Goal: Information Seeking & Learning: Learn about a topic

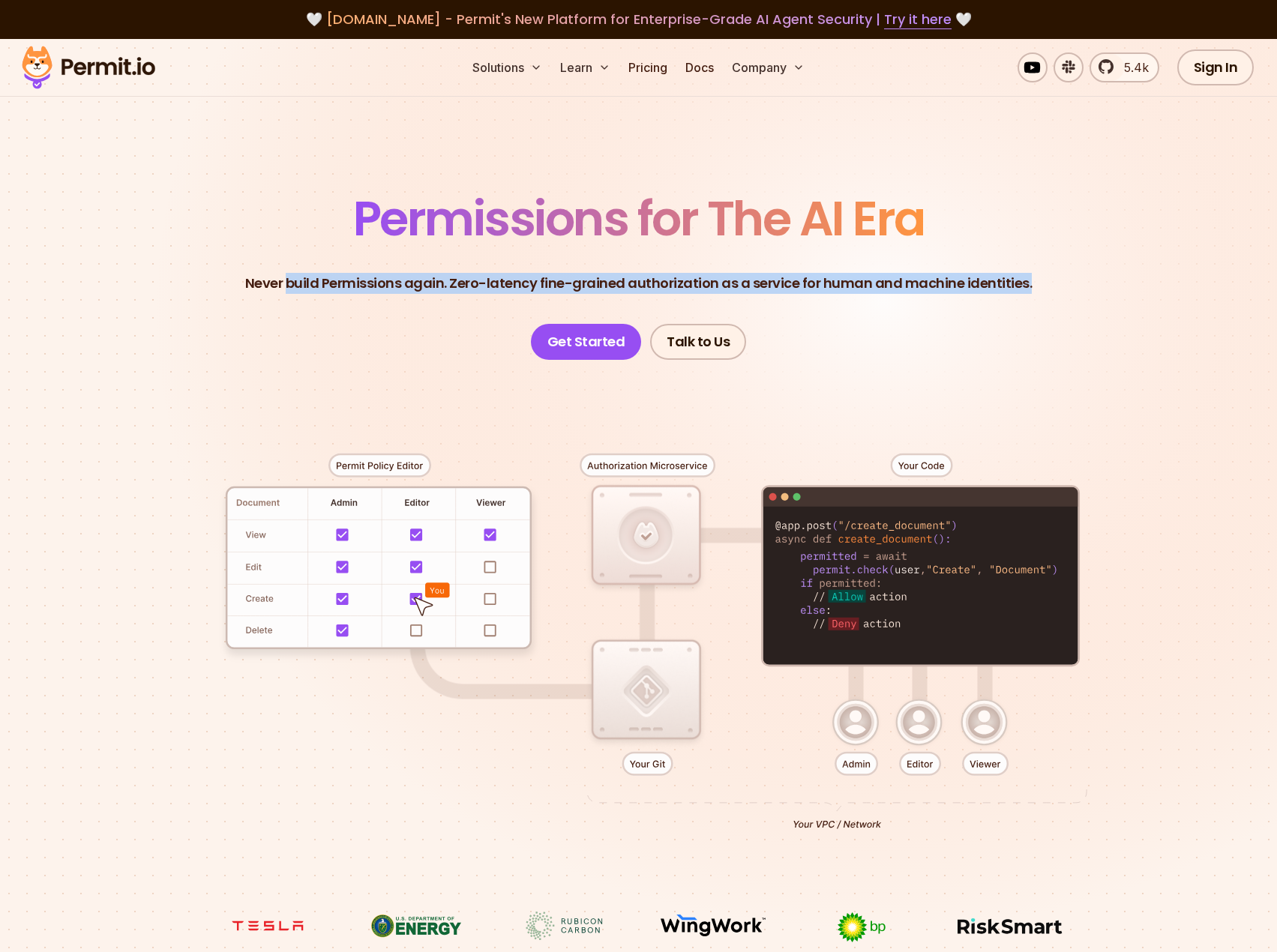
drag, startPoint x: 293, startPoint y: 274, endPoint x: 1062, endPoint y: 279, distance: 769.0
click at [1062, 279] on header "Permissions for The AI Era Never build Permissions again. Zero-latency fine-gra…" at bounding box center [638, 277] width 1050 height 165
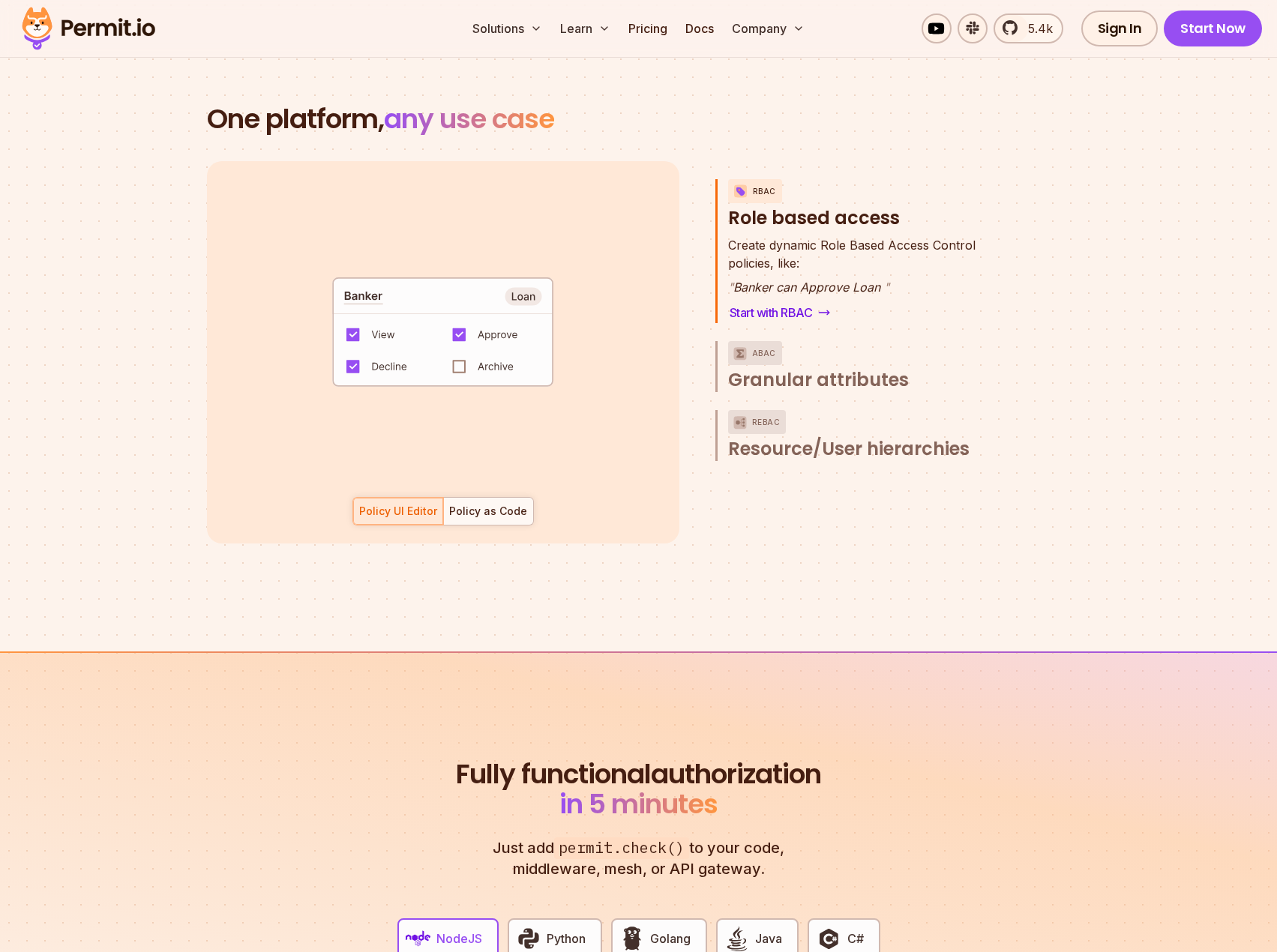
scroll to position [2123, 0]
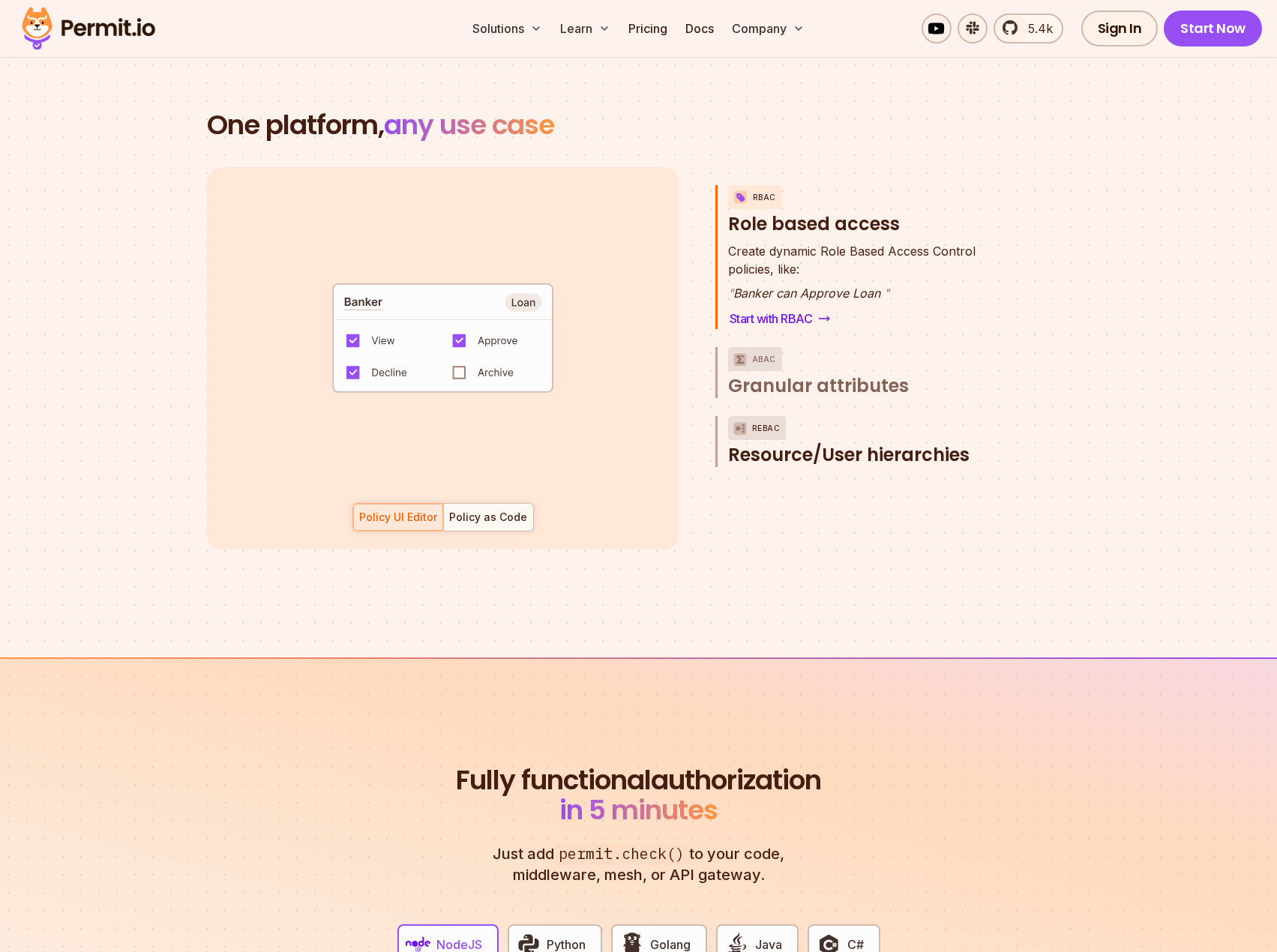
click at [955, 443] on span "Resource/User hierarchies" at bounding box center [849, 455] width 242 height 24
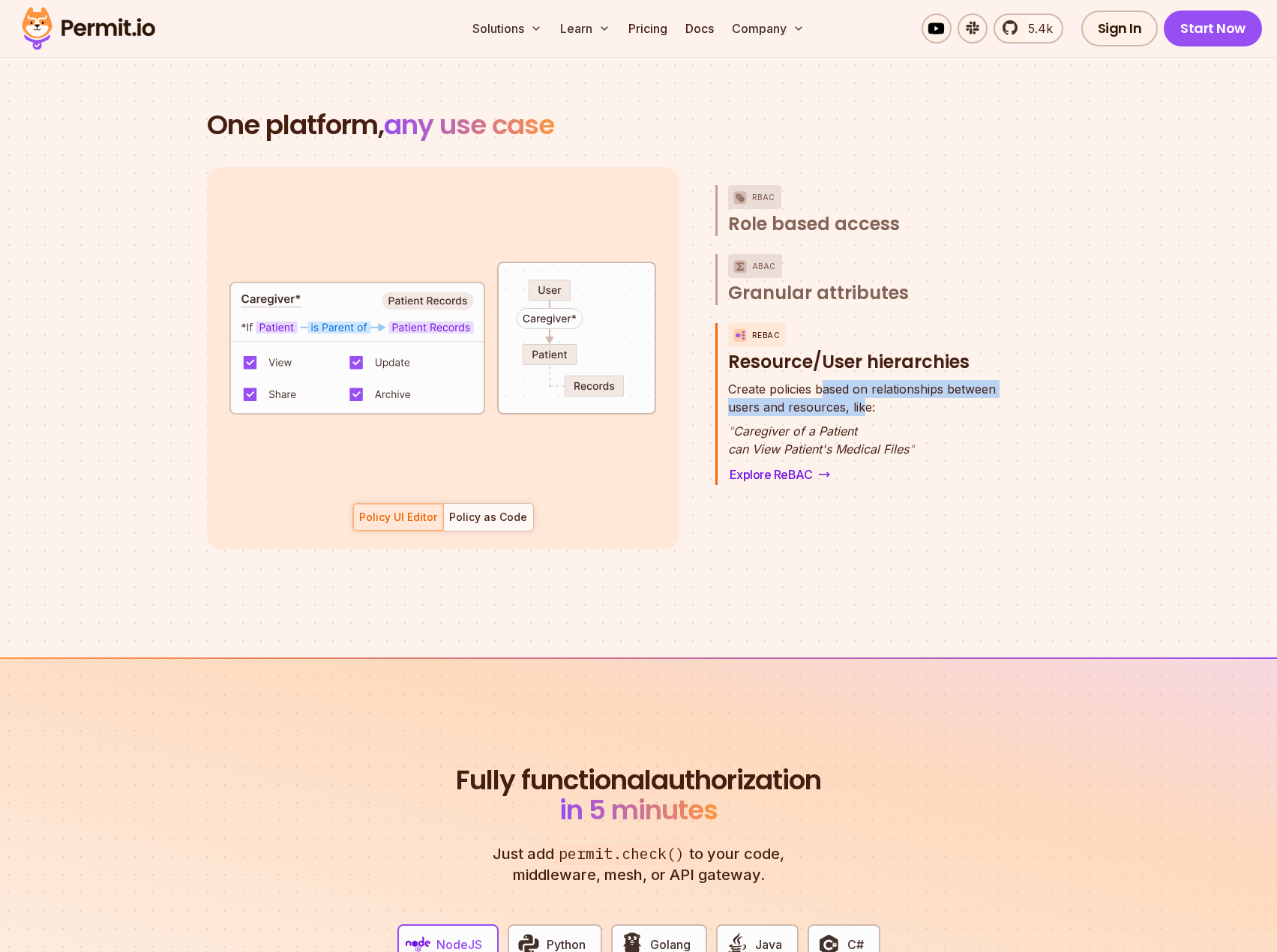
drag, startPoint x: 822, startPoint y: 366, endPoint x: 861, endPoint y: 387, distance: 44.3
click at [861, 387] on p "Create policies based on relationships between users and resources, like:" at bounding box center [862, 397] width 268 height 36
click at [488, 510] on div "Policy as Code" at bounding box center [488, 517] width 78 height 15
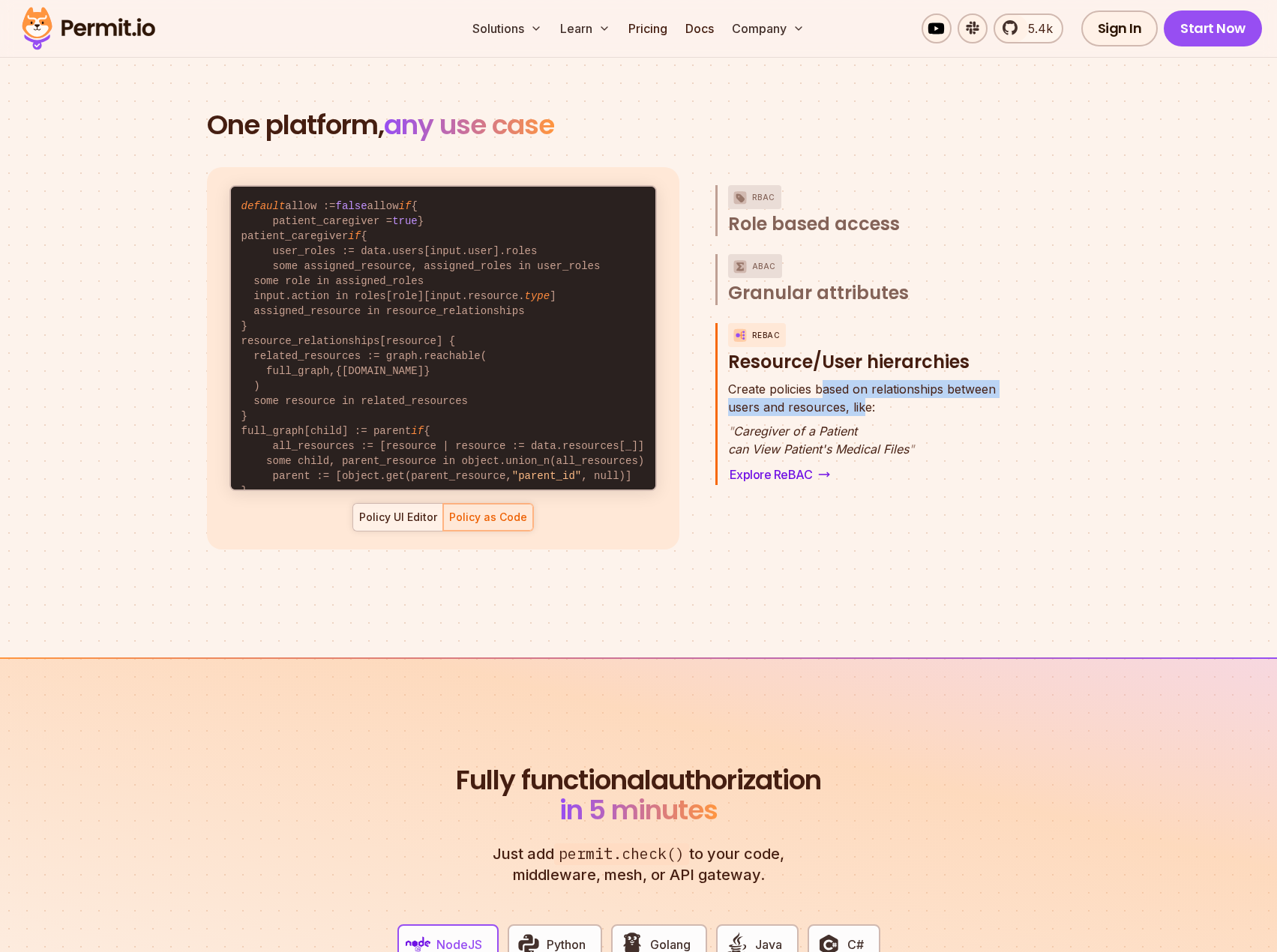
click at [397, 510] on div "Policy UI Editor" at bounding box center [398, 517] width 78 height 15
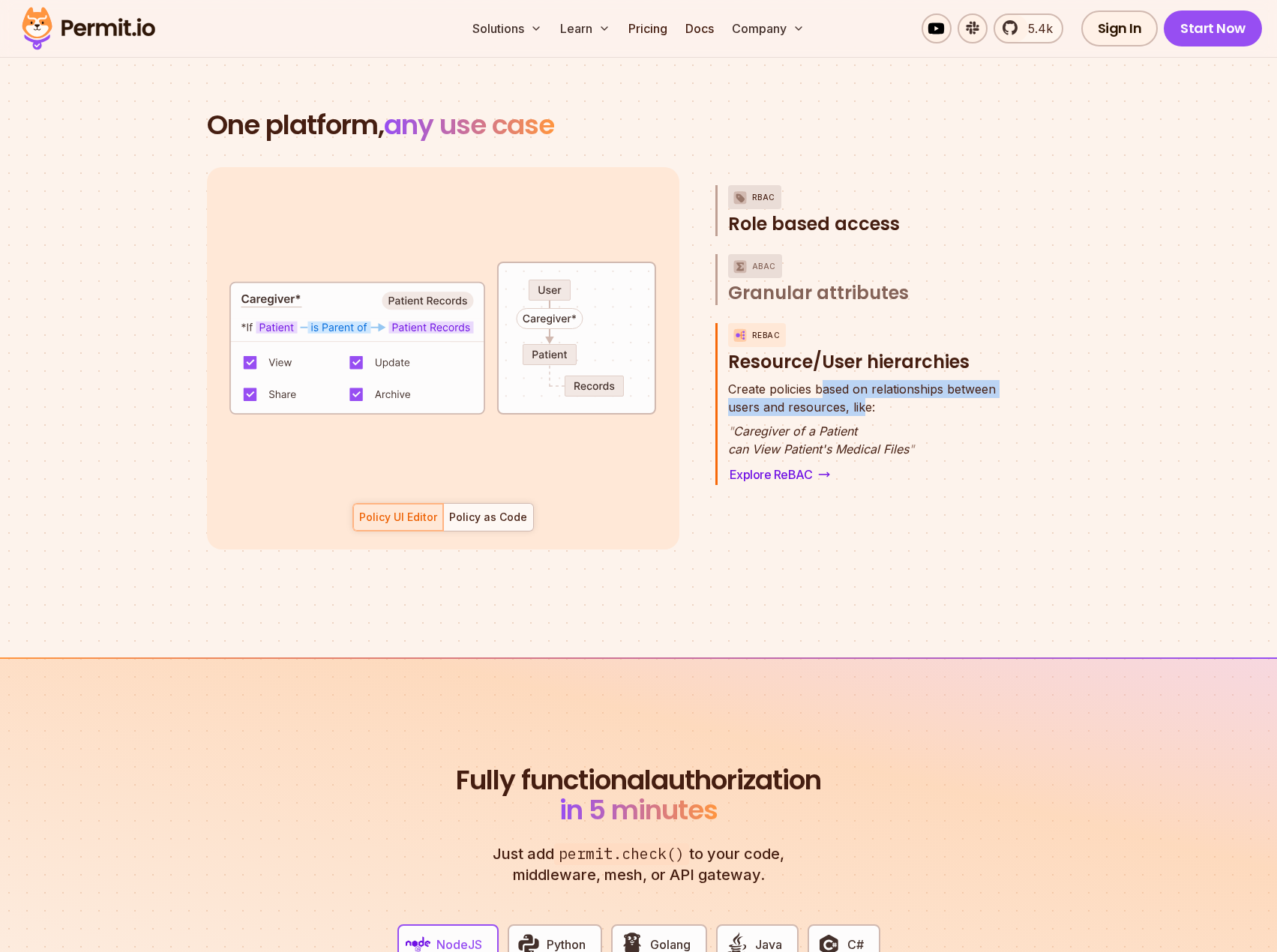
click at [881, 212] on span "Role based access" at bounding box center [814, 224] width 172 height 24
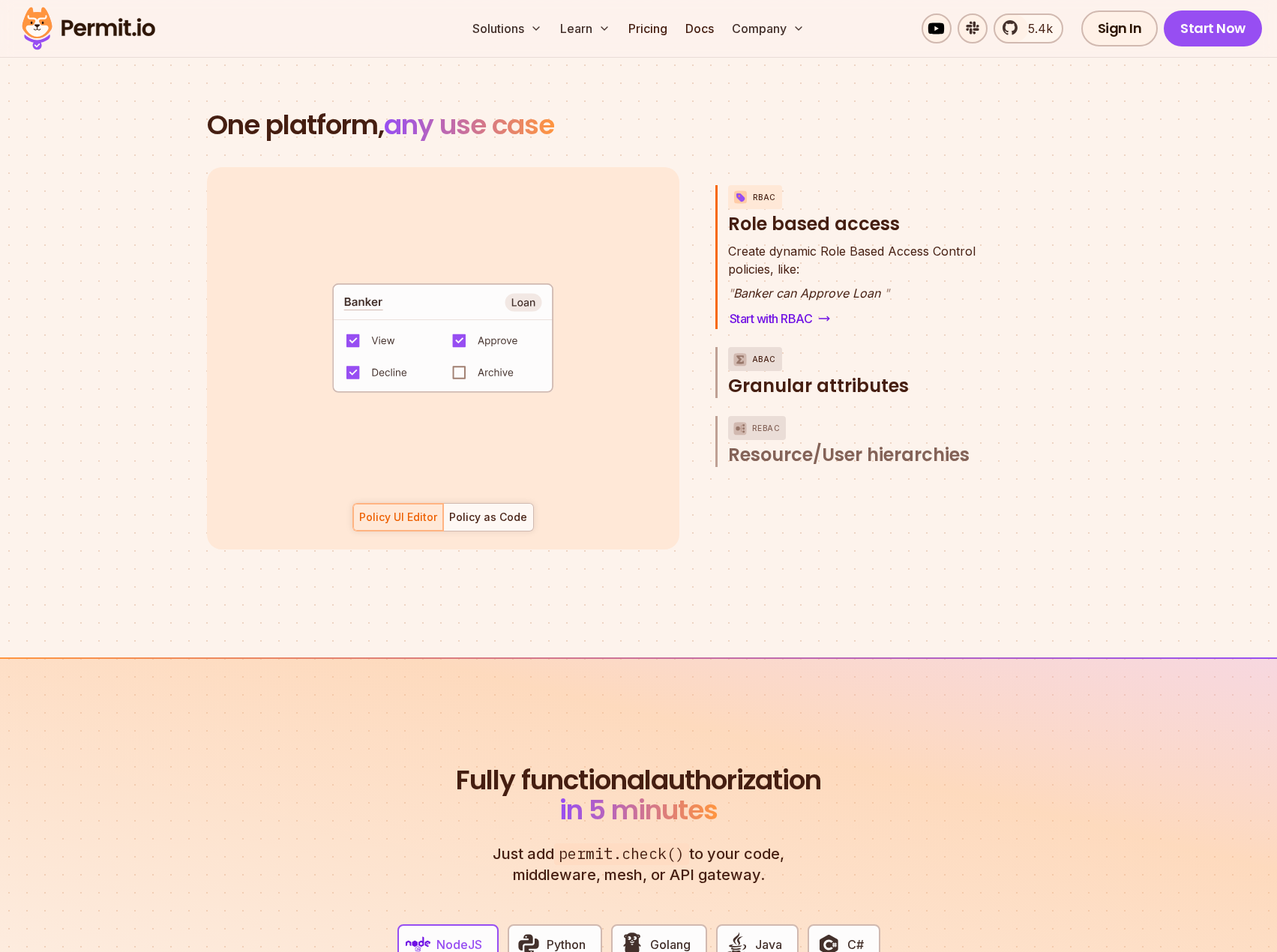
click at [831, 374] on span "Granular attributes" at bounding box center [819, 386] width 181 height 24
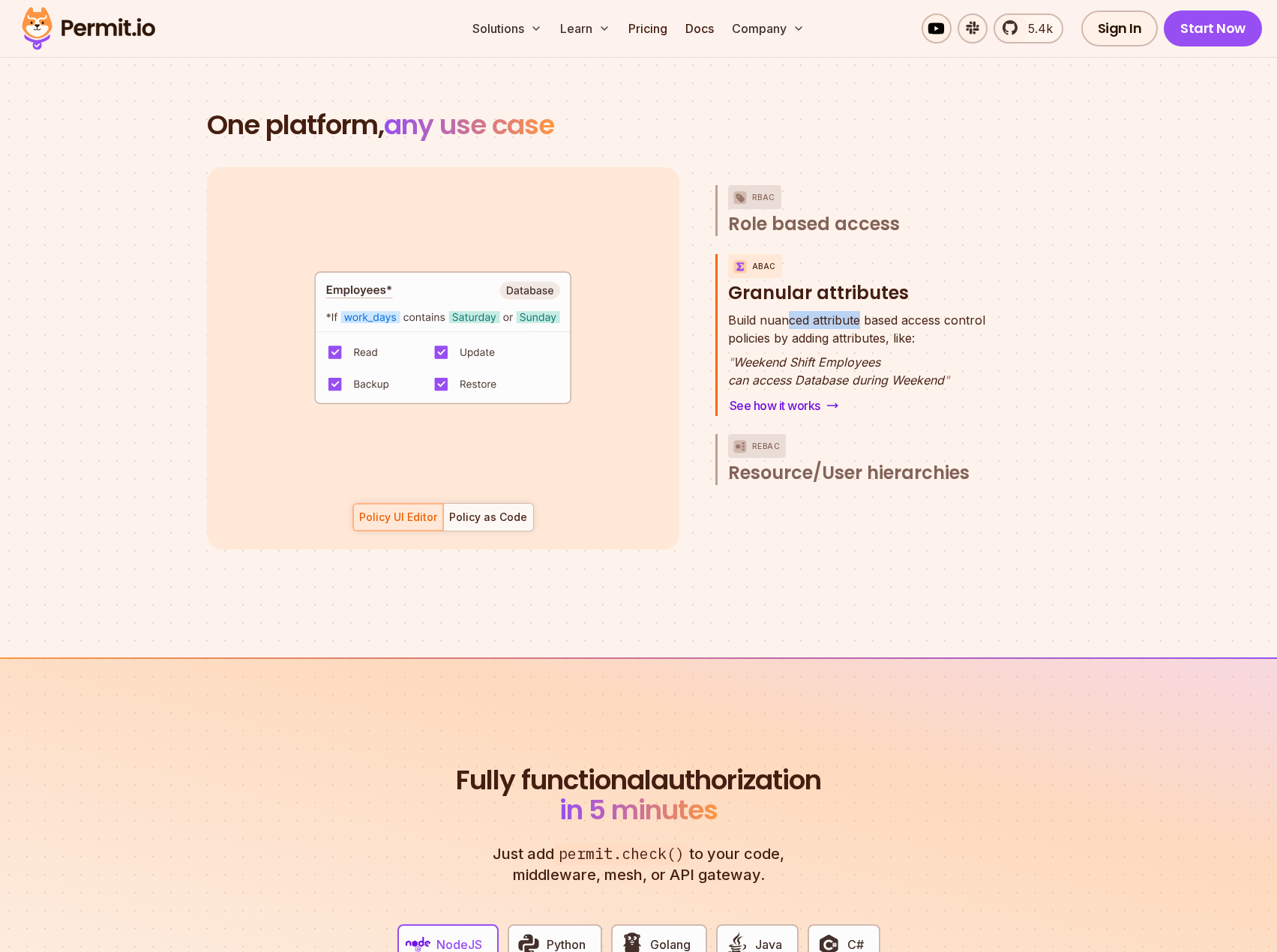
drag, startPoint x: 786, startPoint y: 302, endPoint x: 860, endPoint y: 302, distance: 74.0
click at [860, 311] on span "Build nuanced attribute based access control" at bounding box center [857, 320] width 257 height 18
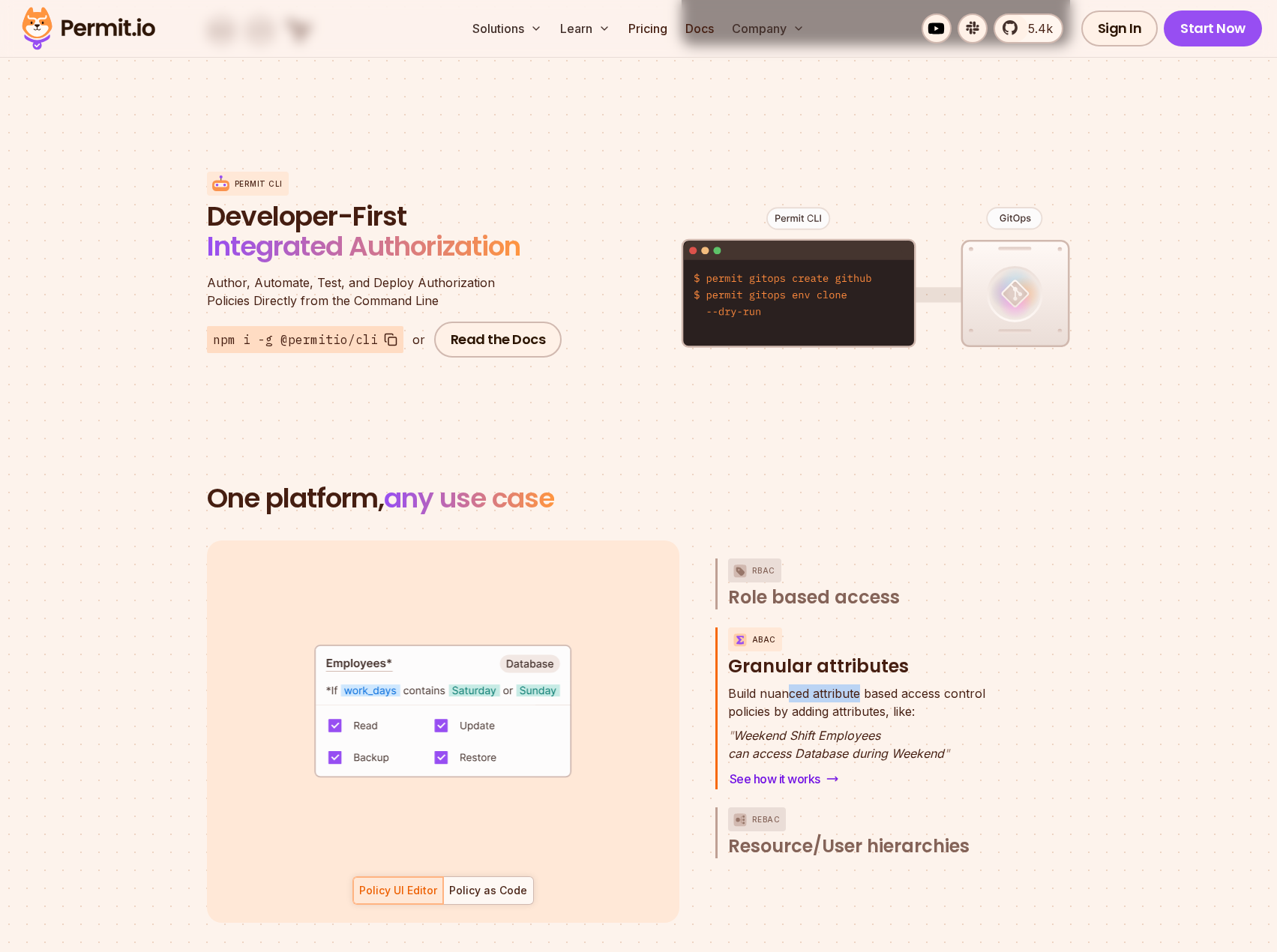
scroll to position [1874, 0]
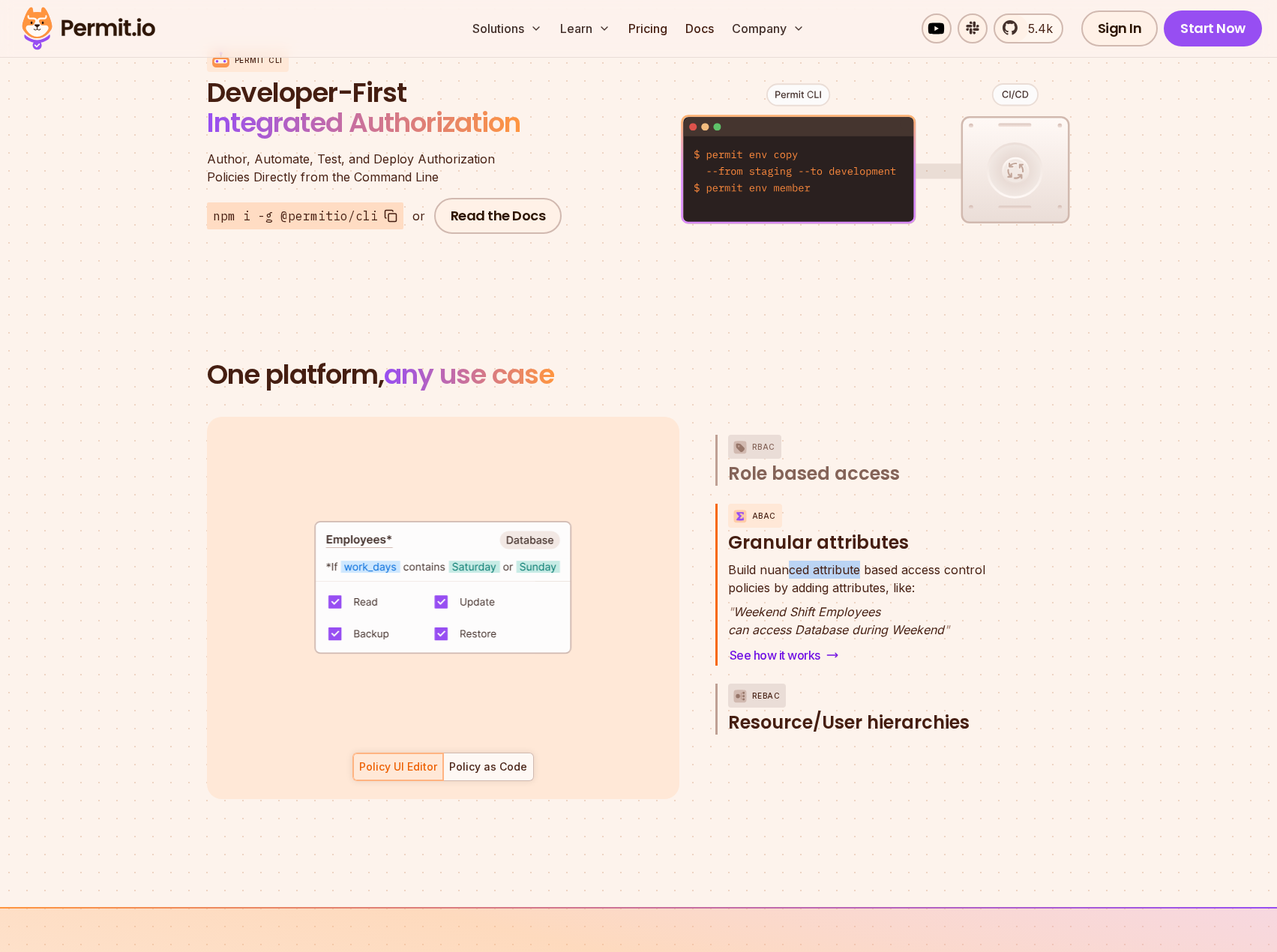
click at [863, 710] on span "Resource/User hierarchies" at bounding box center [849, 723] width 242 height 24
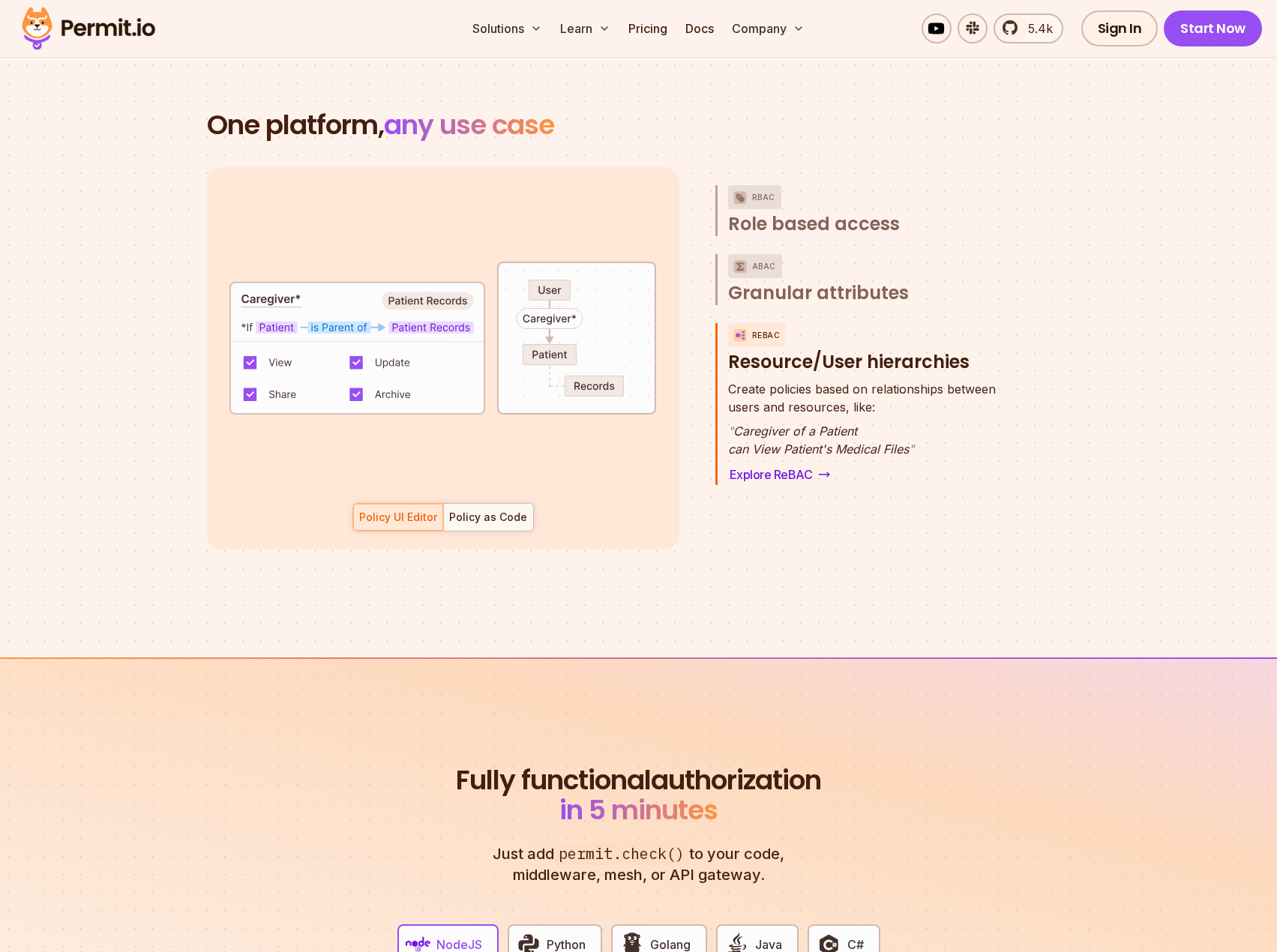
scroll to position [77, 0]
click at [816, 380] on span "Create policies based on relationships between" at bounding box center [862, 389] width 268 height 18
drag, startPoint x: 773, startPoint y: 458, endPoint x: 786, endPoint y: 444, distance: 19.1
click at [475, 510] on div "Policy as Code" at bounding box center [488, 517] width 78 height 15
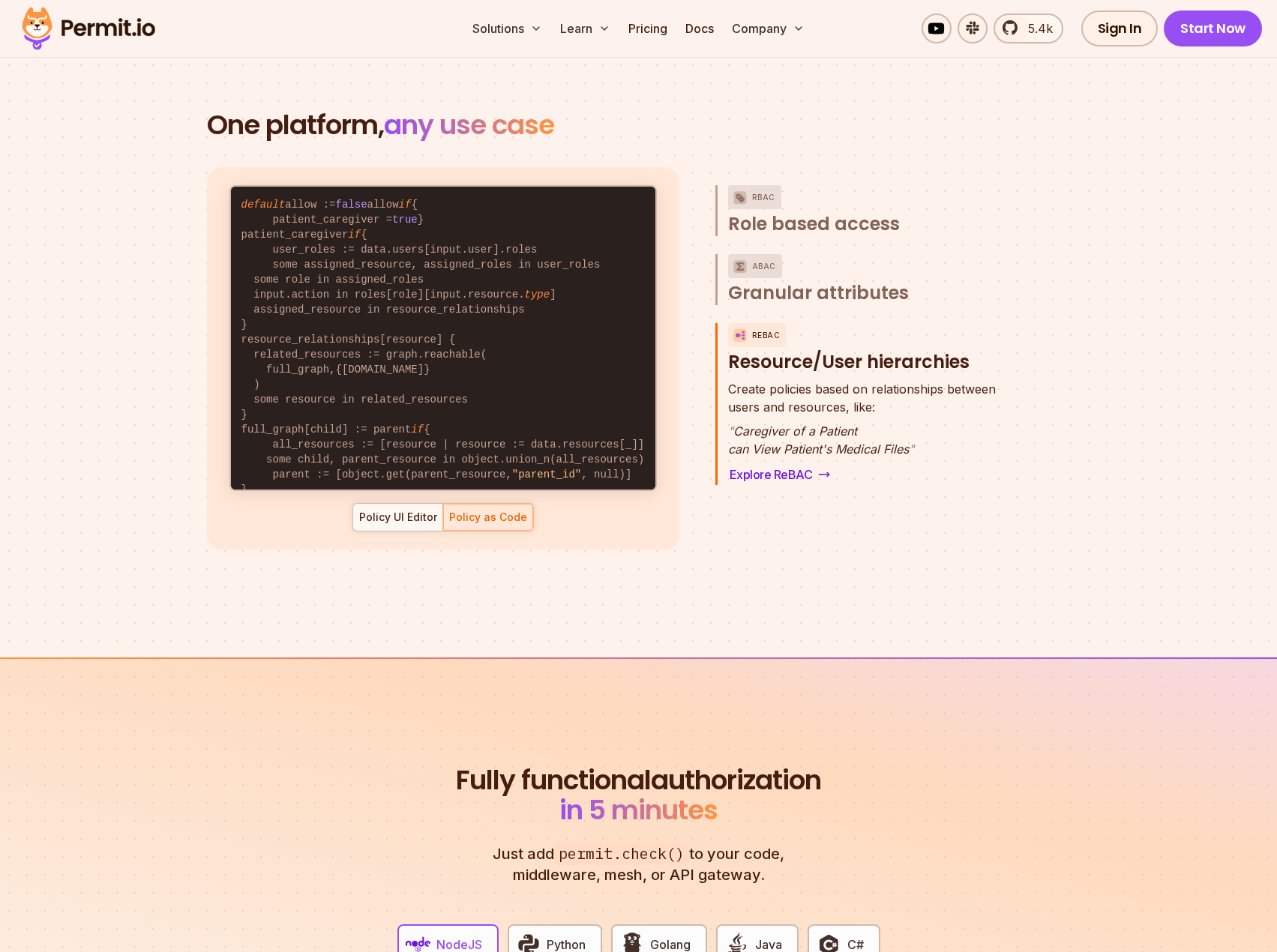
scroll to position [0, 0]
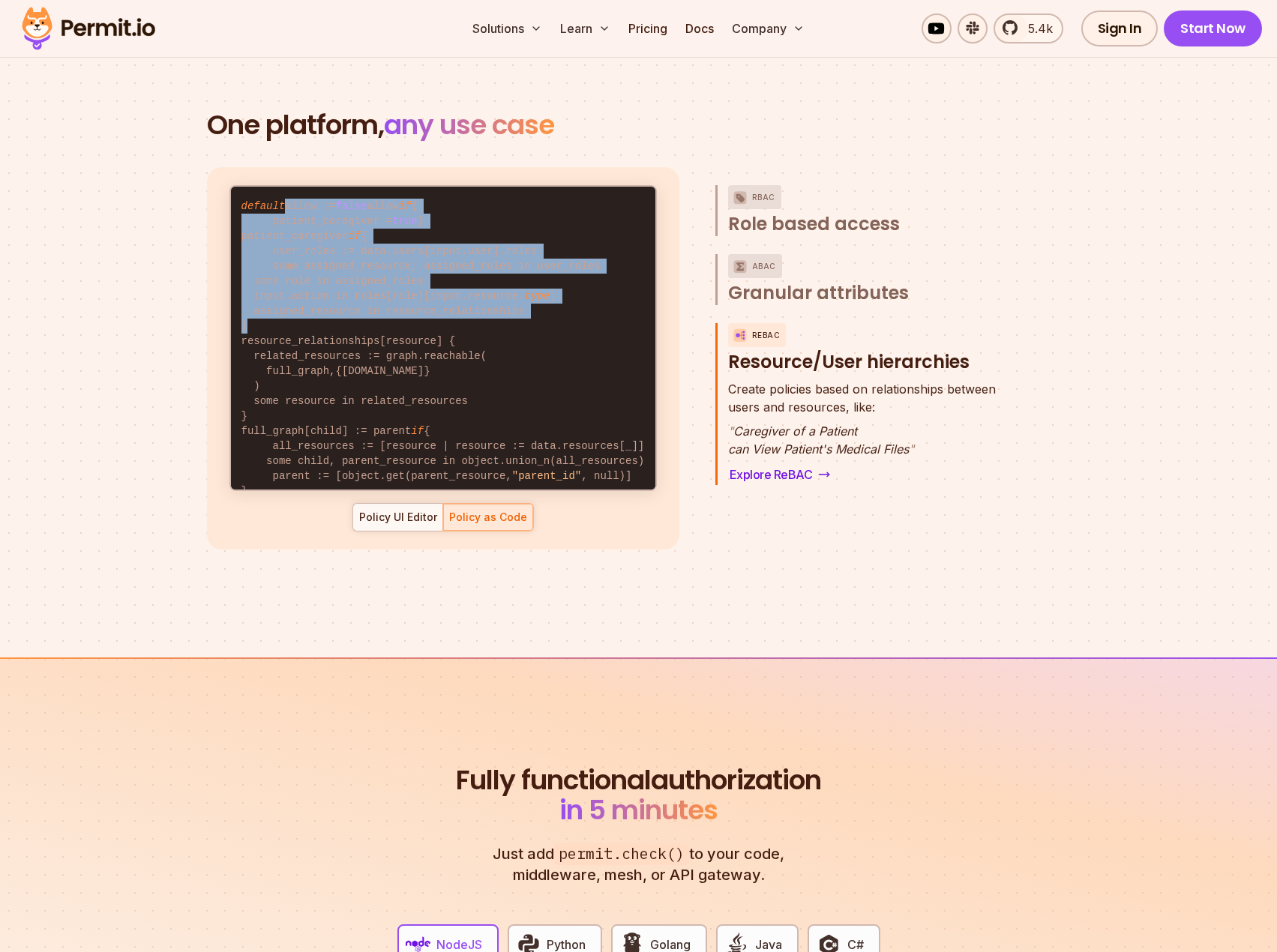
drag, startPoint x: 280, startPoint y: 194, endPoint x: 395, endPoint y: 337, distance: 183.5
click at [395, 337] on code "default allow := false allow if { patient_caregiver = true } patient_caregiver …" at bounding box center [443, 356] width 424 height 339
click at [385, 277] on code "default allow := false allow if { patient_caregiver = true } patient_caregiver …" at bounding box center [443, 356] width 424 height 339
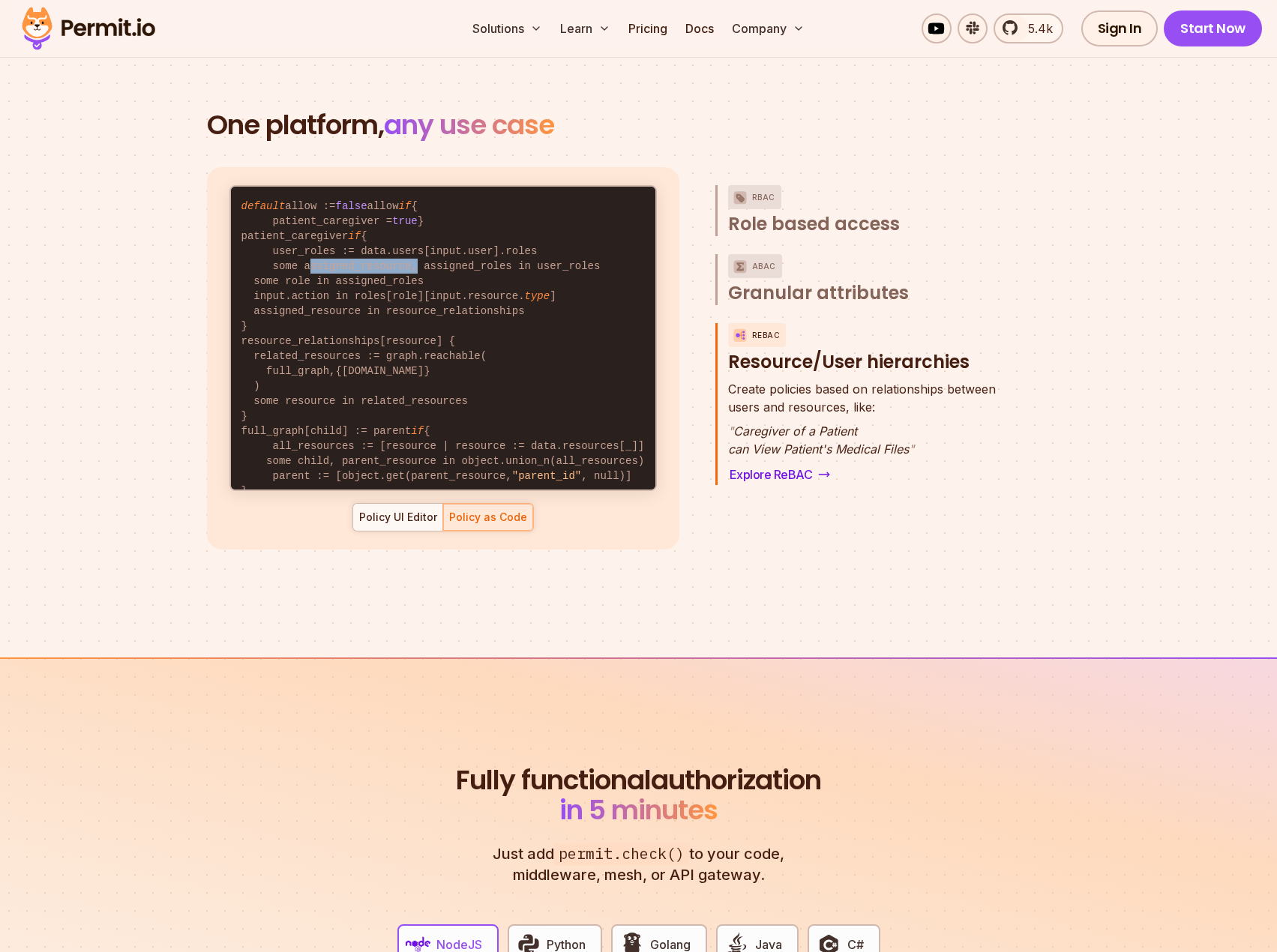
click at [385, 277] on code "default allow := false allow if { patient_caregiver = true } patient_caregiver …" at bounding box center [443, 356] width 424 height 339
click at [339, 263] on code "default allow := false allow if { patient_caregiver = true } patient_caregiver …" at bounding box center [443, 356] width 424 height 339
drag, startPoint x: 341, startPoint y: 263, endPoint x: 539, endPoint y: 262, distance: 198.0
click at [539, 262] on code "default allow := false allow if { patient_caregiver = true } patient_caregiver …" at bounding box center [443, 356] width 424 height 339
click at [543, 279] on code "default allow := false allow if { patient_caregiver = true } patient_caregiver …" at bounding box center [443, 356] width 424 height 339
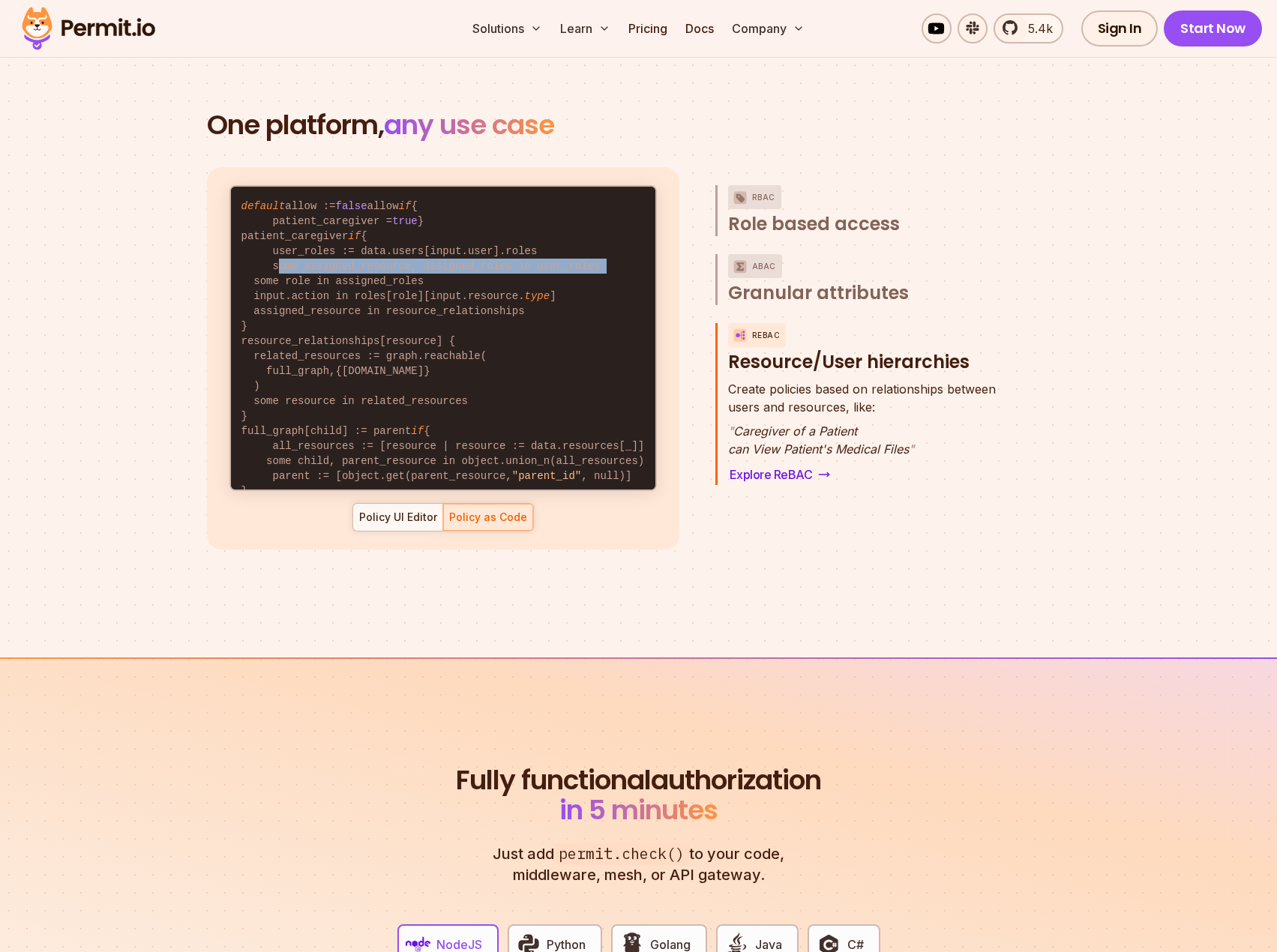
drag, startPoint x: 537, startPoint y: 279, endPoint x: 272, endPoint y: 275, distance: 265.0
click at [272, 275] on code "default allow := false allow if { patient_caregiver = true } patient_caregiver …" at bounding box center [443, 356] width 424 height 339
click at [393, 286] on code "default allow := false allow if { patient_caregiver = true } patient_caregiver …" at bounding box center [443, 356] width 424 height 339
drag, startPoint x: 418, startPoint y: 292, endPoint x: 242, endPoint y: 293, distance: 176.0
click at [242, 293] on code "default allow := false allow if { patient_caregiver = true } patient_caregiver …" at bounding box center [443, 356] width 424 height 339
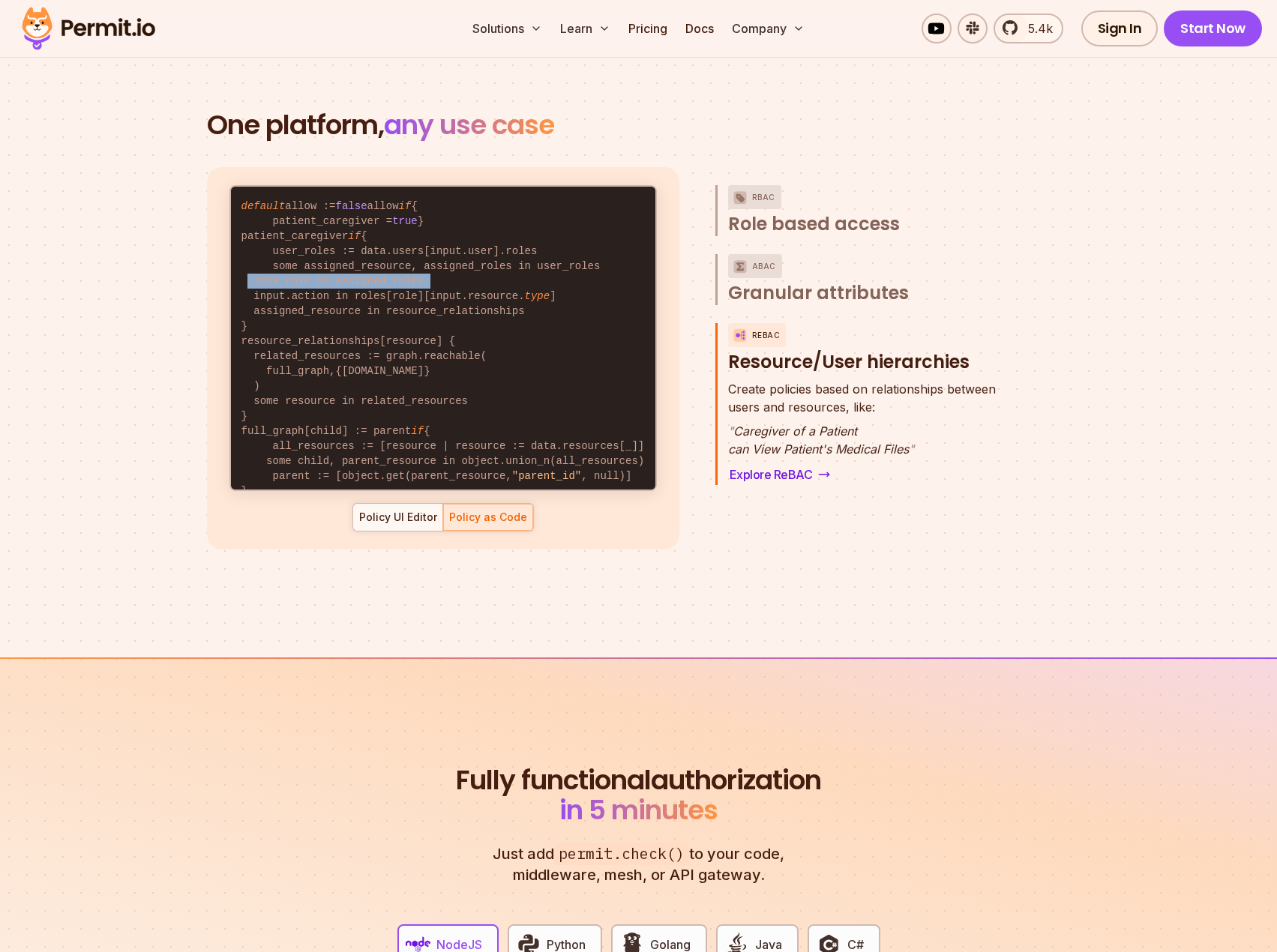
click at [305, 299] on code "default allow := false allow if { patient_caregiver = true } patient_caregiver …" at bounding box center [443, 356] width 424 height 339
click at [298, 300] on code "default allow := false allow if { patient_caregiver = true } patient_caregiver …" at bounding box center [443, 356] width 424 height 339
click at [300, 307] on code "default allow := false allow if { patient_caregiver = true } patient_caregiver …" at bounding box center [443, 356] width 424 height 339
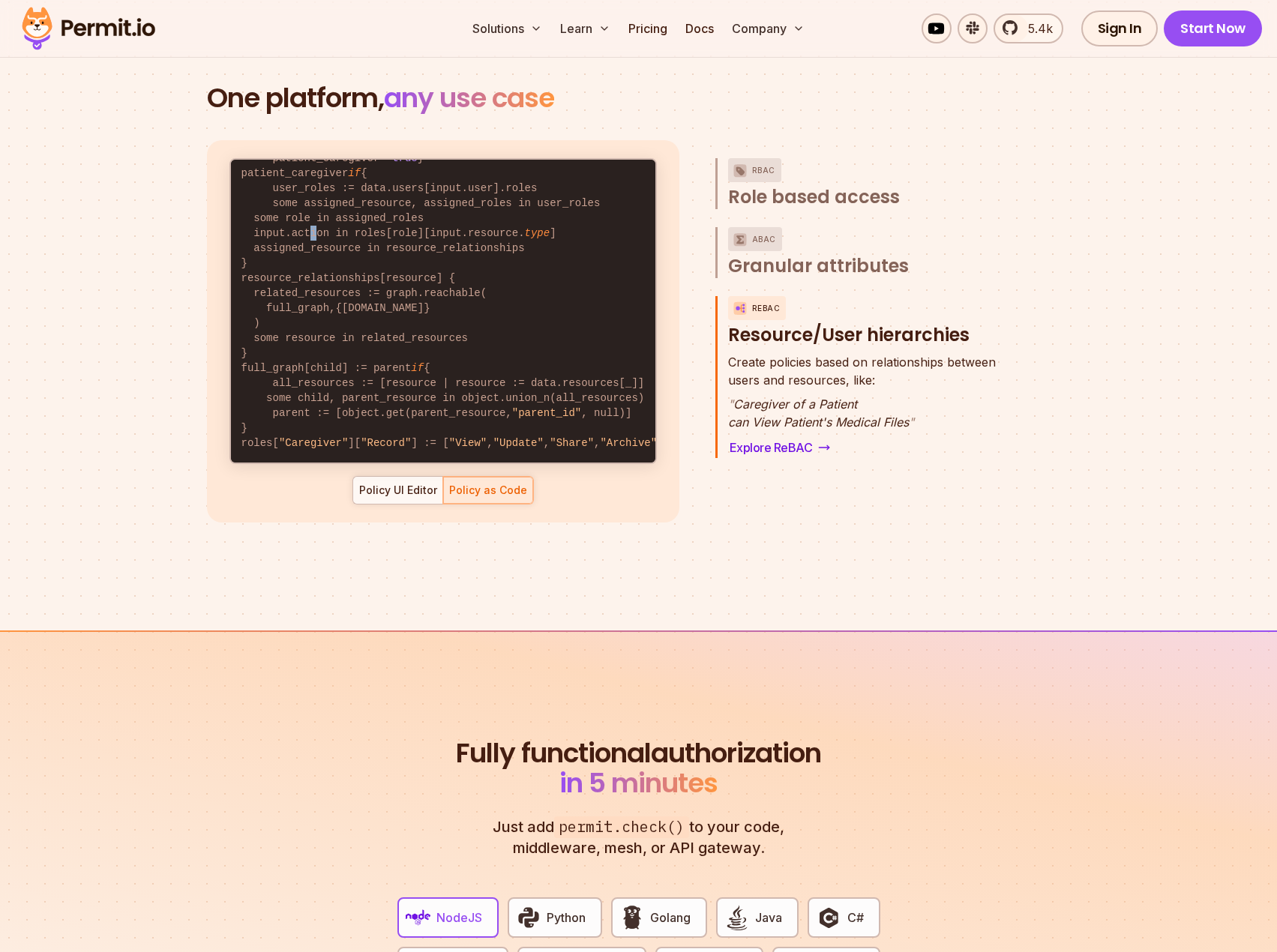
scroll to position [2123, 0]
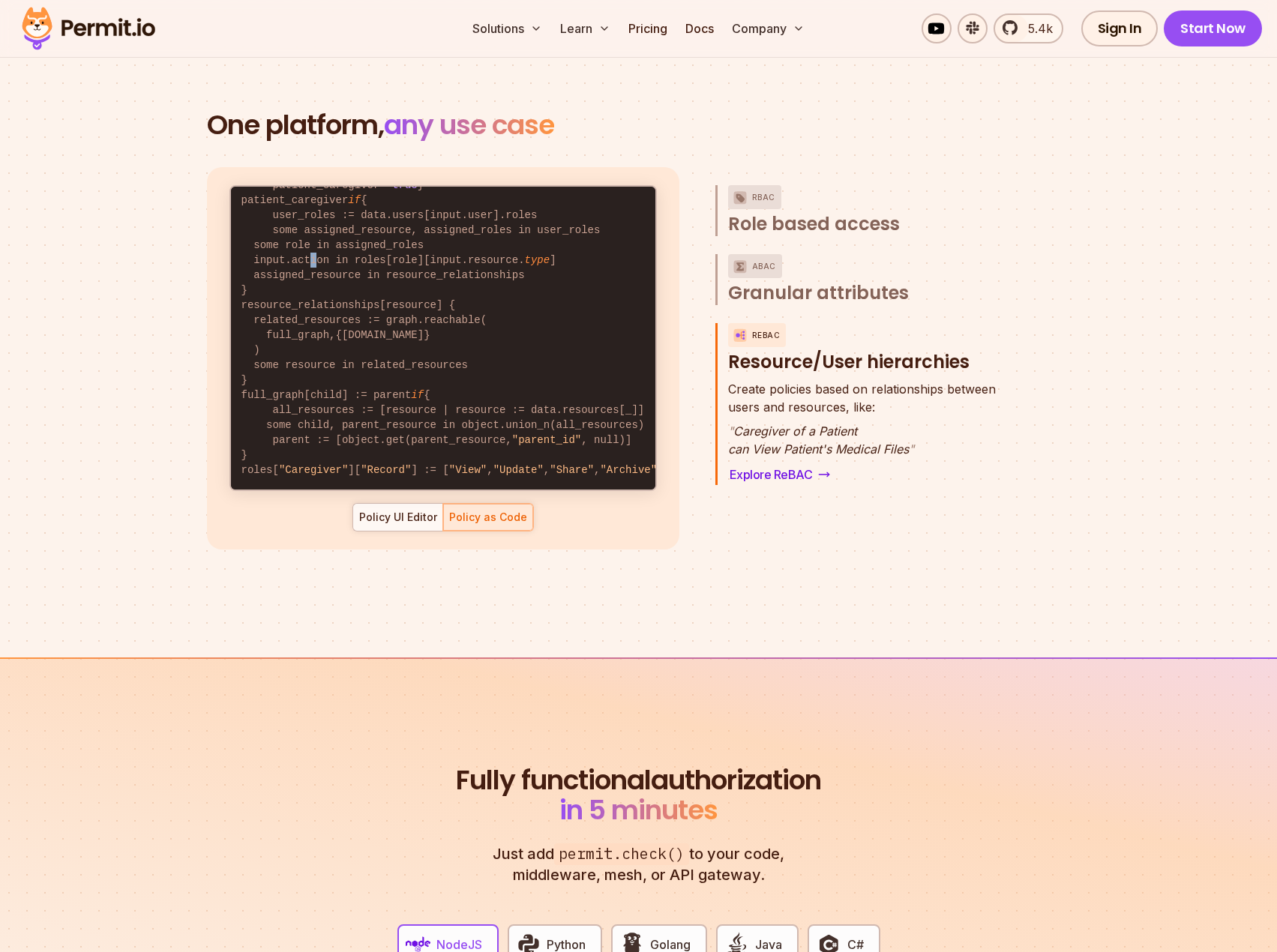
click at [294, 236] on code "default allow := false allow if { patient_caregiver = true } patient_caregiver …" at bounding box center [443, 320] width 424 height 339
click at [257, 234] on code "default allow := false allow if { patient_caregiver = true } patient_caregiver …" at bounding box center [443, 320] width 424 height 339
click at [254, 234] on code "default allow := false allow if { patient_caregiver = true } patient_caregiver …" at bounding box center [443, 320] width 424 height 339
click at [357, 232] on code "default allow := false allow if { patient_caregiver = true } patient_caregiver …" at bounding box center [443, 320] width 424 height 339
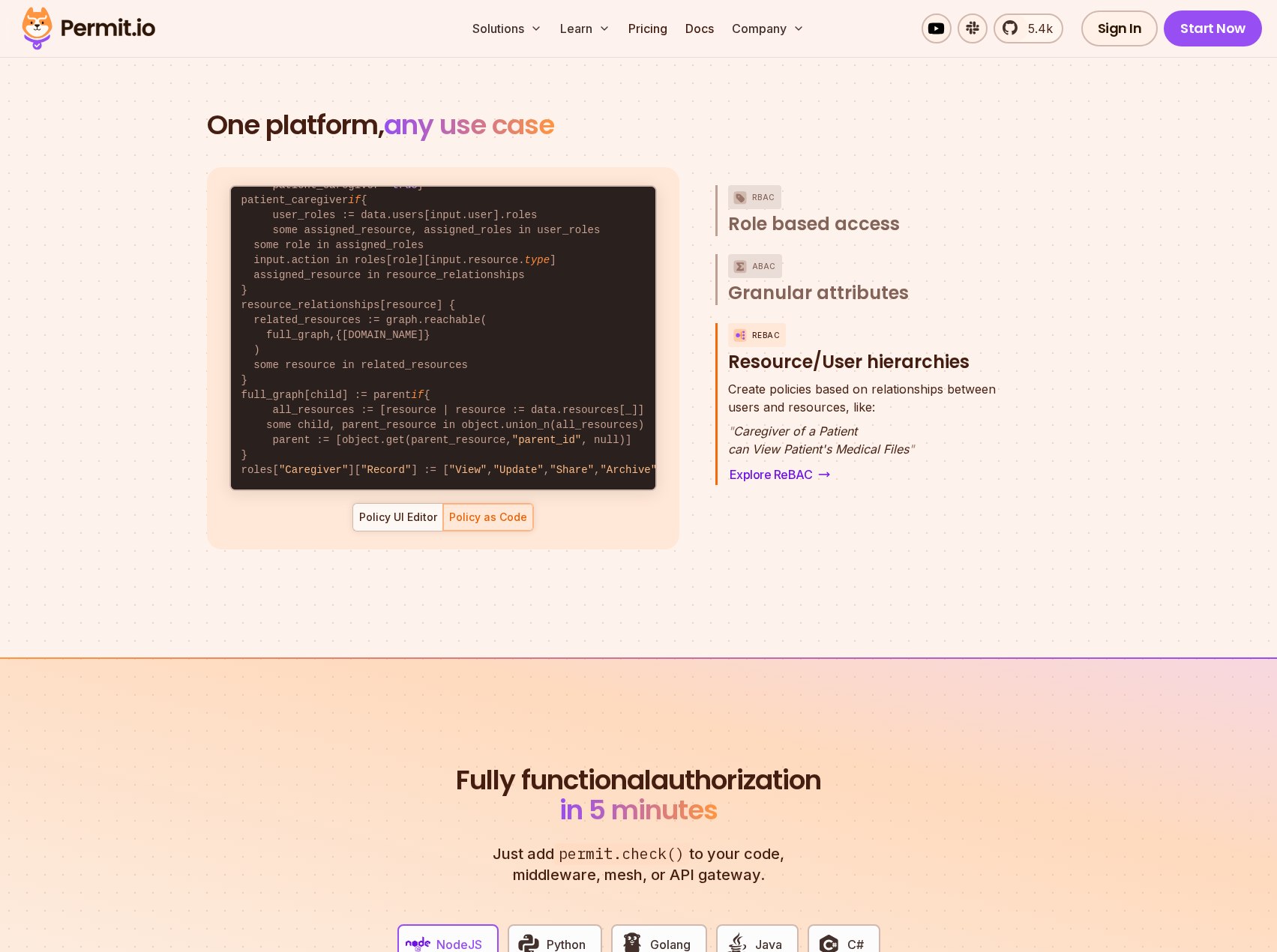
click at [356, 232] on code "default allow := false allow if { patient_caregiver = true } patient_caregiver …" at bounding box center [443, 320] width 424 height 339
click at [524, 254] on span "type" at bounding box center [537, 260] width 26 height 12
click at [337, 244] on code "default allow := false allow if { patient_caregiver = true } patient_caregiver …" at bounding box center [443, 320] width 424 height 339
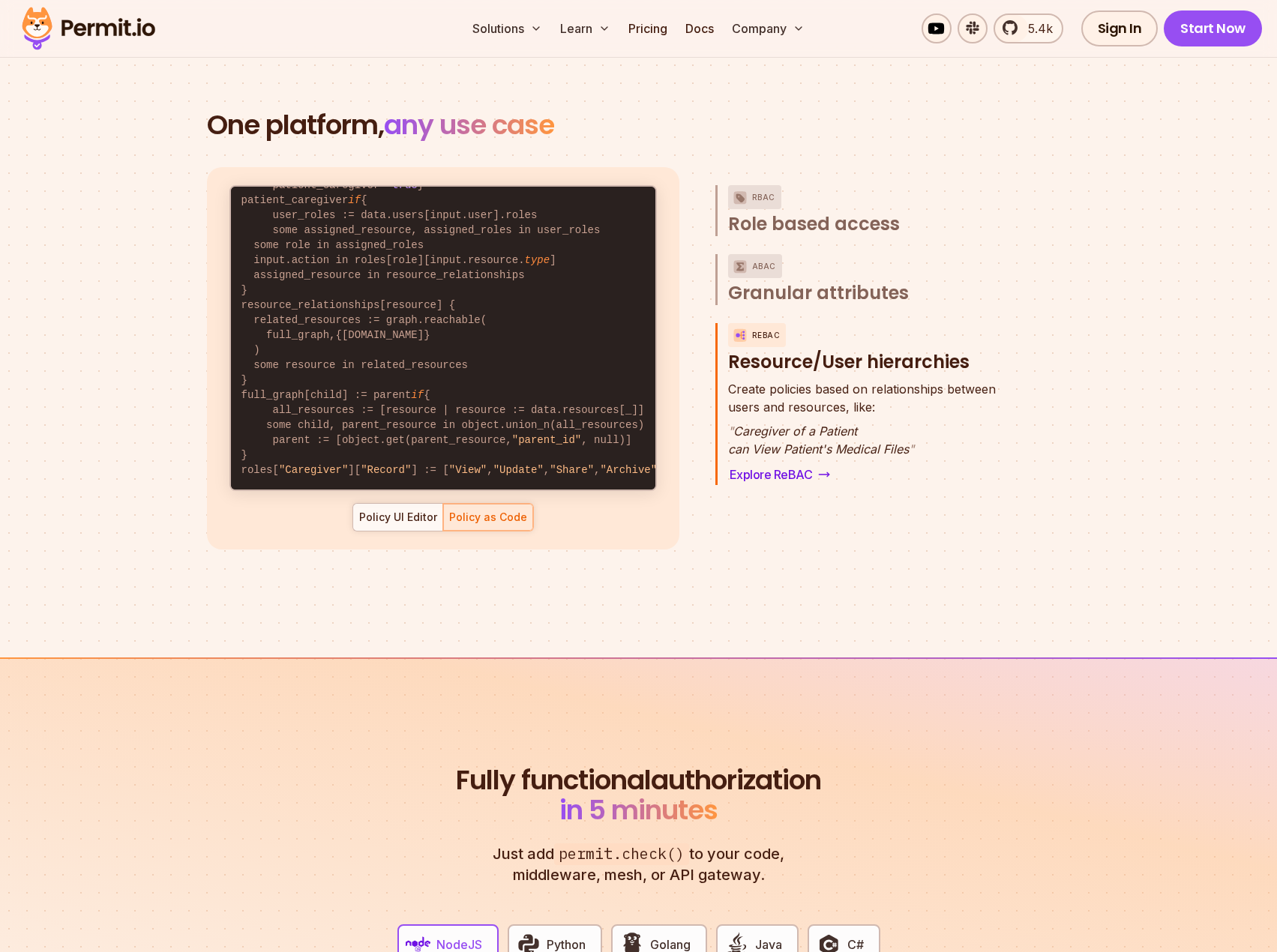
click at [420, 245] on code "default allow := false allow if { patient_caregiver = true } patient_caregiver …" at bounding box center [443, 320] width 424 height 339
click at [426, 244] on code "default allow := false allow if { patient_caregiver = true } patient_caregiver …" at bounding box center [443, 320] width 424 height 339
click at [419, 244] on code "default allow := false allow if { patient_caregiver = true } patient_caregiver …" at bounding box center [443, 320] width 424 height 339
click at [417, 244] on code "default allow := false allow if { patient_caregiver = true } patient_caregiver …" at bounding box center [443, 320] width 424 height 339
click at [415, 244] on code "default allow := false allow if { patient_caregiver = true } patient_caregiver …" at bounding box center [443, 320] width 424 height 339
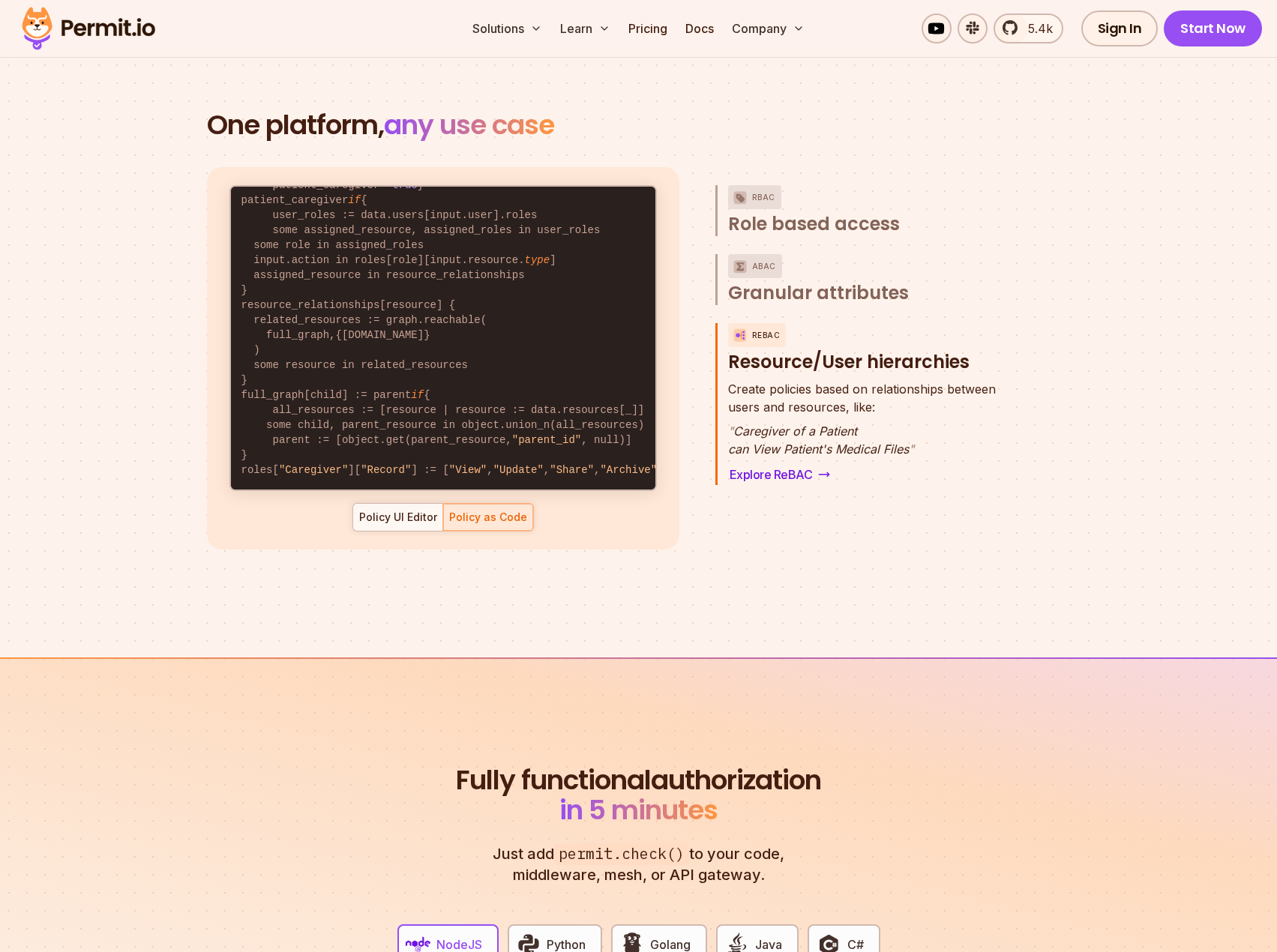
click at [493, 246] on code "default allow := false allow if { patient_caregiver = true } patient_caregiver …" at bounding box center [443, 320] width 424 height 339
click at [490, 246] on code "default allow := false allow if { patient_caregiver = true } patient_caregiver …" at bounding box center [443, 320] width 424 height 339
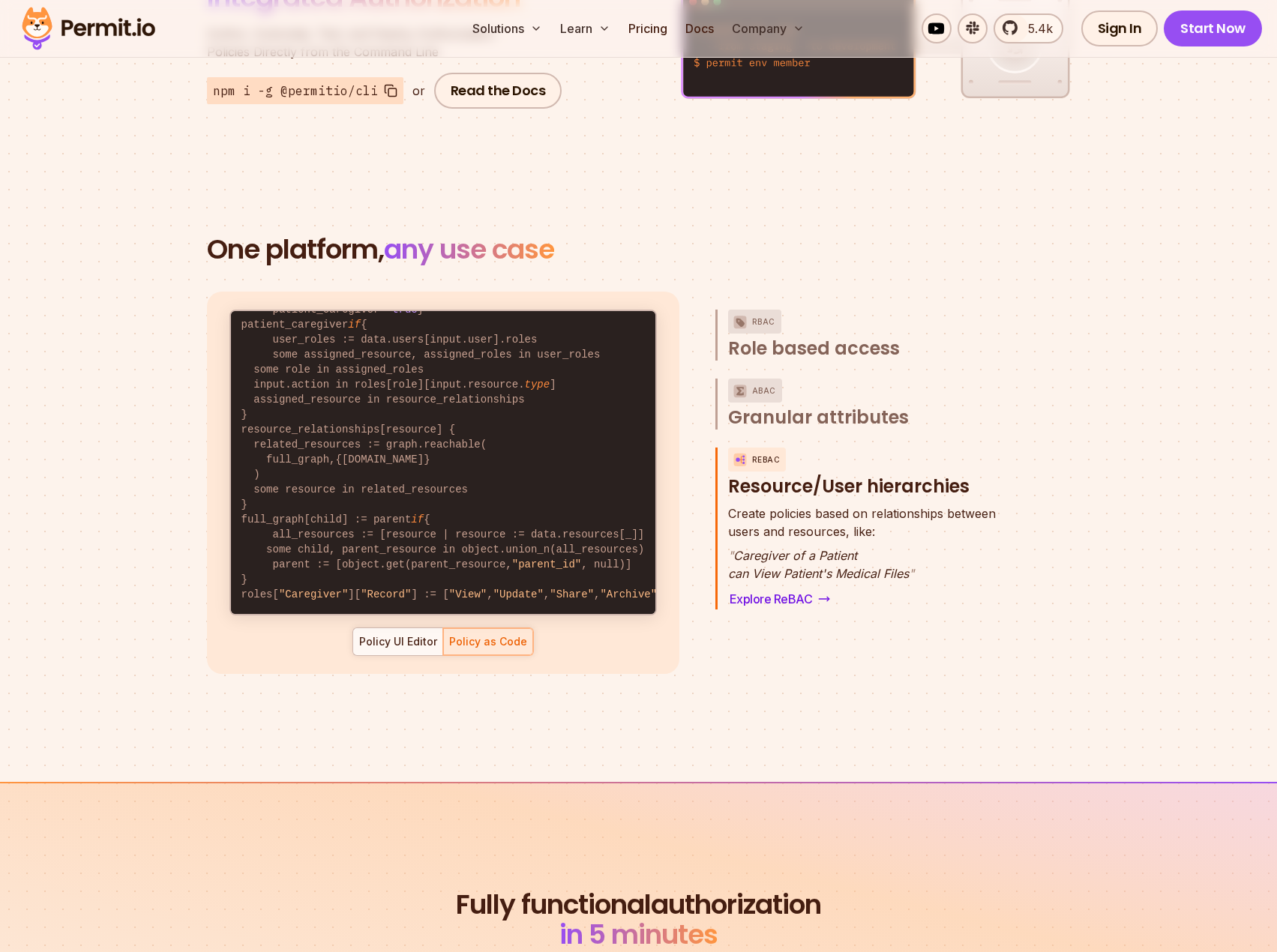
click at [417, 417] on code "default allow := false allow if { patient_caregiver = true } patient_caregiver …" at bounding box center [443, 444] width 424 height 339
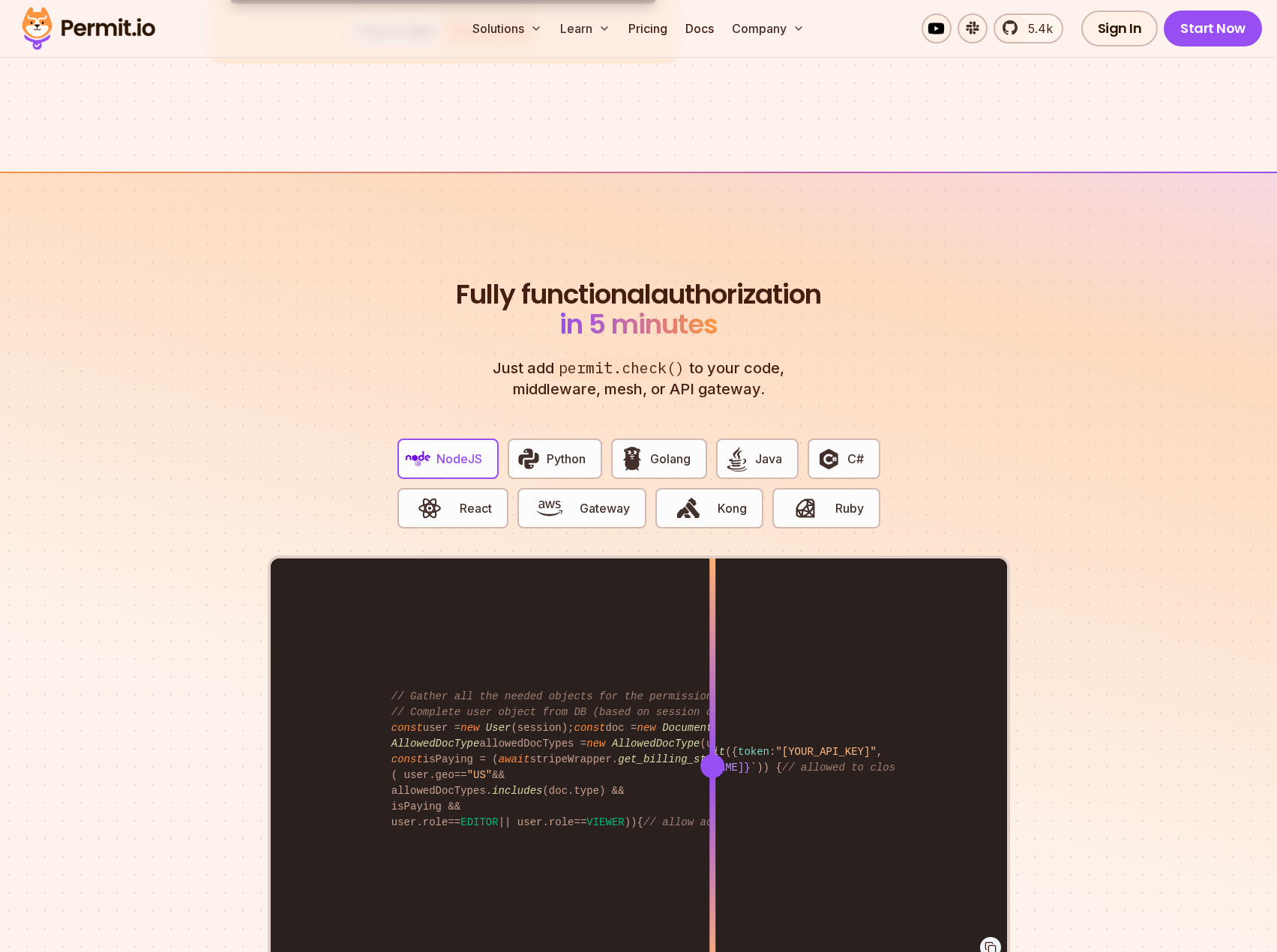
scroll to position [2623, 0]
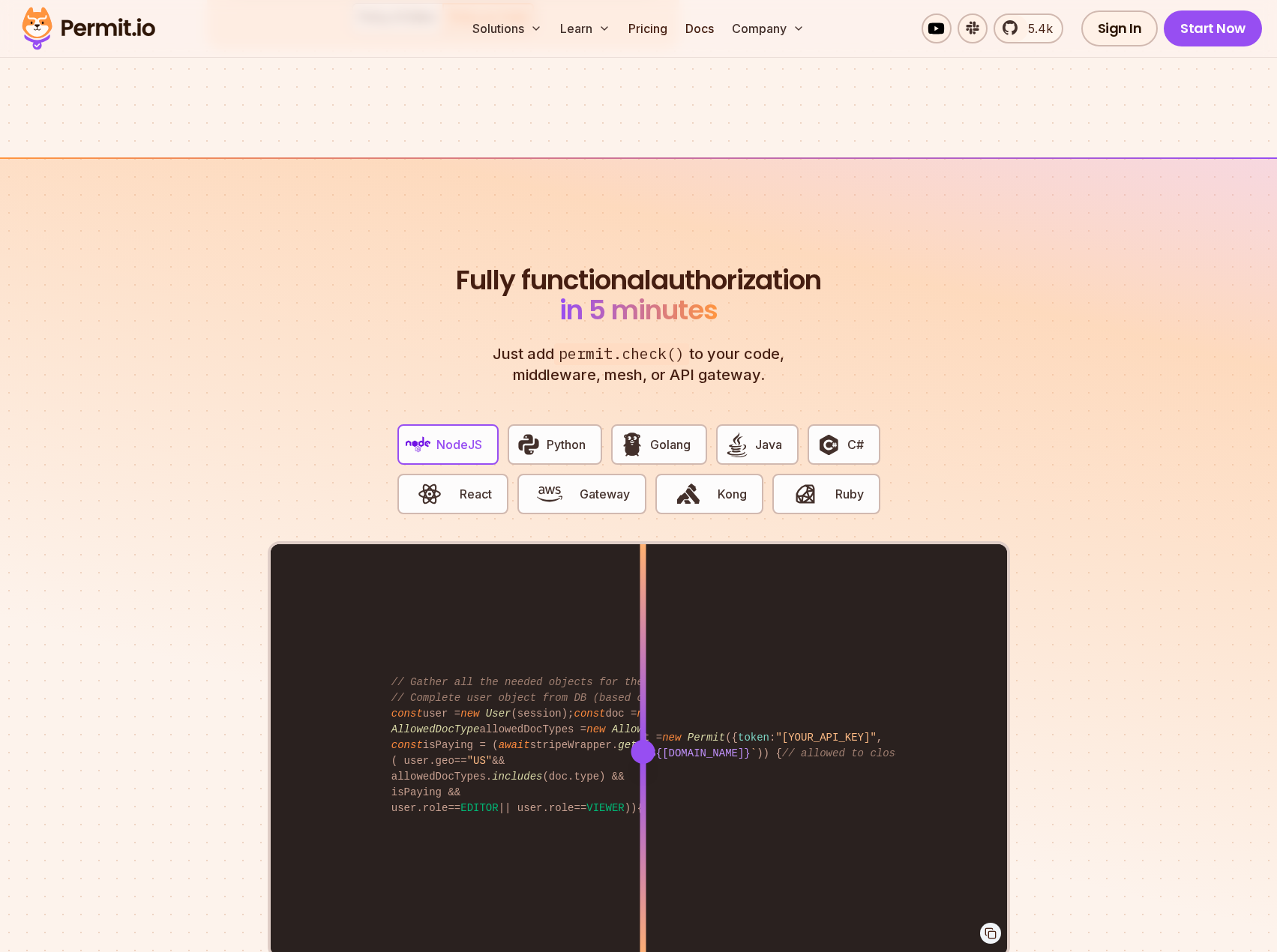
drag, startPoint x: 712, startPoint y: 731, endPoint x: 623, endPoint y: 696, distance: 95.6
click at [639, 697] on div at bounding box center [642, 751] width 6 height 413
click at [567, 435] on span "Python" at bounding box center [566, 444] width 39 height 18
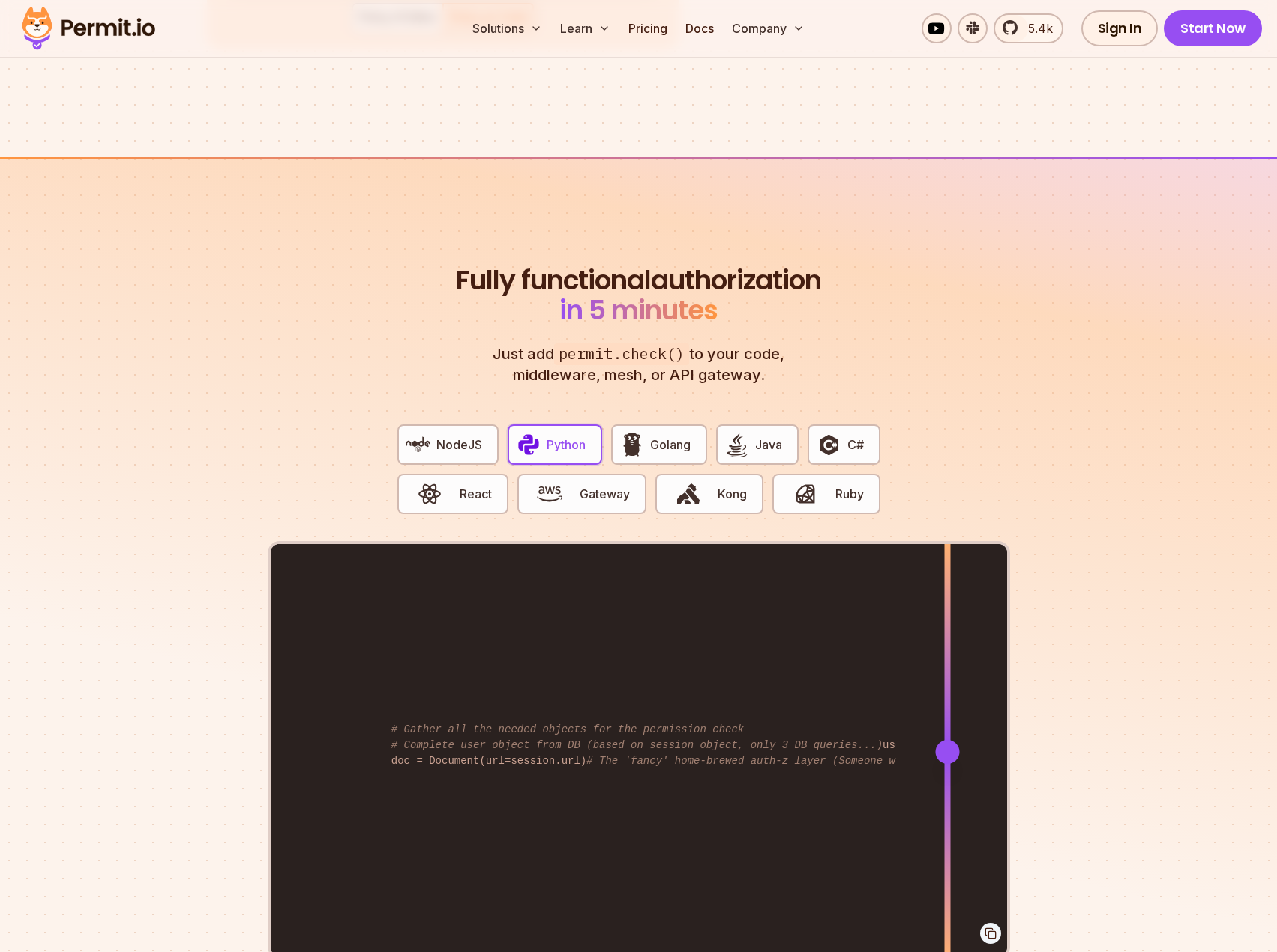
drag, startPoint x: 711, startPoint y: 727, endPoint x: 947, endPoint y: 754, distance: 237.5
click at [947, 754] on div at bounding box center [947, 751] width 6 height 413
click at [718, 485] on span "Kong" at bounding box center [732, 494] width 29 height 18
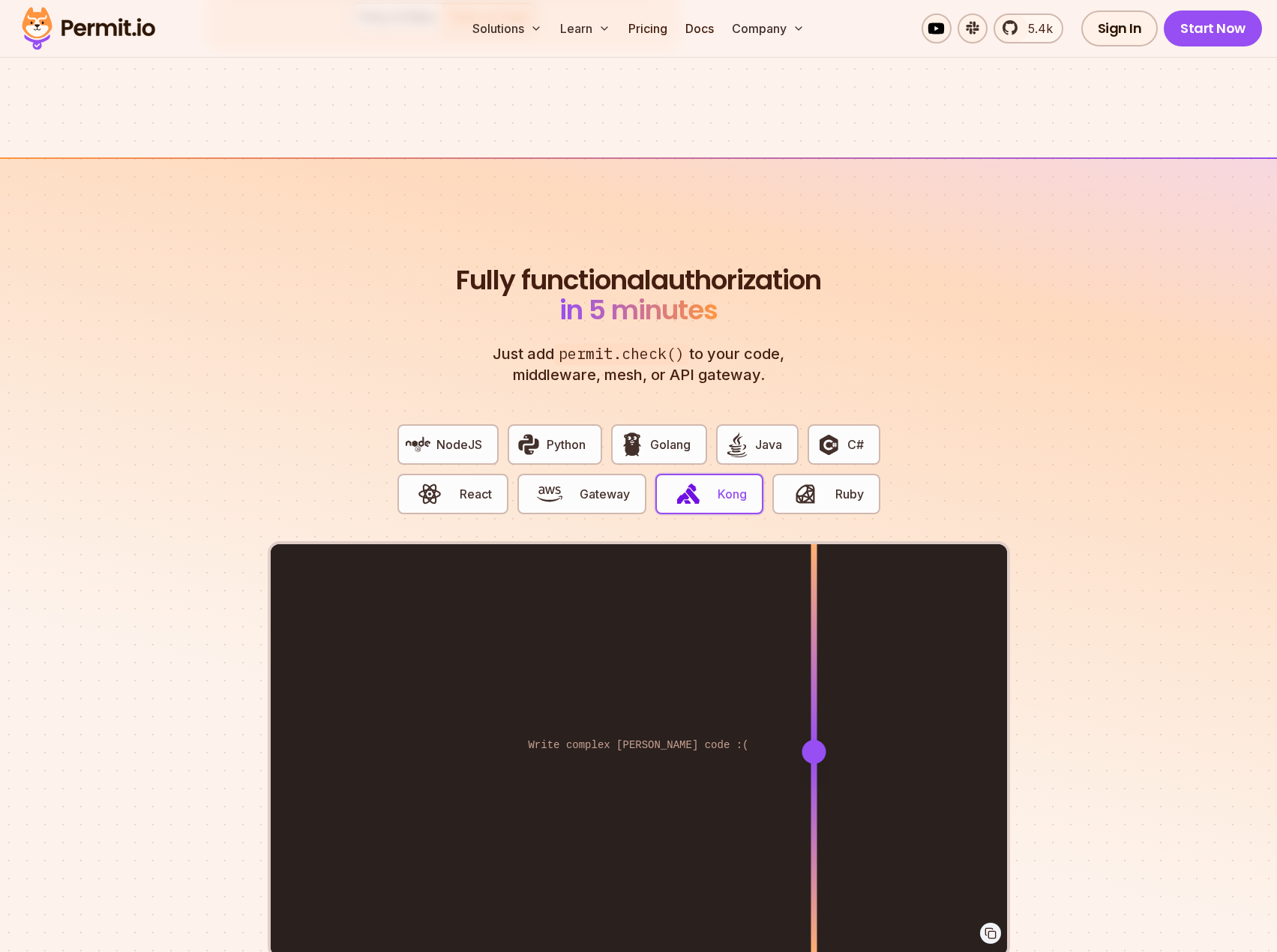
drag, startPoint x: 699, startPoint y: 739, endPoint x: 813, endPoint y: 756, distance: 115.3
click at [813, 756] on div "Enforce routes directly from the policy-editor / API Write complex Rego code :(" at bounding box center [638, 751] width 737 height 413
click at [589, 485] on button "Gateway" at bounding box center [582, 493] width 129 height 40
drag, startPoint x: 716, startPoint y: 733, endPoint x: 819, endPoint y: 723, distance: 103.5
click at [825, 740] on div at bounding box center [815, 752] width 24 height 24
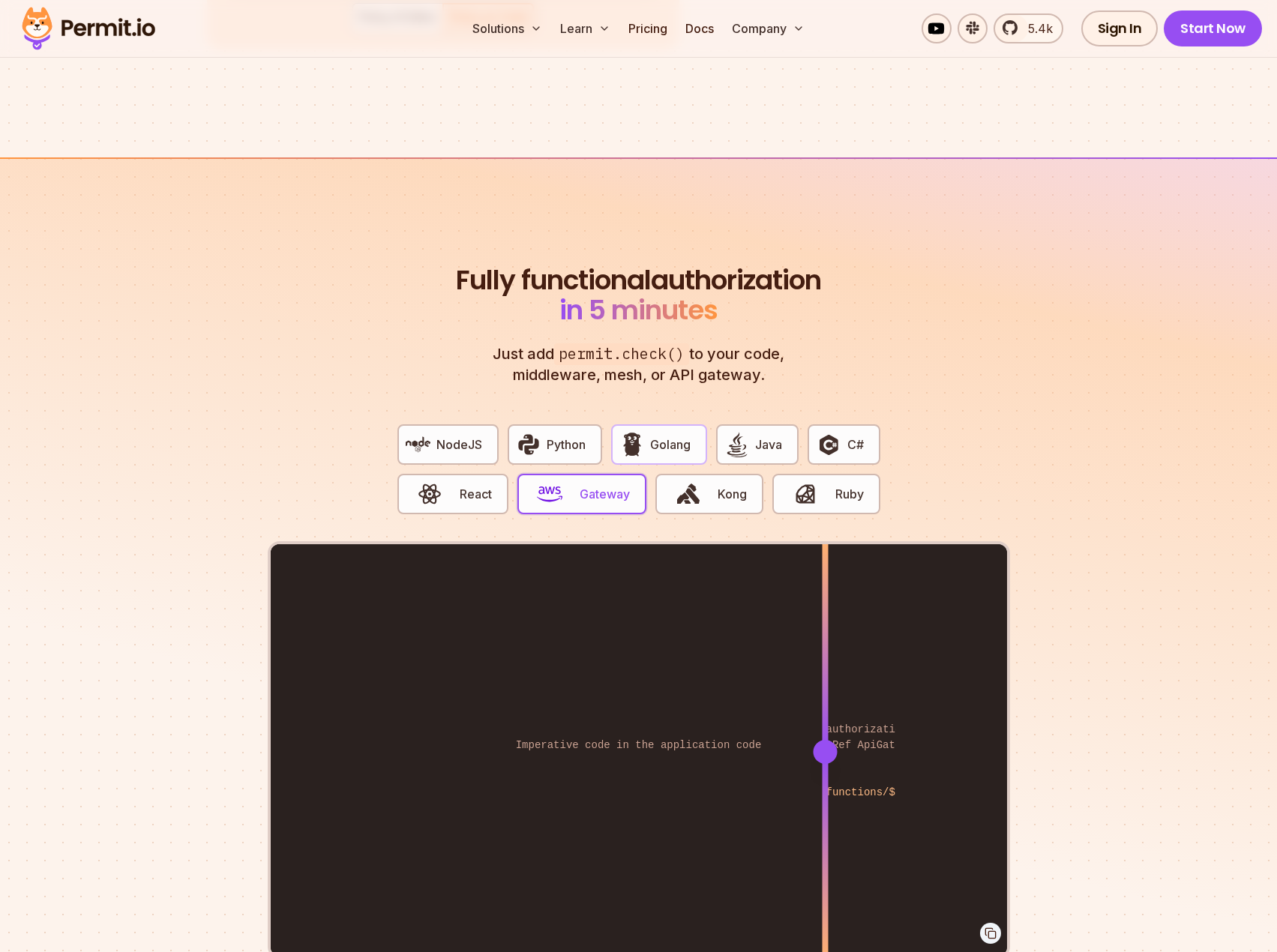
click at [680, 435] on span "Golang" at bounding box center [670, 444] width 40 height 18
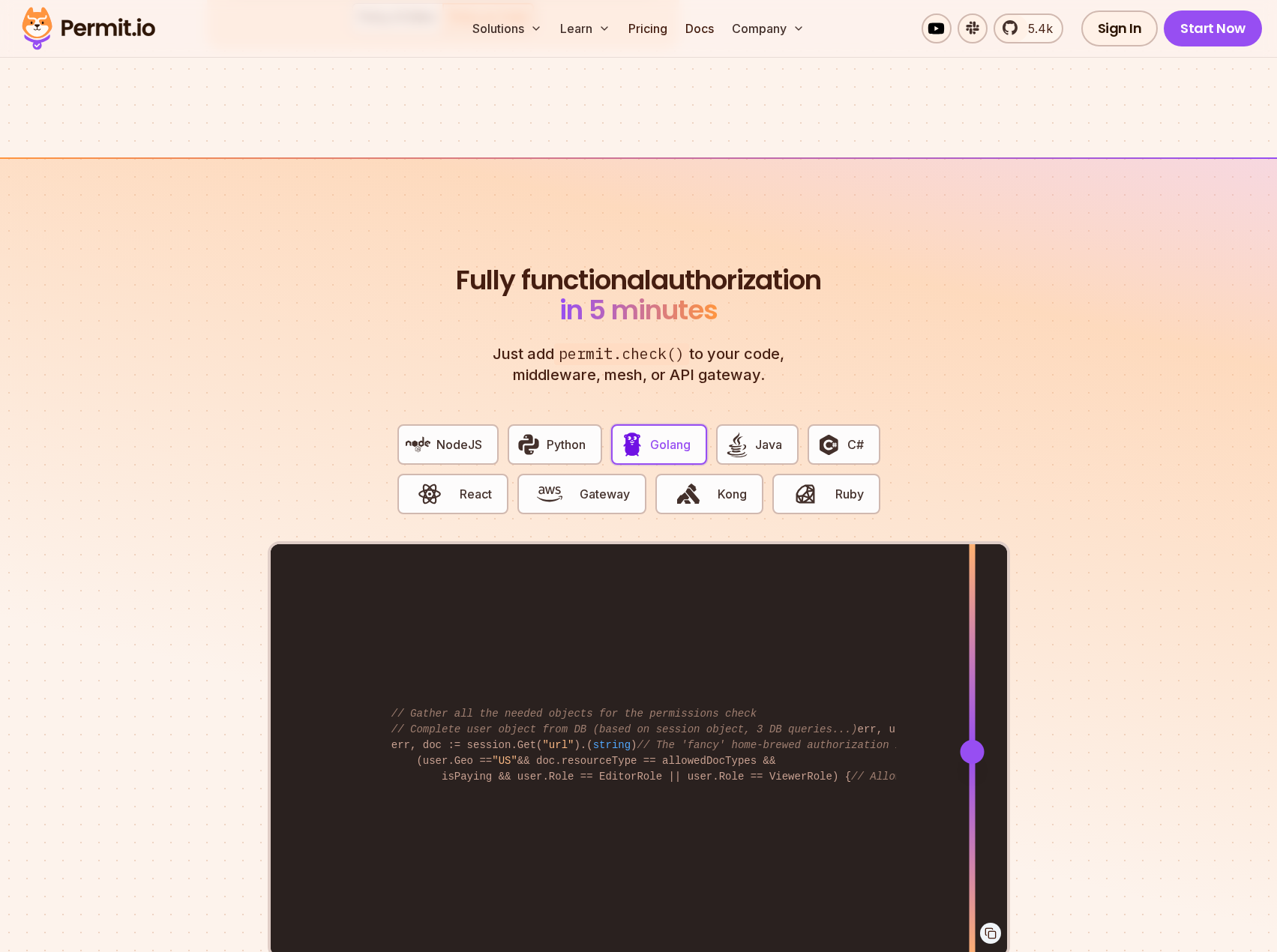
drag, startPoint x: 711, startPoint y: 742, endPoint x: 971, endPoint y: 759, distance: 260.6
click at [971, 759] on div at bounding box center [971, 751] width 6 height 413
click at [778, 435] on span "Java" at bounding box center [768, 444] width 27 height 18
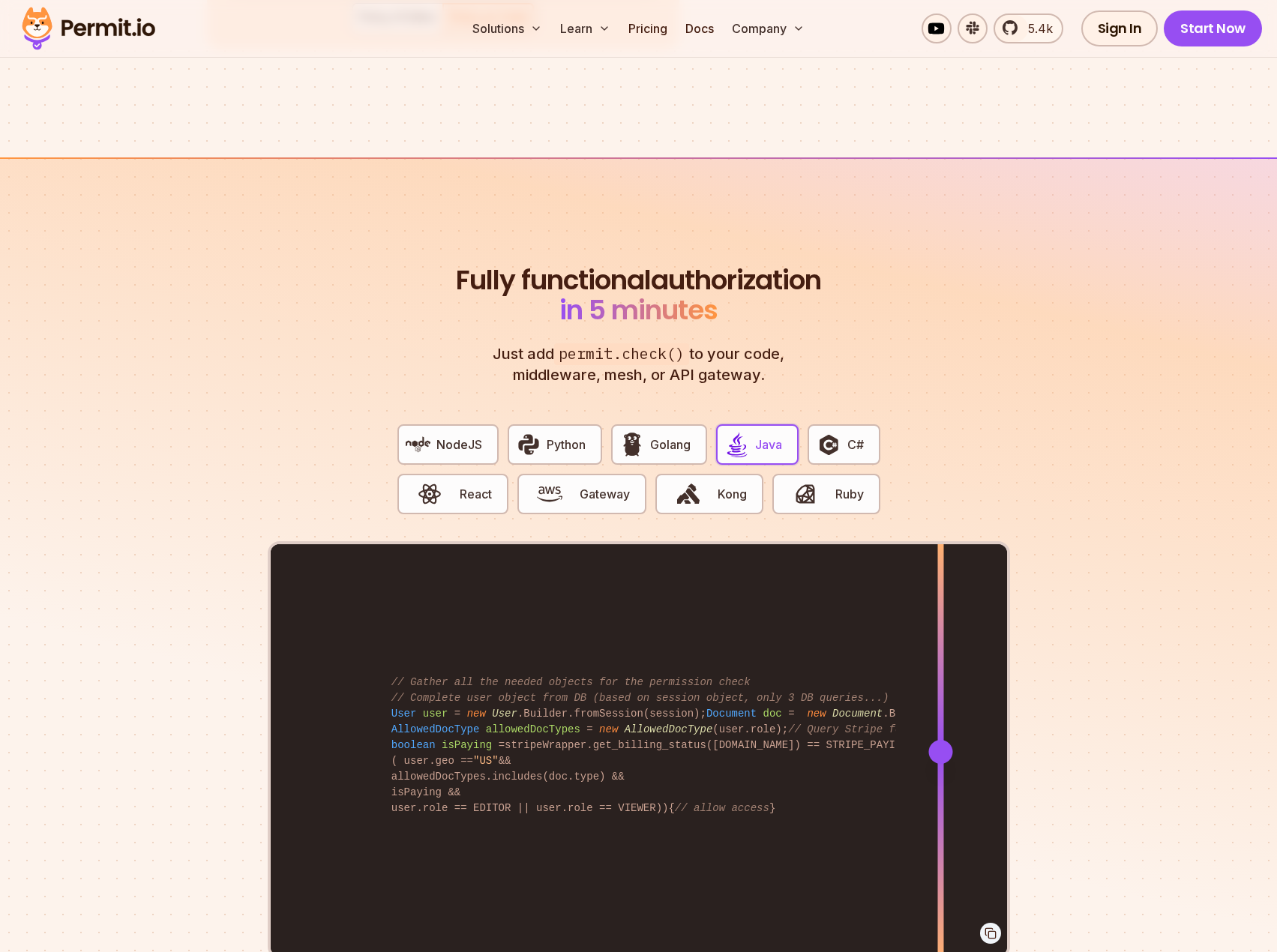
drag, startPoint x: 708, startPoint y: 733, endPoint x: 940, endPoint y: 725, distance: 232.1
click at [940, 740] on div at bounding box center [940, 752] width 24 height 24
click at [588, 430] on button "Python" at bounding box center [555, 444] width 94 height 40
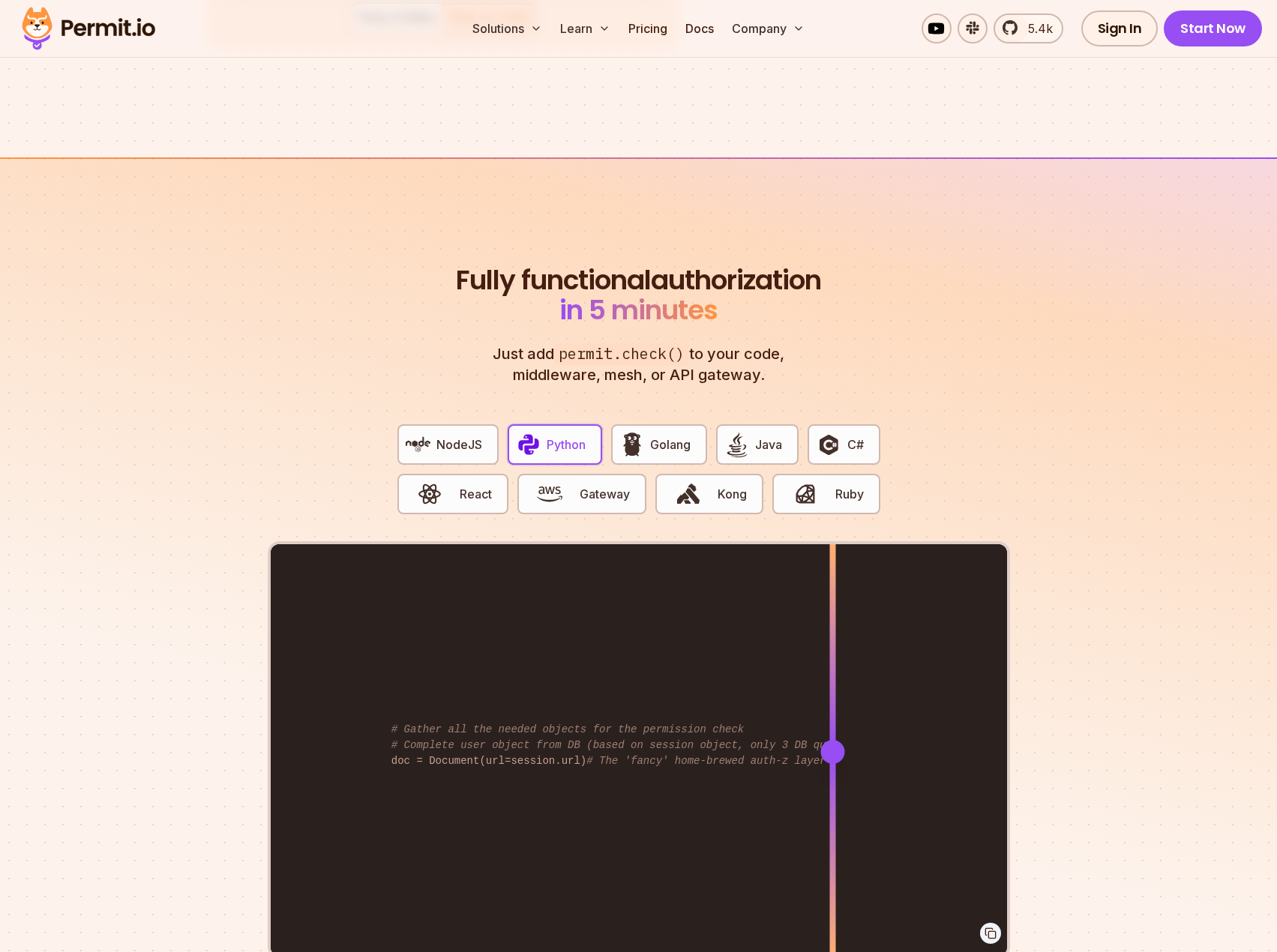
drag, startPoint x: 708, startPoint y: 726, endPoint x: 834, endPoint y: 729, distance: 126.0
click at [834, 740] on div at bounding box center [832, 752] width 24 height 24
click at [768, 435] on span "Java" at bounding box center [768, 444] width 27 height 18
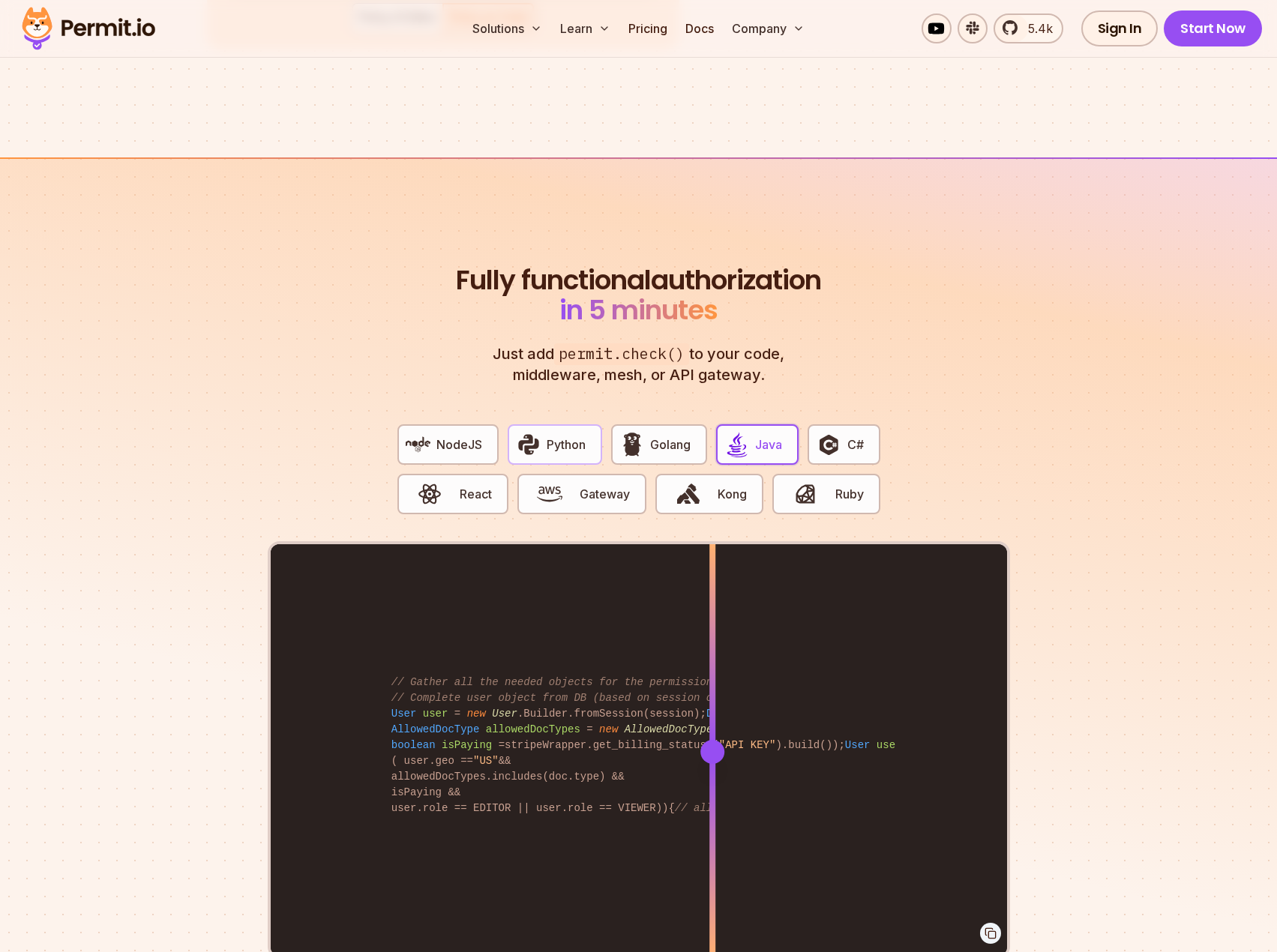
click at [568, 435] on span "Python" at bounding box center [566, 444] width 39 height 18
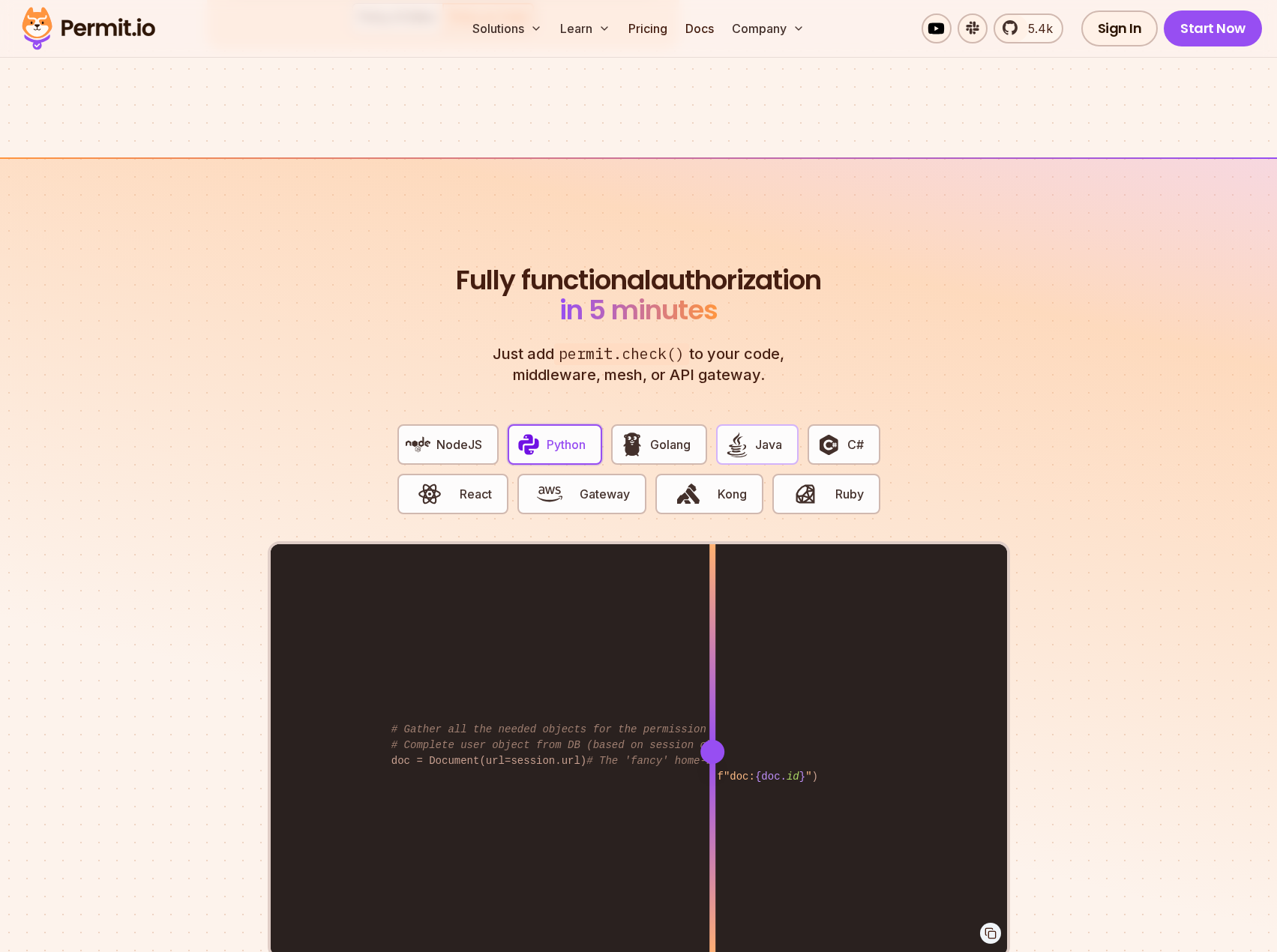
click at [752, 429] on button "Java" at bounding box center [757, 444] width 83 height 40
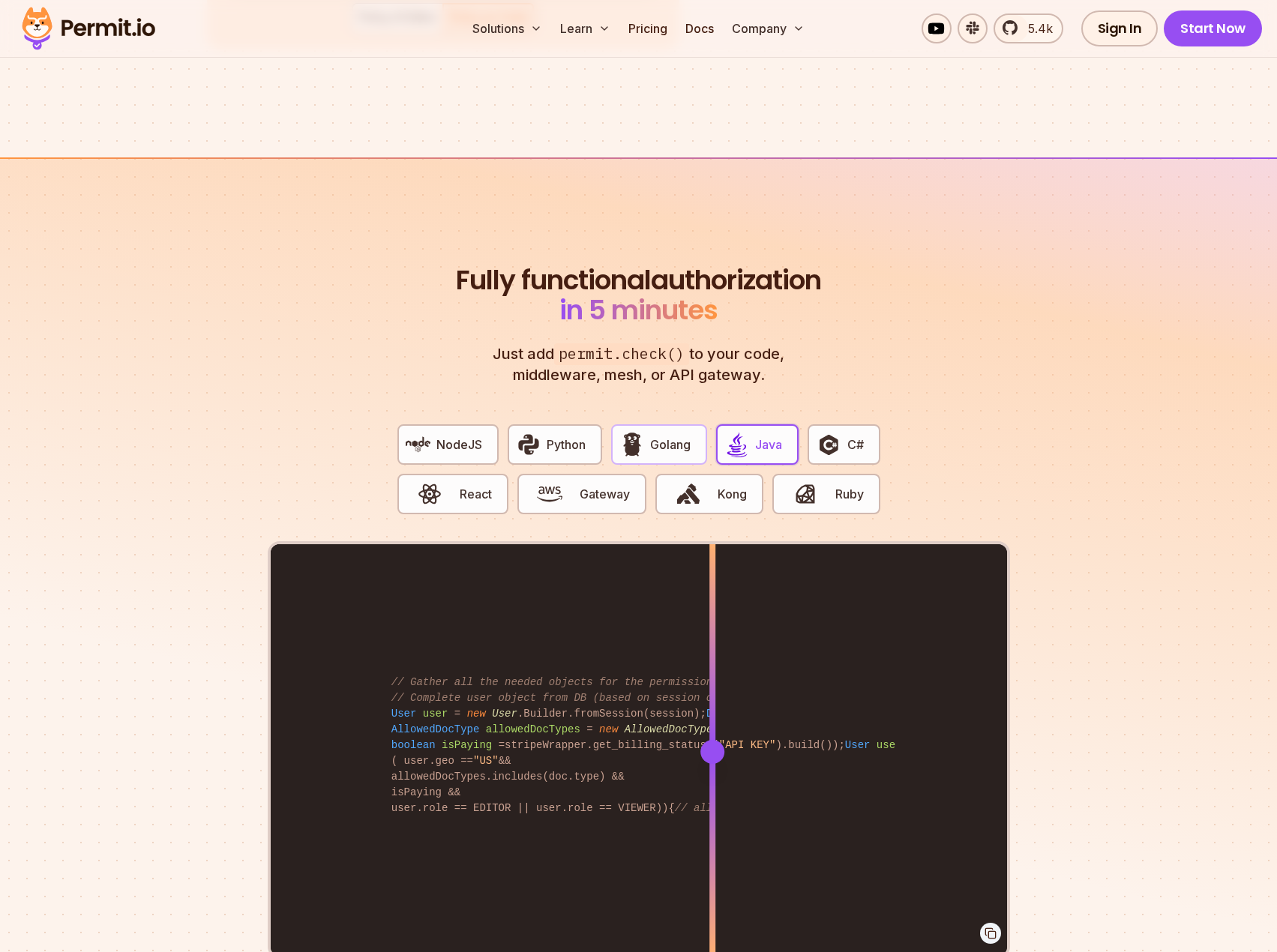
click at [650, 435] on span "Golang" at bounding box center [670, 444] width 40 height 18
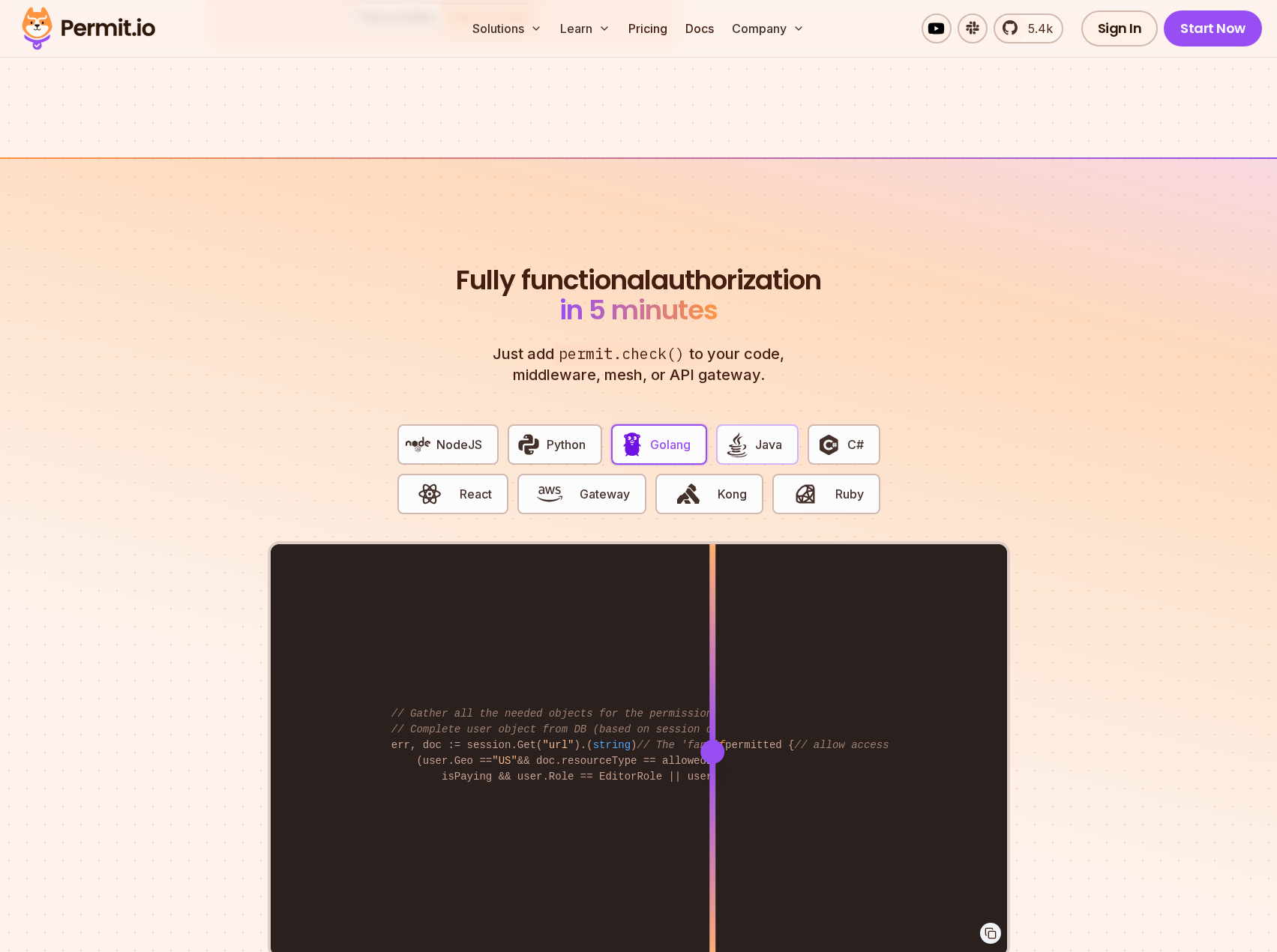
click at [737, 432] on img "button" at bounding box center [737, 444] width 26 height 26
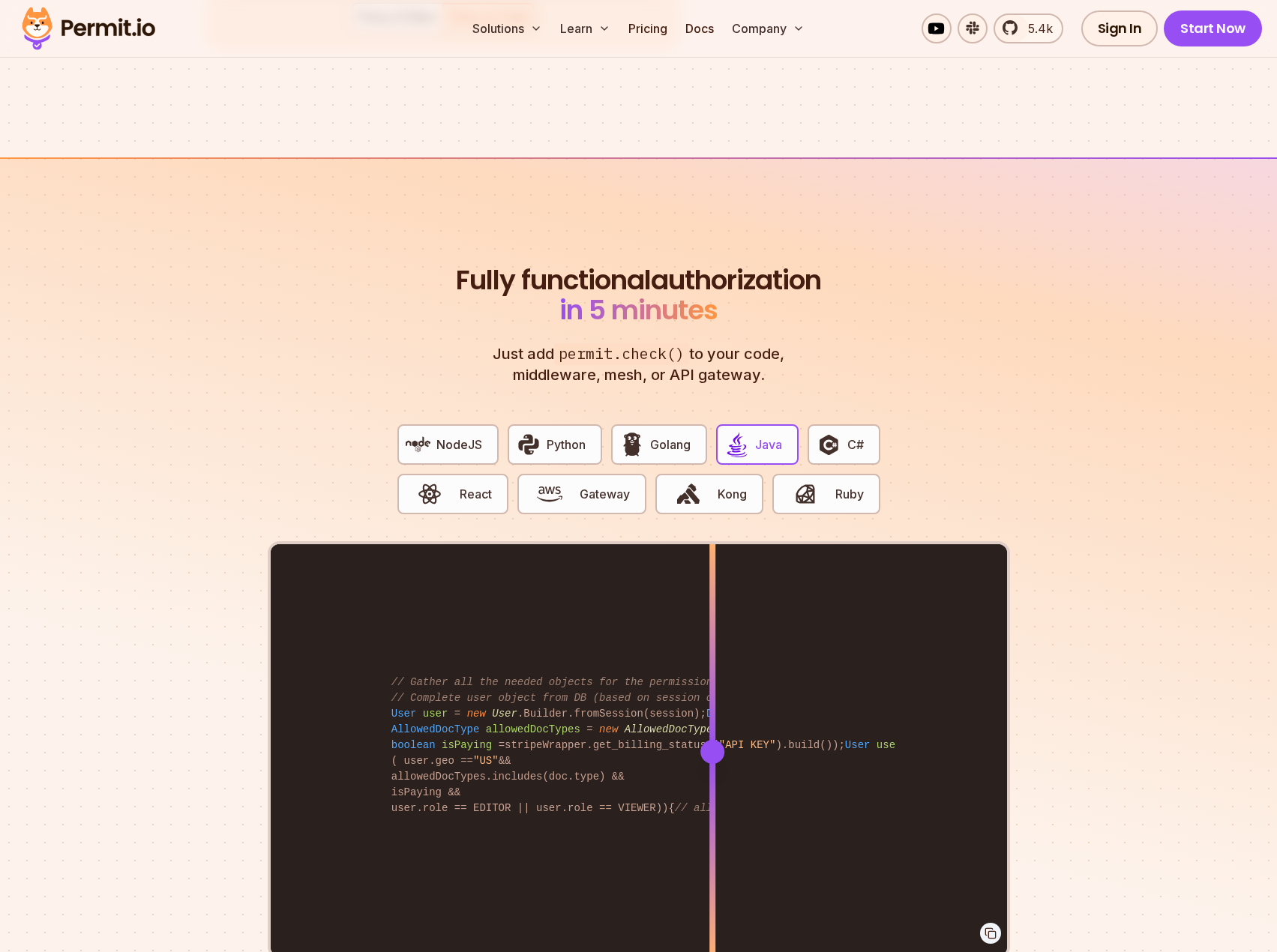
click at [806, 420] on div "NodeJS Python Golang Java C# React Gateway Kong Ruby" at bounding box center [638, 477] width 507 height 129
click at [819, 432] on img "button" at bounding box center [829, 444] width 26 height 26
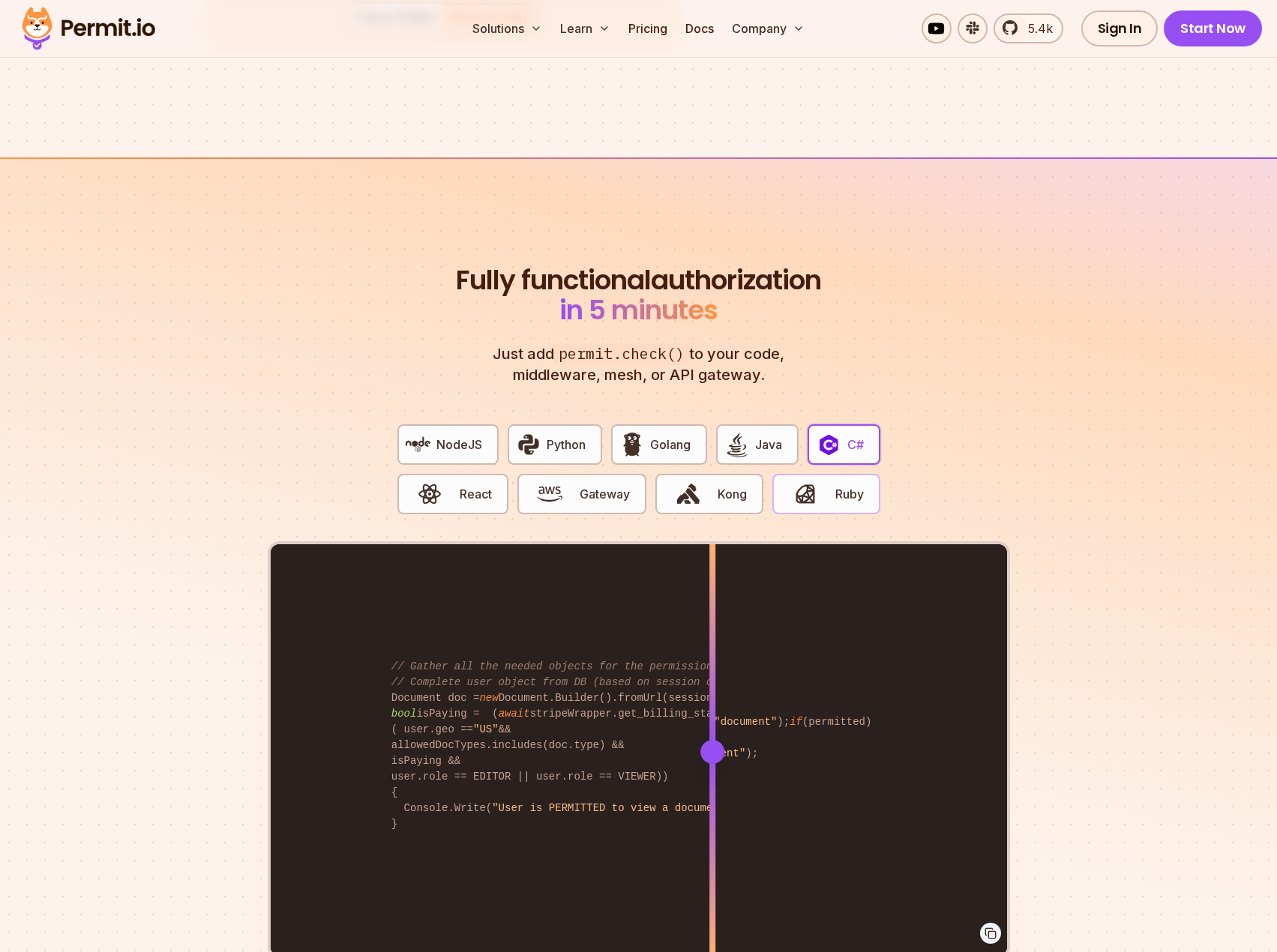
click at [810, 481] on img "button" at bounding box center [806, 494] width 26 height 26
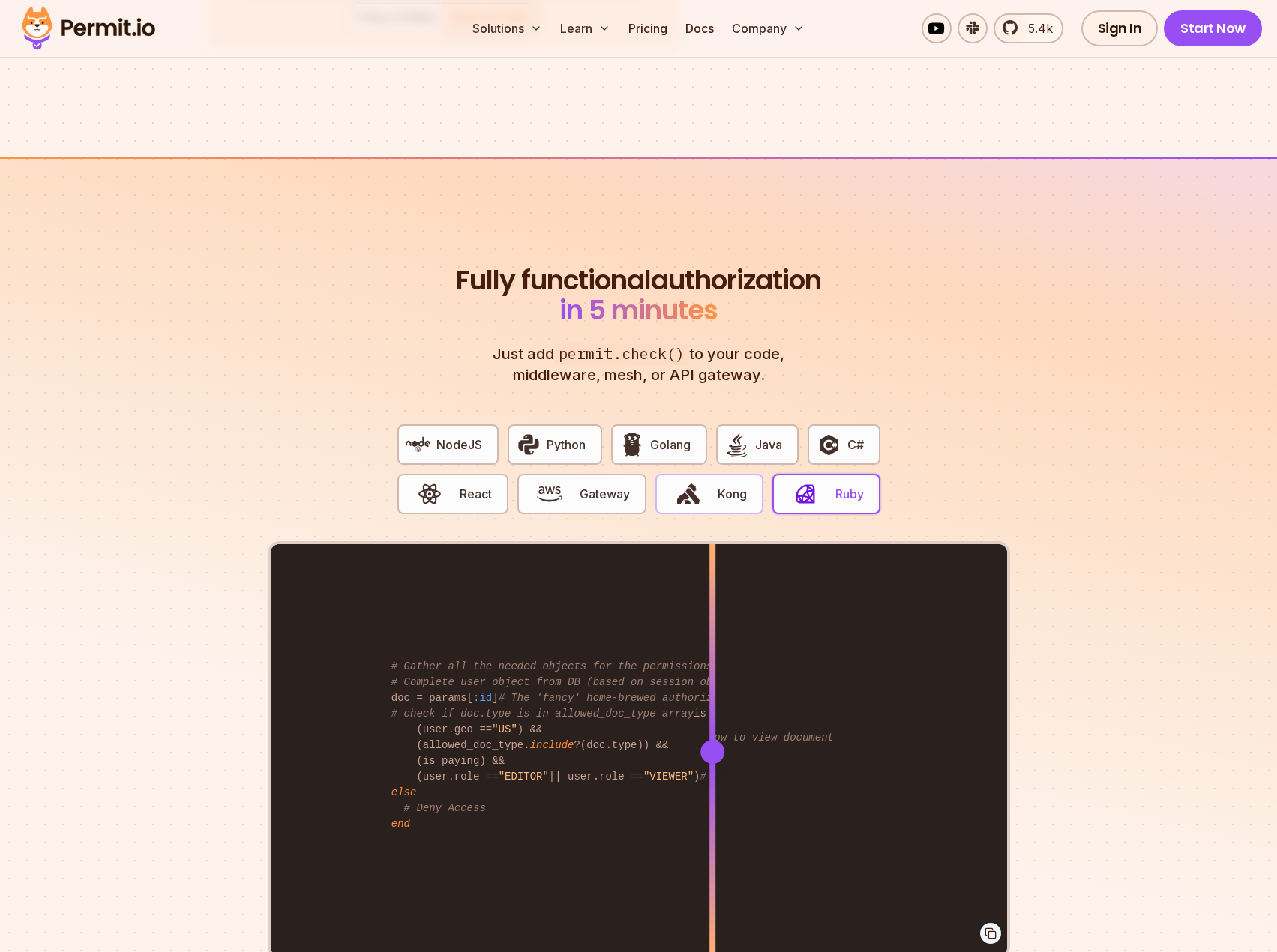
click at [729, 473] on button "Kong" at bounding box center [709, 493] width 108 height 40
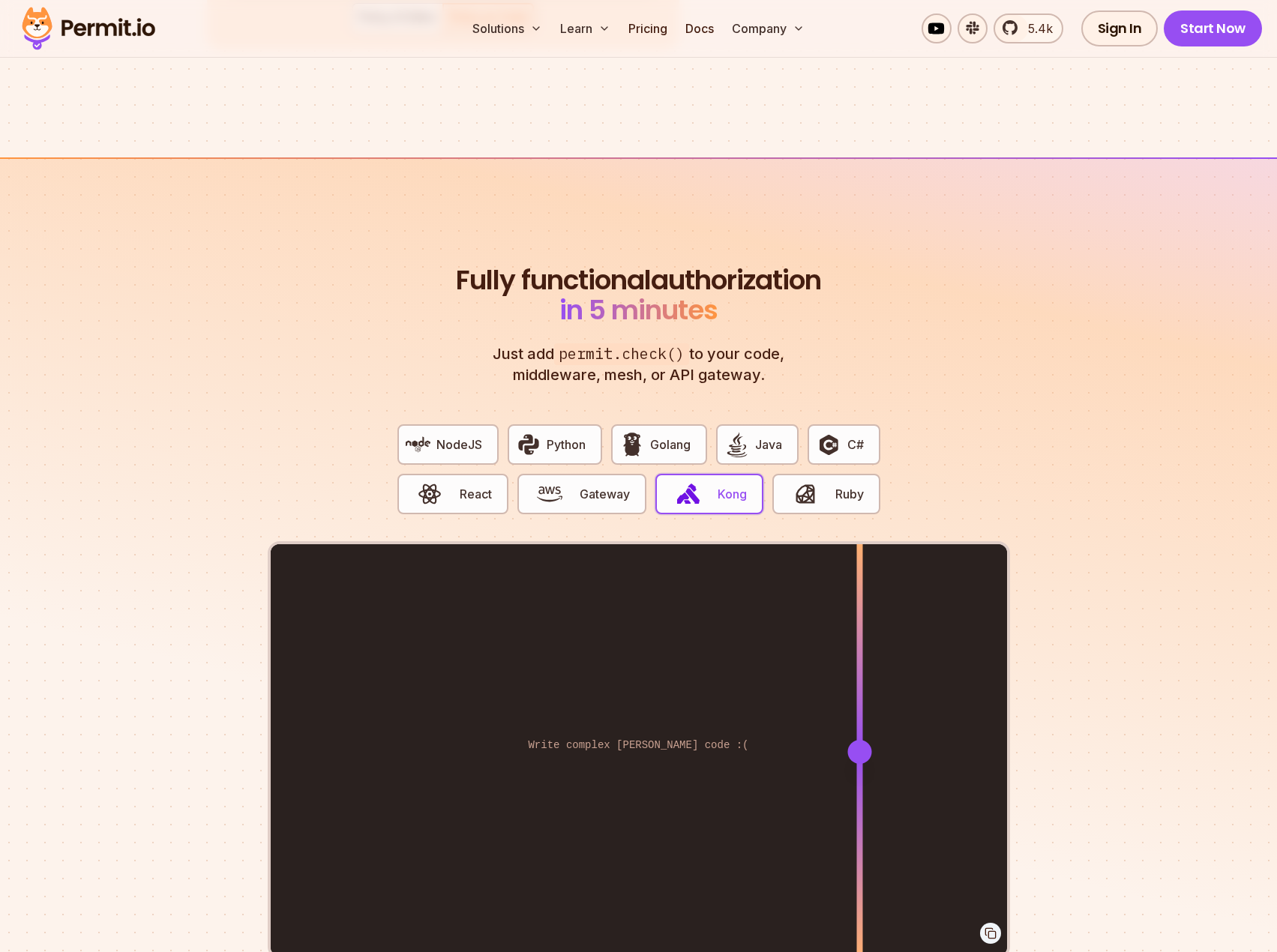
drag, startPoint x: 718, startPoint y: 730, endPoint x: 670, endPoint y: 714, distance: 50.6
click at [856, 714] on div at bounding box center [859, 751] width 6 height 413
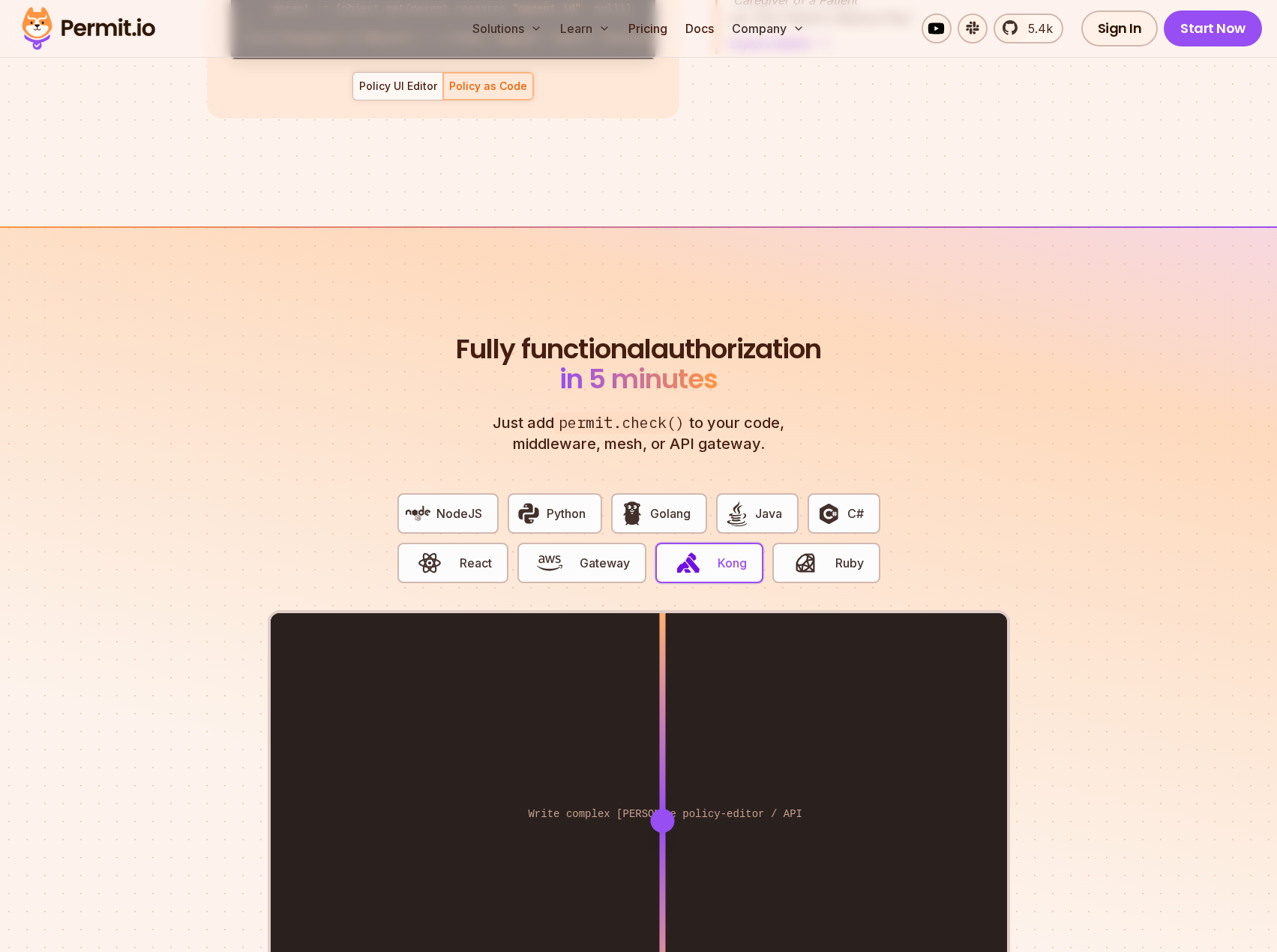
scroll to position [2498, 0]
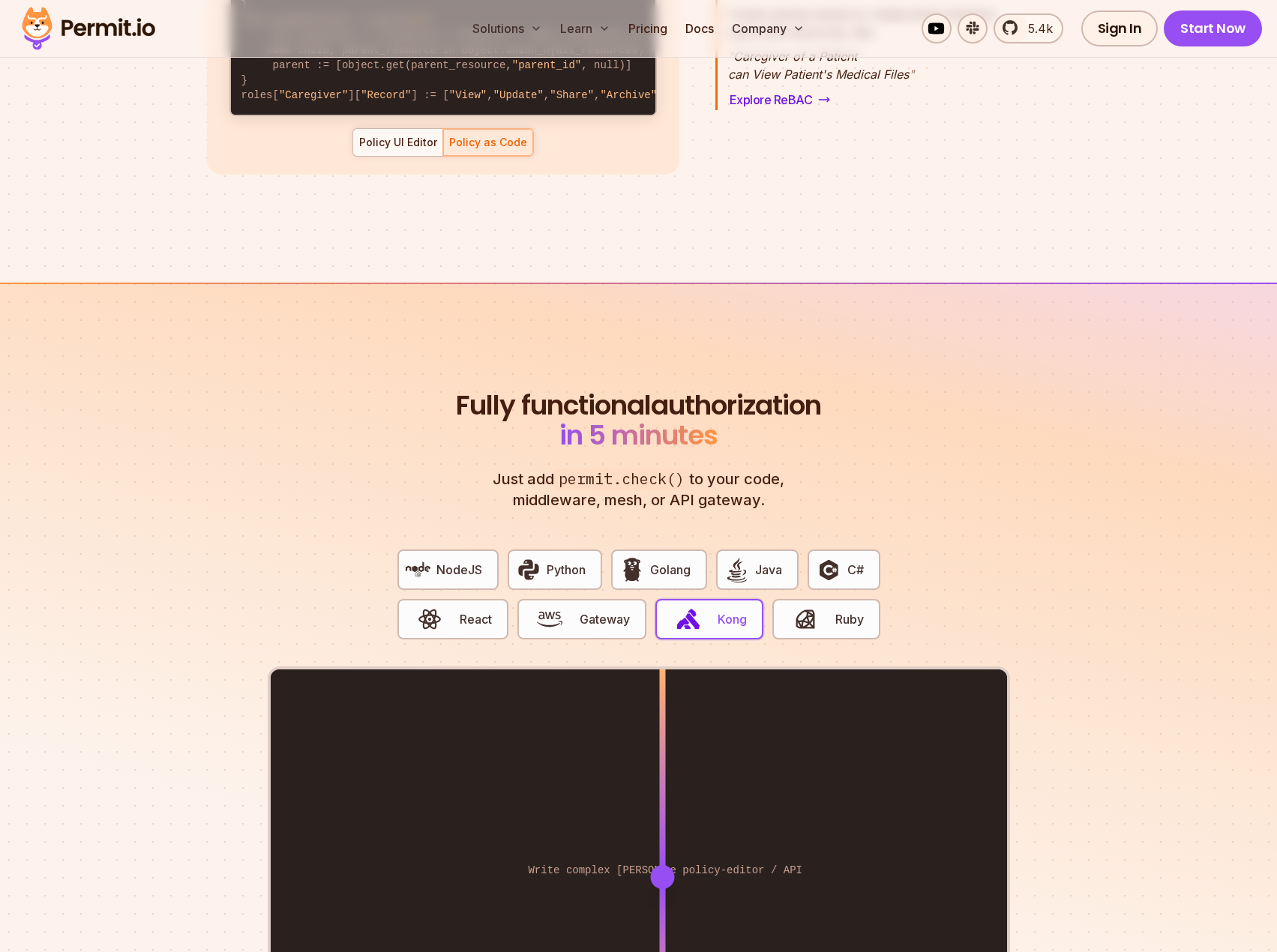
click at [734, 599] on button "Kong" at bounding box center [709, 618] width 108 height 40
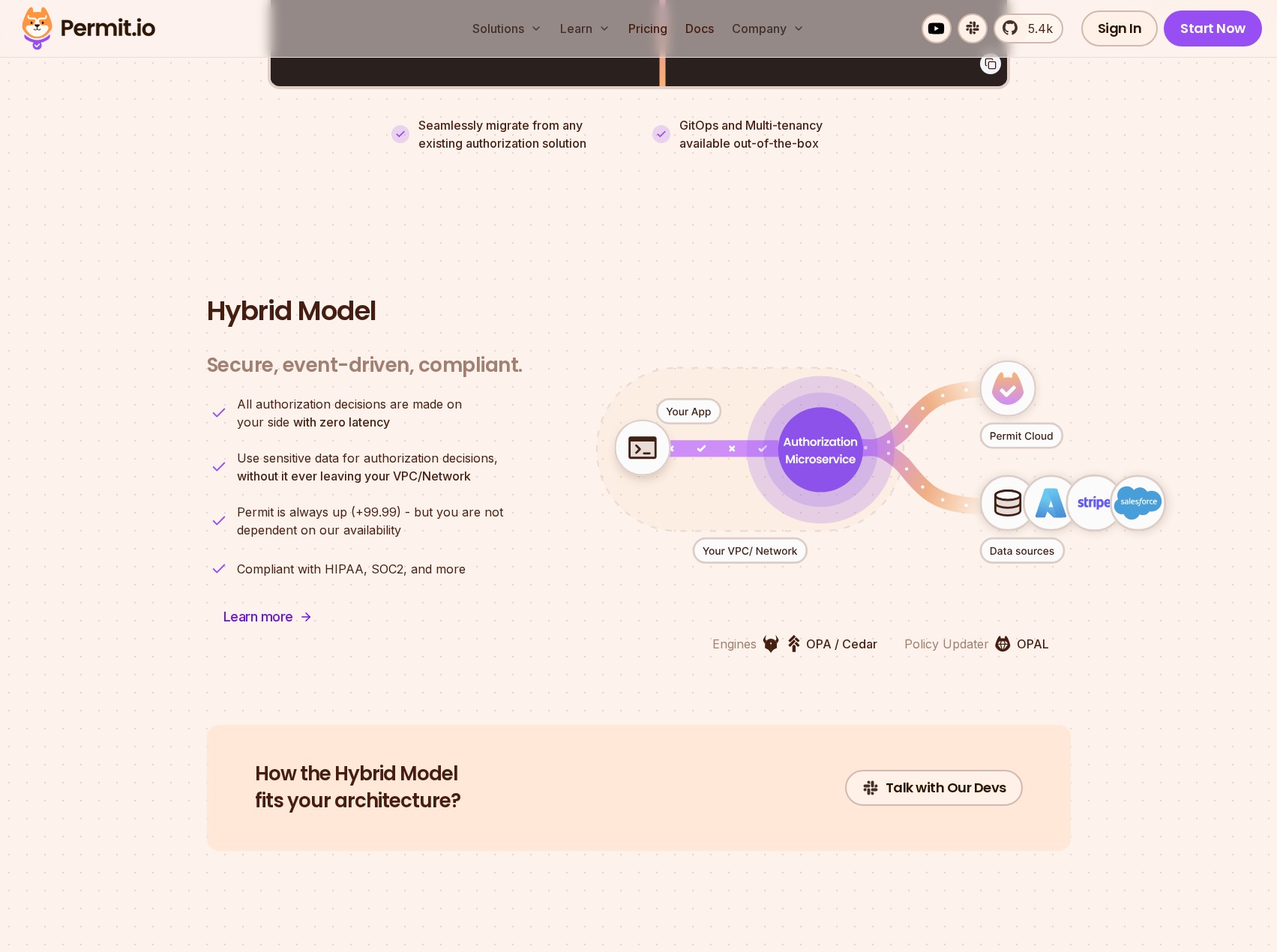
scroll to position [3498, 0]
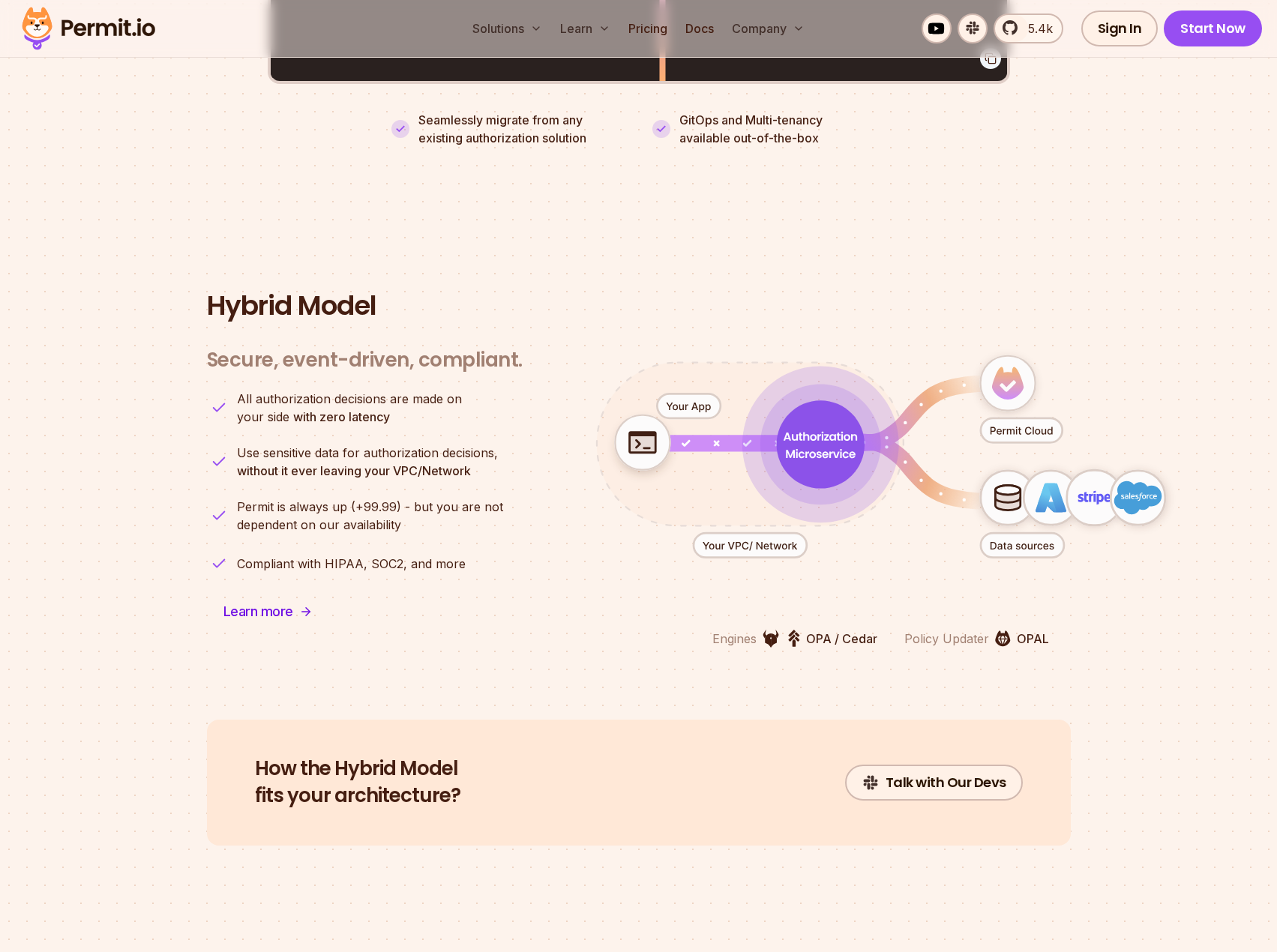
click at [768, 629] on img at bounding box center [771, 638] width 17 height 19
click at [767, 629] on img at bounding box center [771, 638] width 17 height 19
click at [791, 629] on img at bounding box center [794, 638] width 12 height 19
click at [851, 630] on p "OPA / Cedar" at bounding box center [841, 639] width 71 height 18
click at [850, 630] on p "OPA / Cedar" at bounding box center [841, 639] width 71 height 18
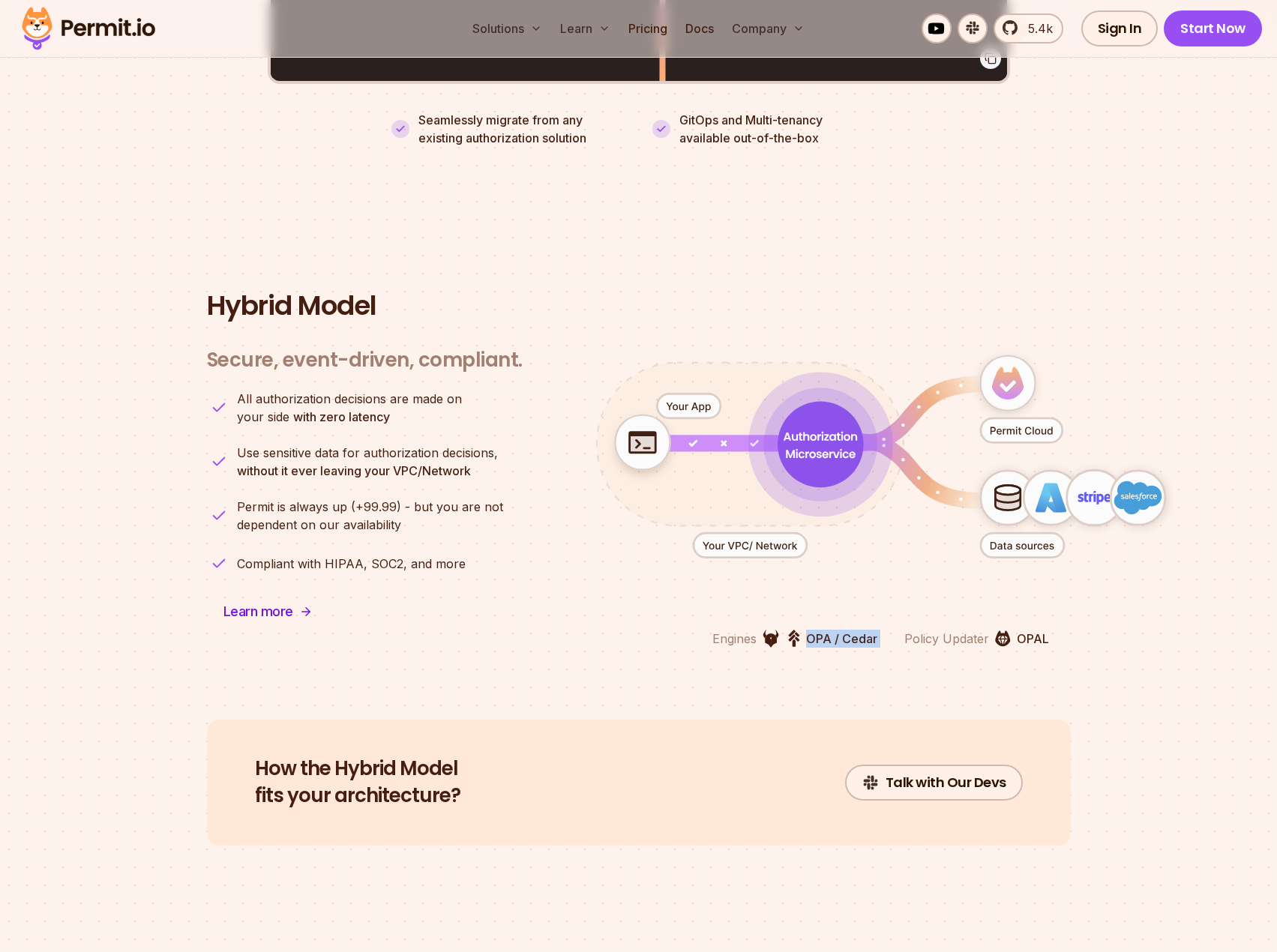
click at [850, 630] on p "OPA / Cedar" at bounding box center [841, 639] width 71 height 18
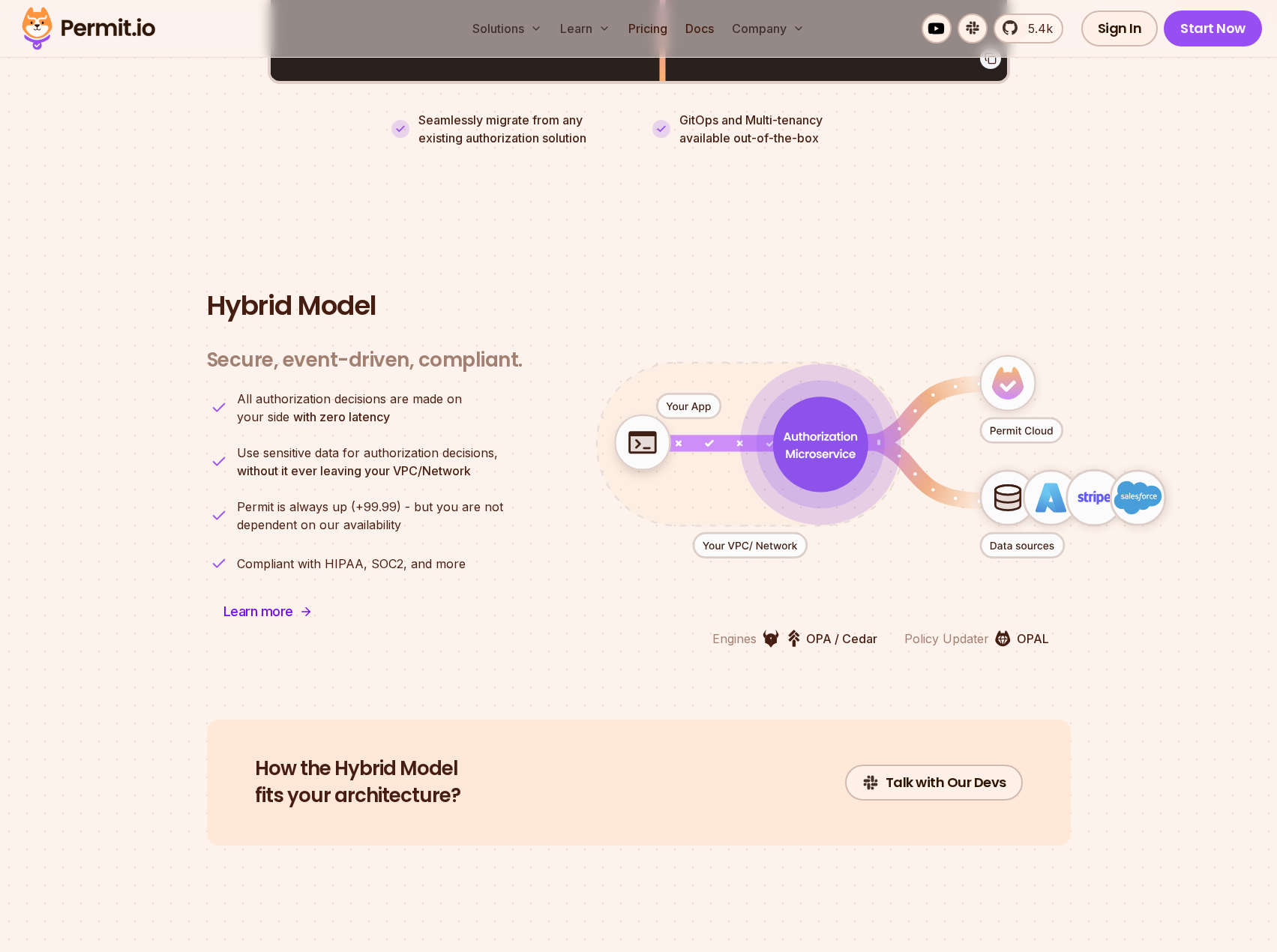
click at [1025, 630] on p "OPAL" at bounding box center [1033, 639] width 32 height 18
drag, startPoint x: 242, startPoint y: 334, endPoint x: 514, endPoint y: 336, distance: 272.0
click at [514, 348] on h3 "Secure, event-driven, compliant." at bounding box center [364, 360] width 315 height 25
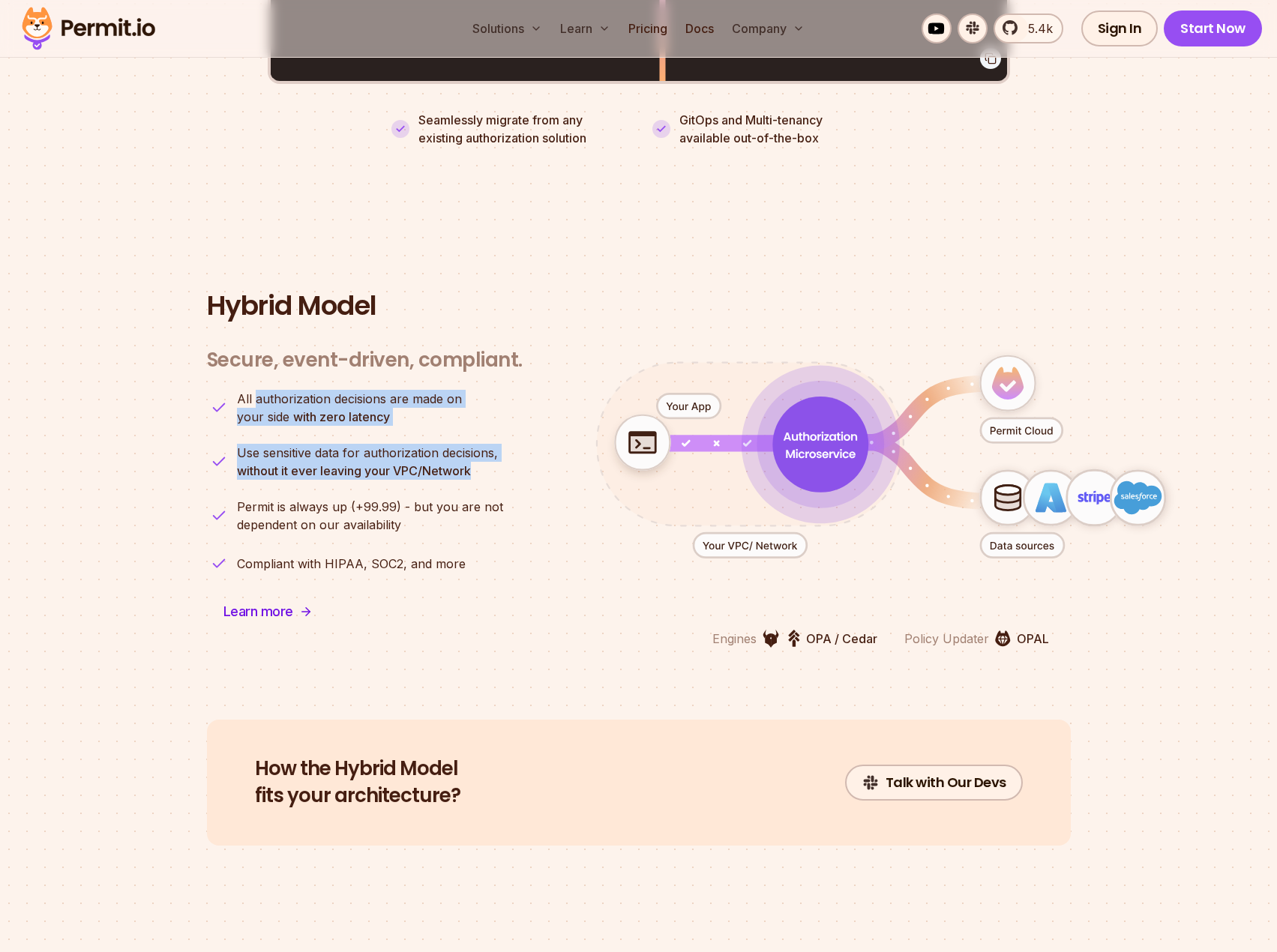
drag, startPoint x: 260, startPoint y: 383, endPoint x: 480, endPoint y: 460, distance: 233.1
click at [480, 460] on ul "All authorization decisions are made on your side with zero latency Use sensiti…" at bounding box center [364, 482] width 315 height 186
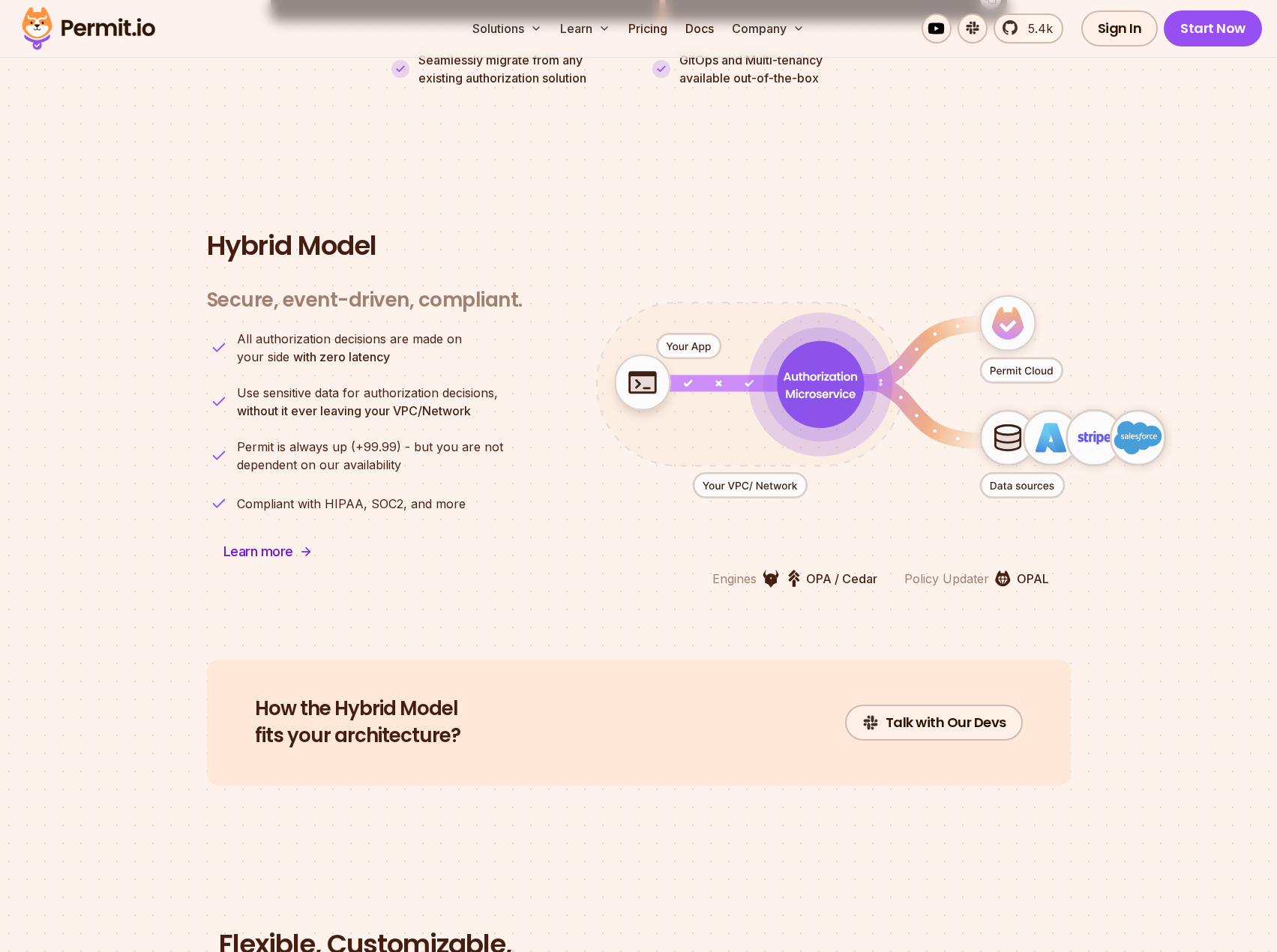
scroll to position [3512, 0]
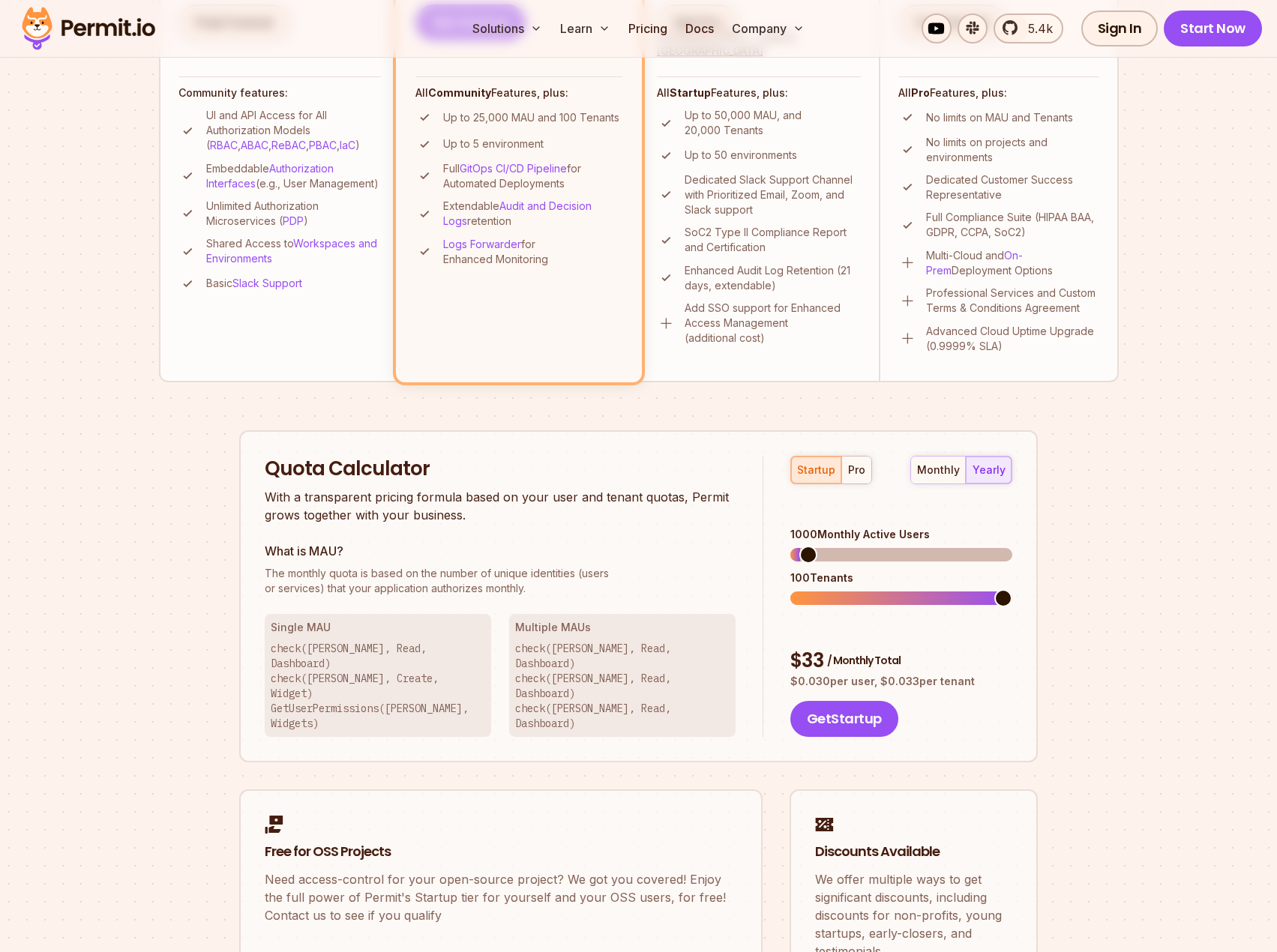
scroll to position [625, 0]
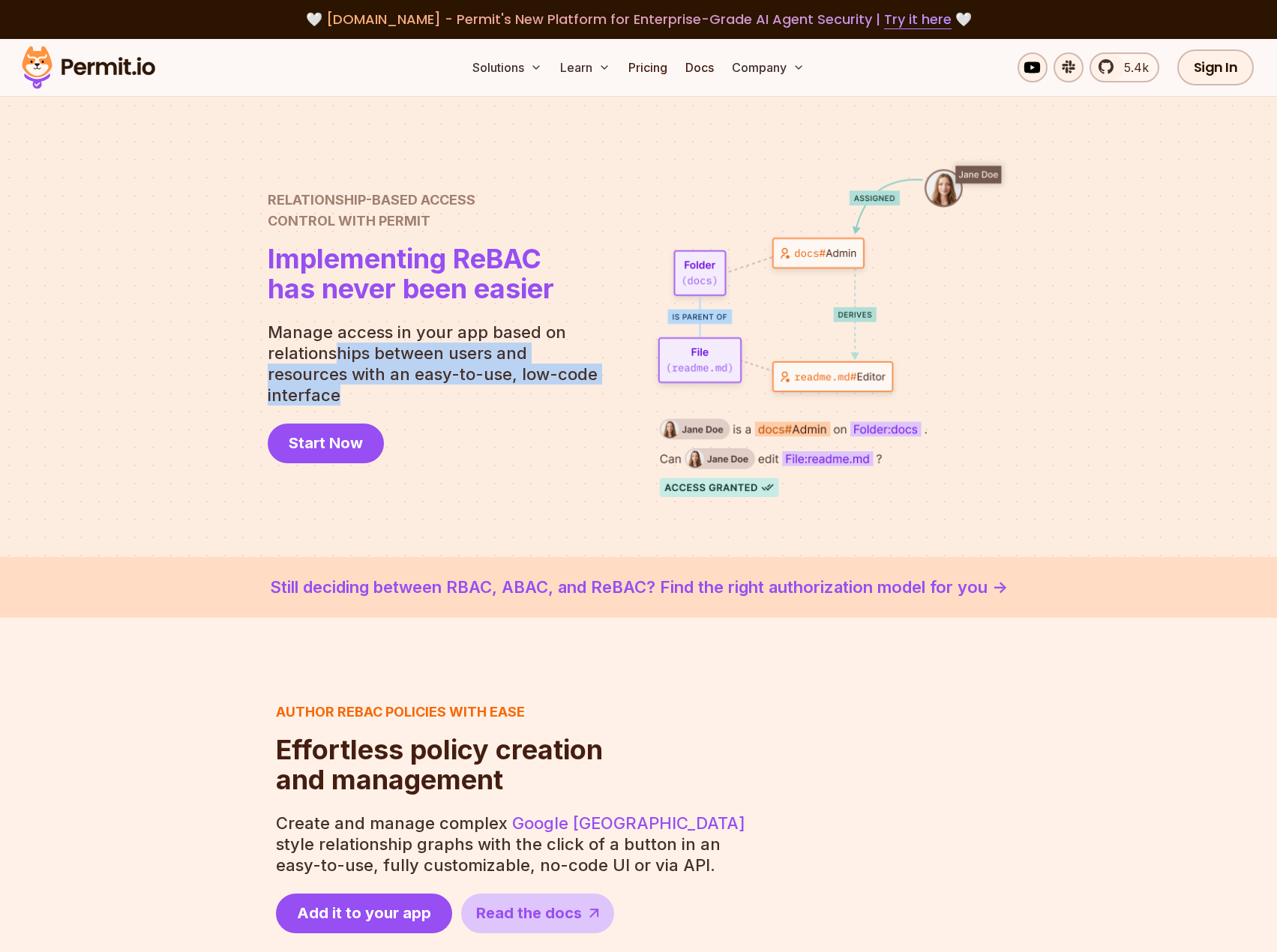
drag, startPoint x: 337, startPoint y: 359, endPoint x: 582, endPoint y: 383, distance: 246.2
click at [582, 383] on p "Manage access in your app based on relationships between users and resources wi…" at bounding box center [439, 363] width 342 height 84
drag, startPoint x: 582, startPoint y: 383, endPoint x: 277, endPoint y: 337, distance: 308.4
click at [277, 337] on p "Manage access in your app based on relationships between users and resources wi…" at bounding box center [439, 363] width 342 height 84
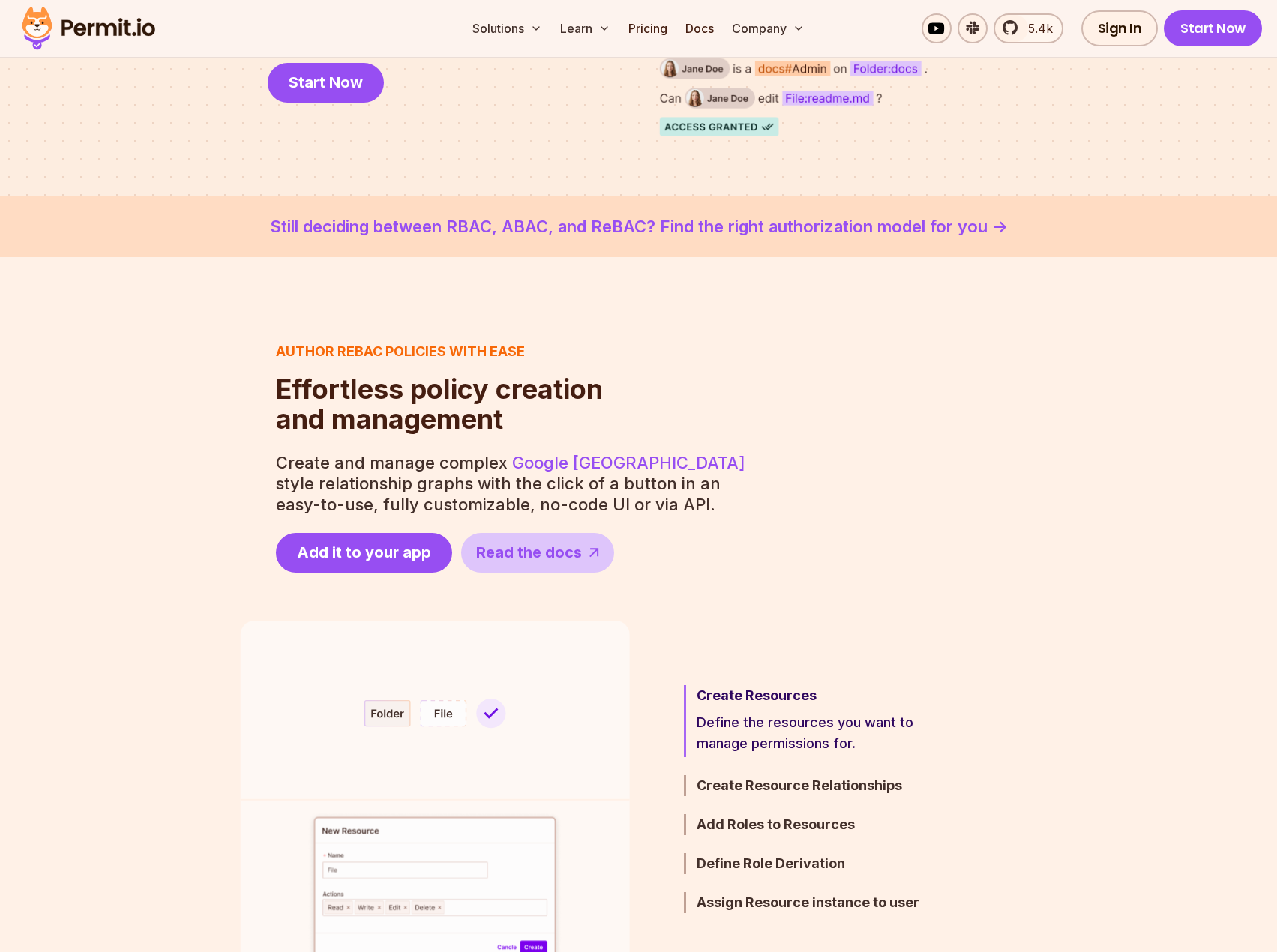
scroll to position [375, 0]
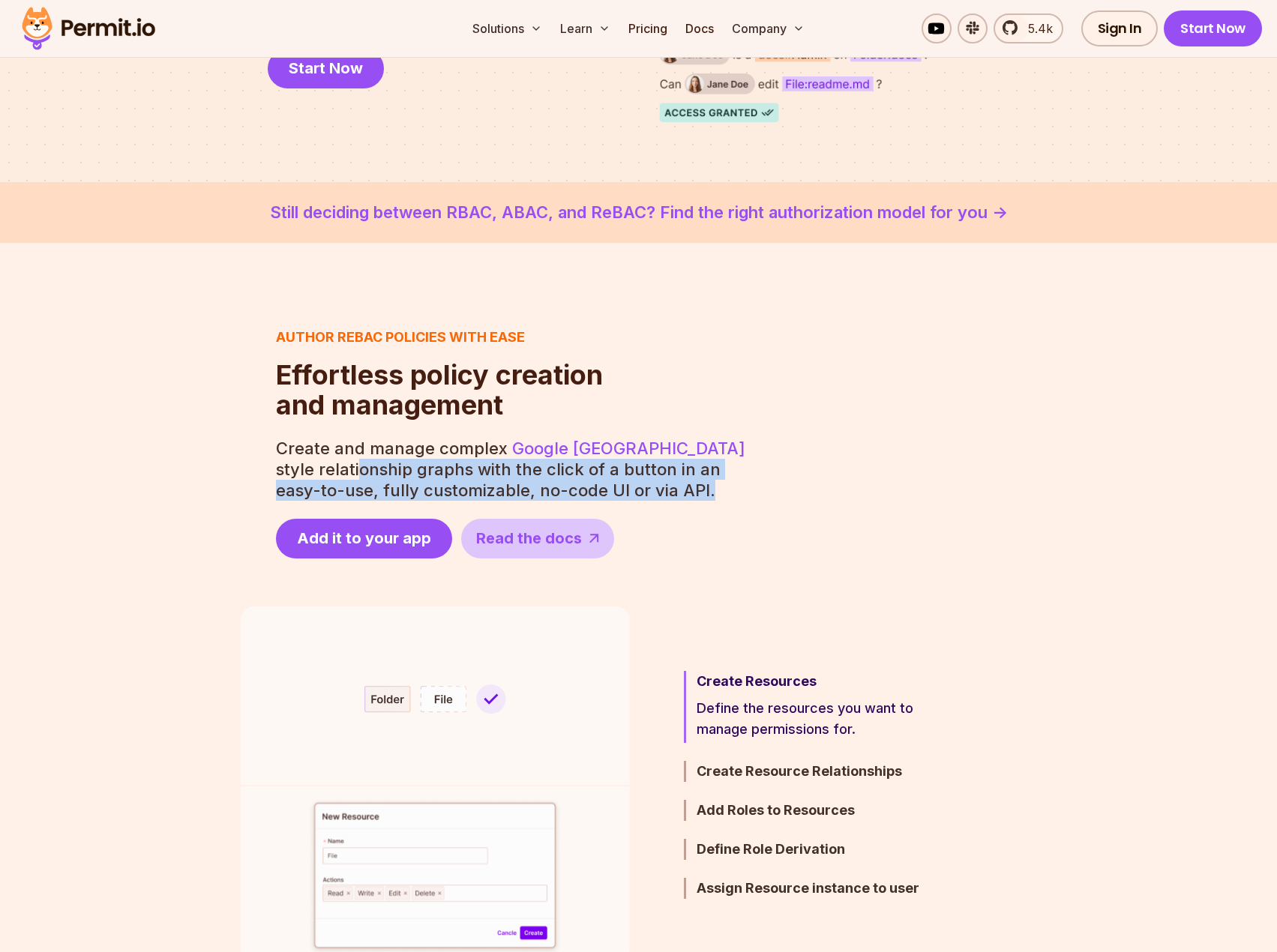
drag, startPoint x: 319, startPoint y: 467, endPoint x: 659, endPoint y: 488, distance: 340.6
click at [659, 488] on p "Create and manage complex Google Zanzibar style relationship graphs with the cl…" at bounding box center [512, 469] width 472 height 63
drag, startPoint x: 553, startPoint y: 482, endPoint x: 210, endPoint y: 460, distance: 343.7
click at [210, 460] on section "Author ReBAC policies with ease Effortless policy creation and management Effor…" at bounding box center [638, 442] width 1277 height 232
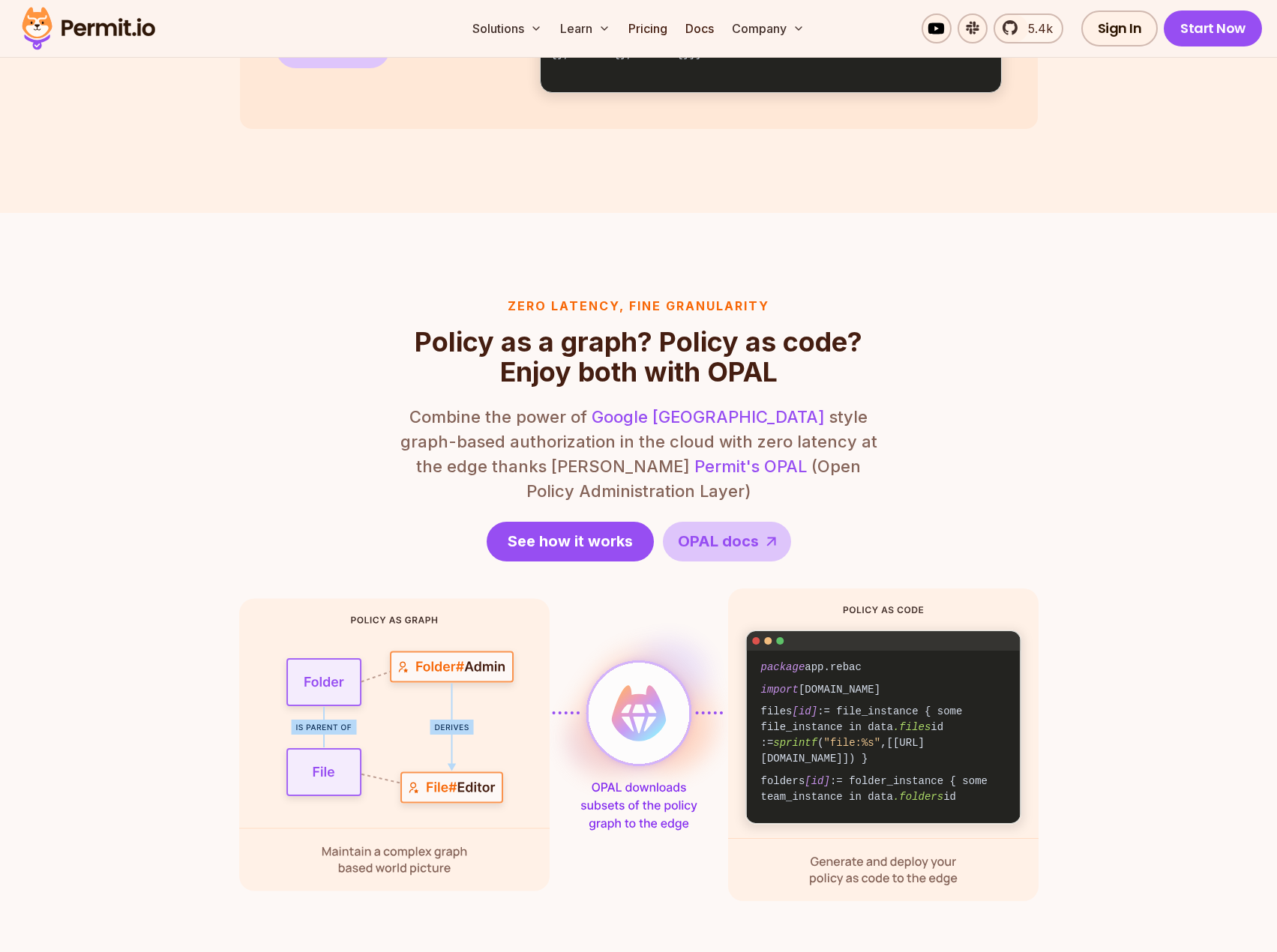
scroll to position [1624, 0]
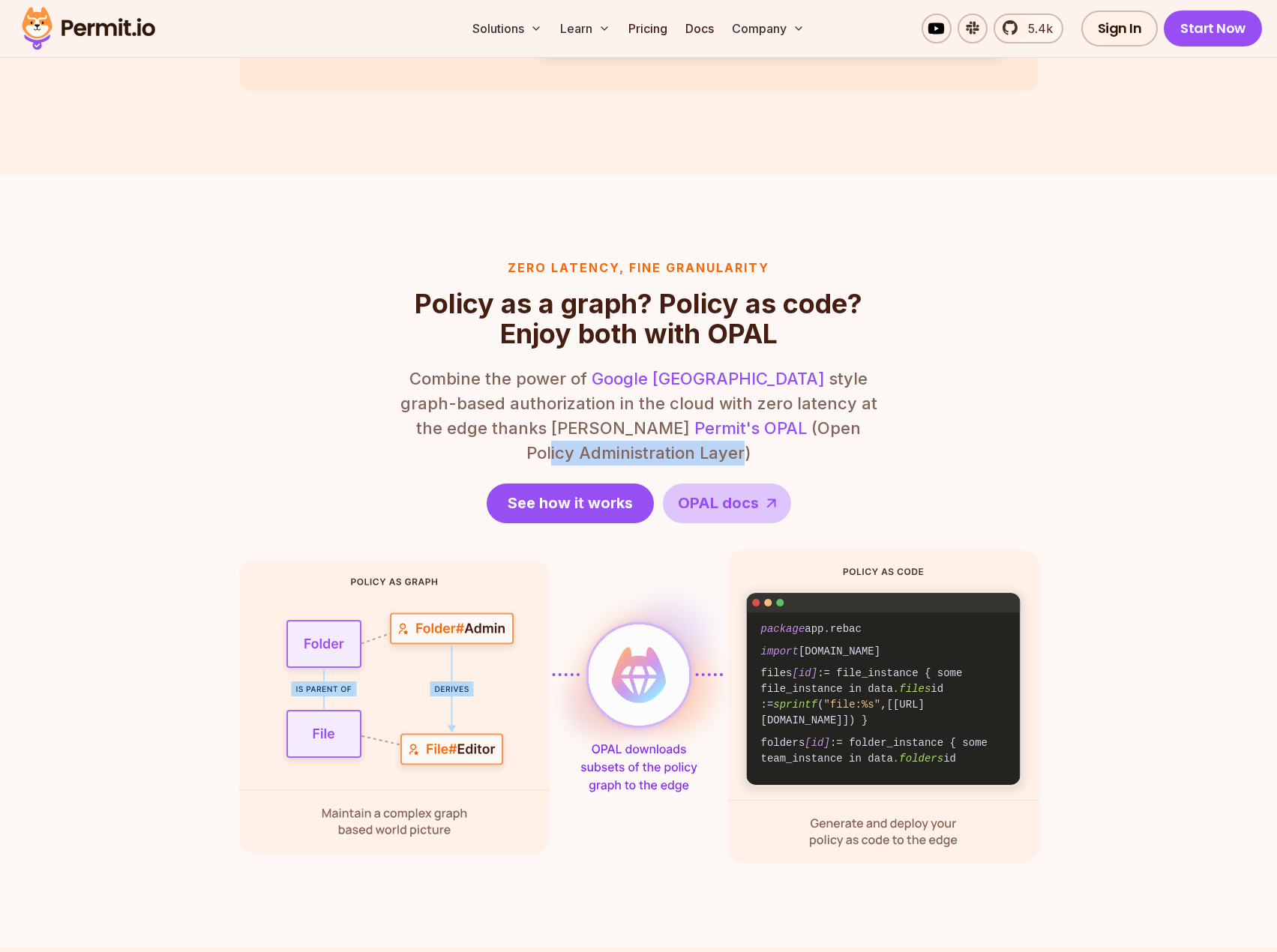
drag, startPoint x: 678, startPoint y: 423, endPoint x: 867, endPoint y: 434, distance: 189.3
click at [867, 434] on p "Combine the power of Google Zanzibar style graph-based authorization in the clo…" at bounding box center [638, 416] width 480 height 99
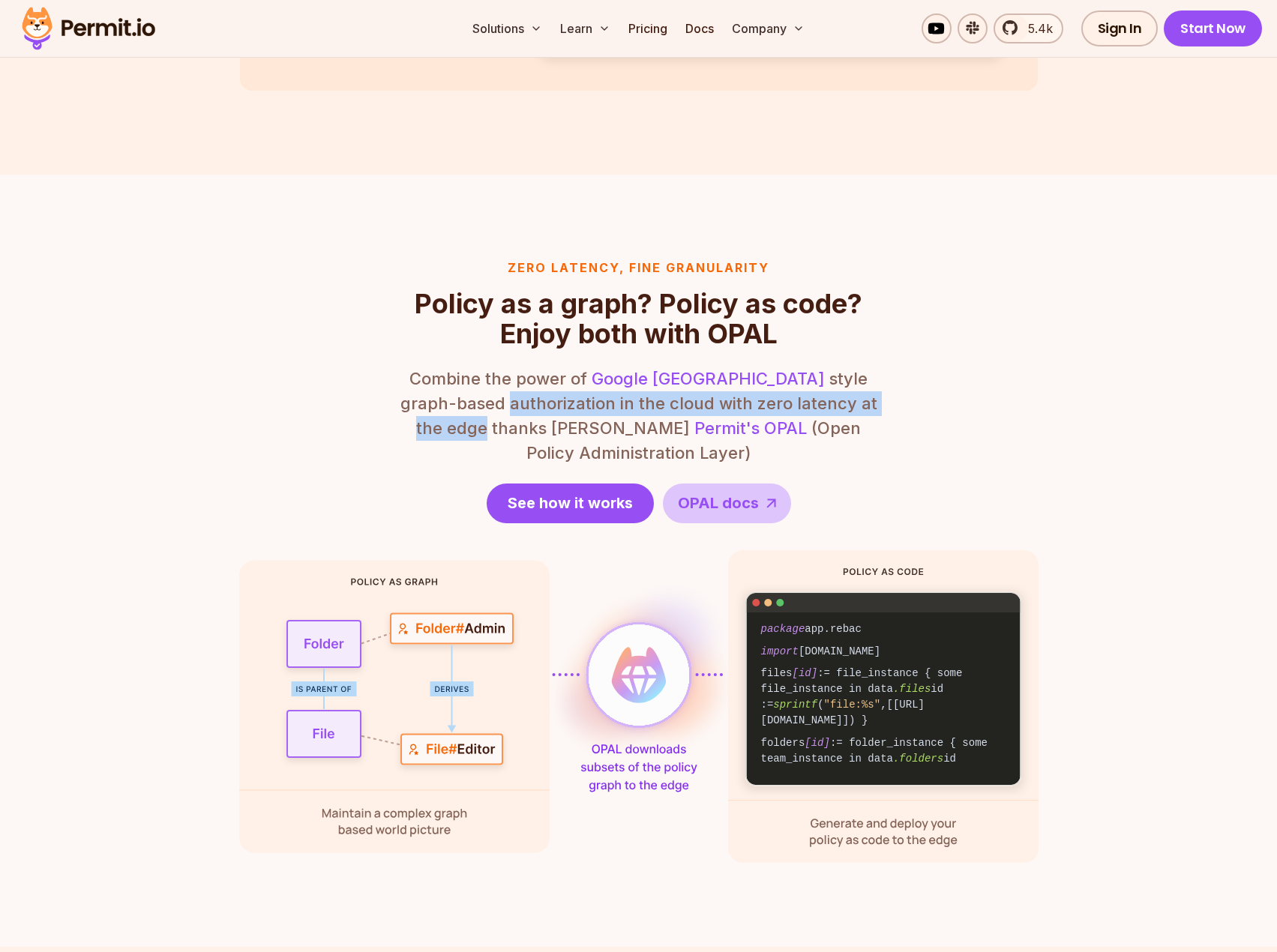
drag, startPoint x: 456, startPoint y: 406, endPoint x: 882, endPoint y: 409, distance: 426.0
click at [882, 409] on div "Zero latency, fine granularity Policy as a graph? Policy as code? Enjoy both wi…" at bounding box center [639, 560] width 800 height 604
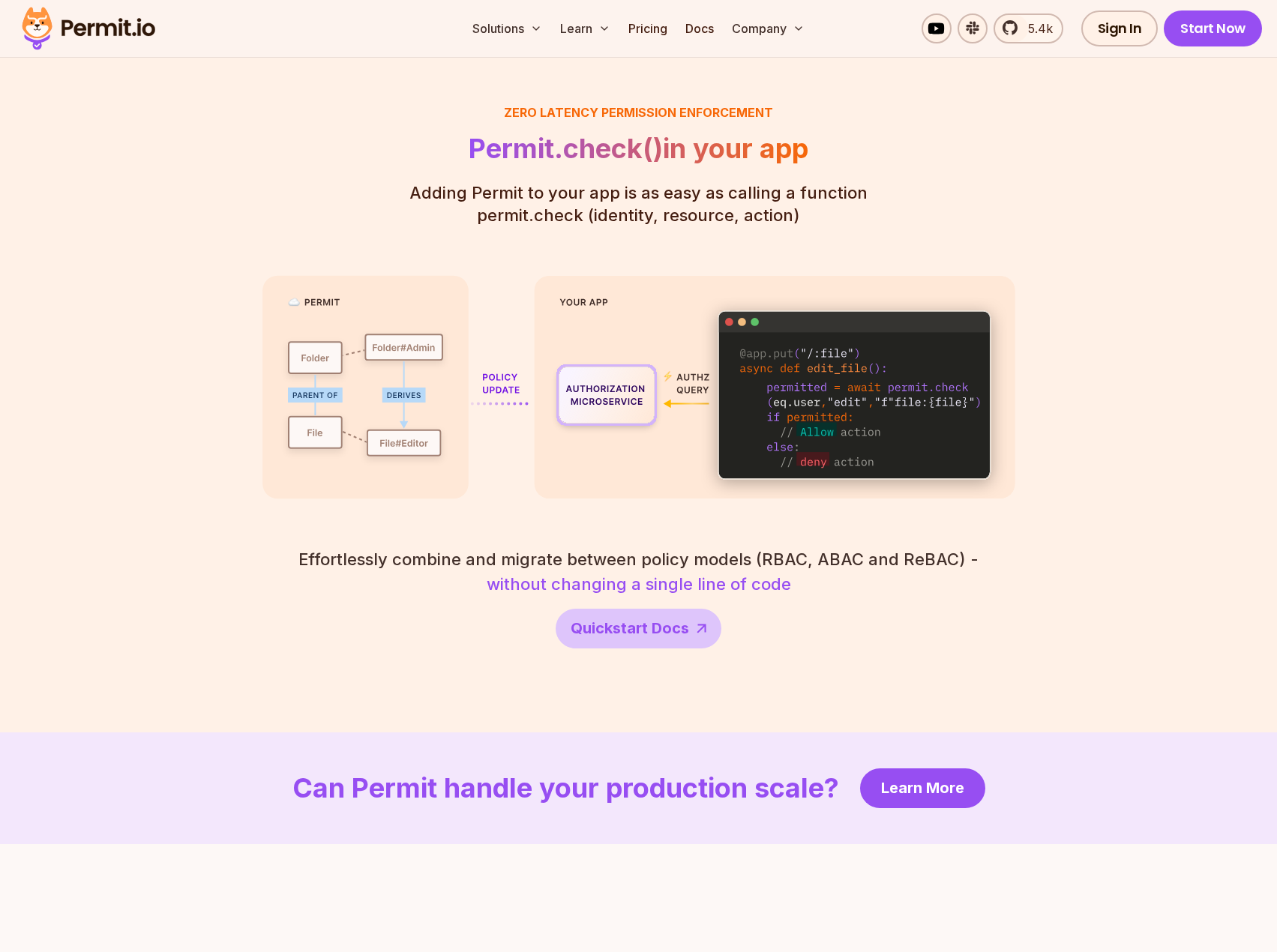
scroll to position [2623, 0]
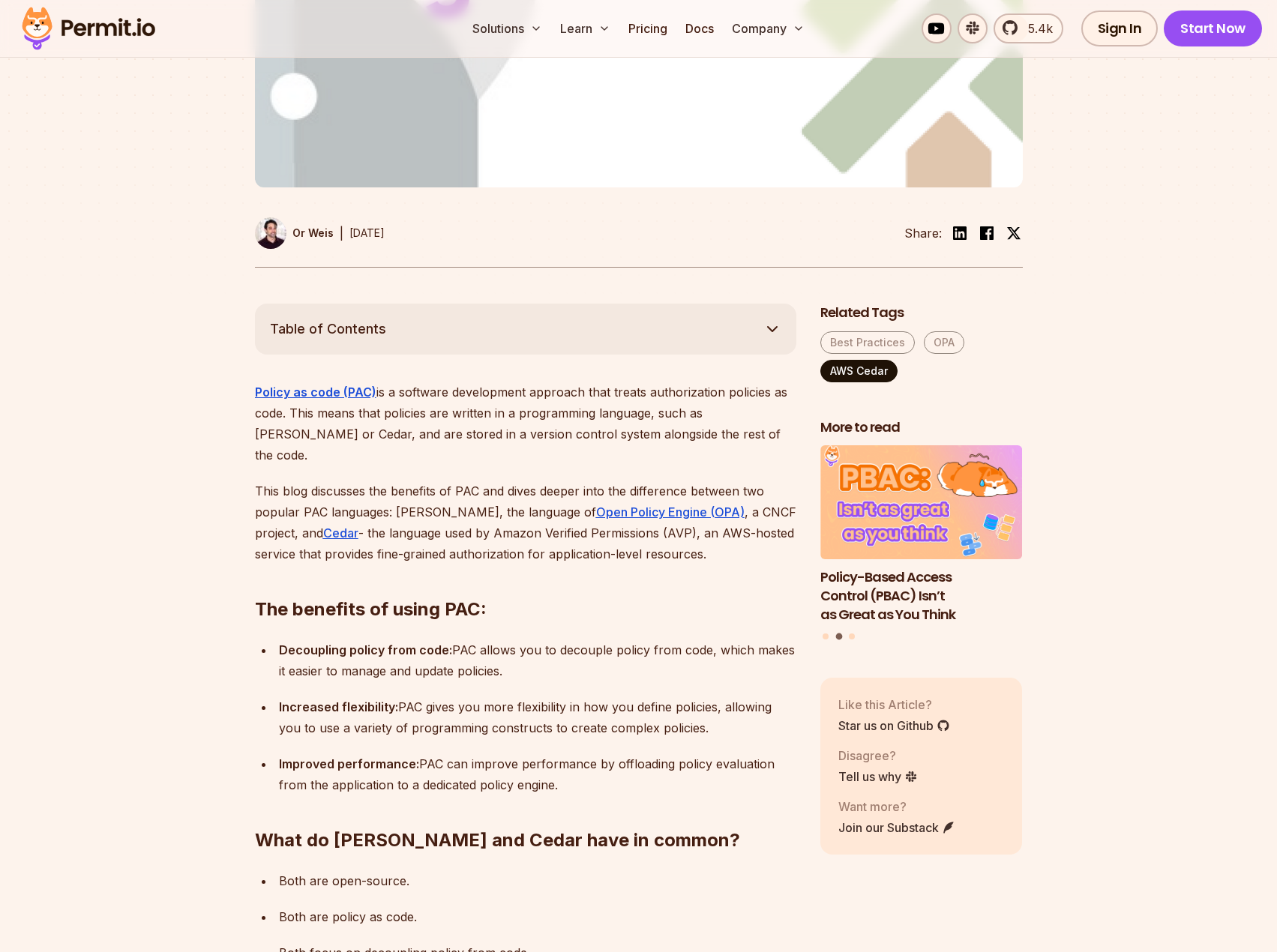
scroll to position [625, 0]
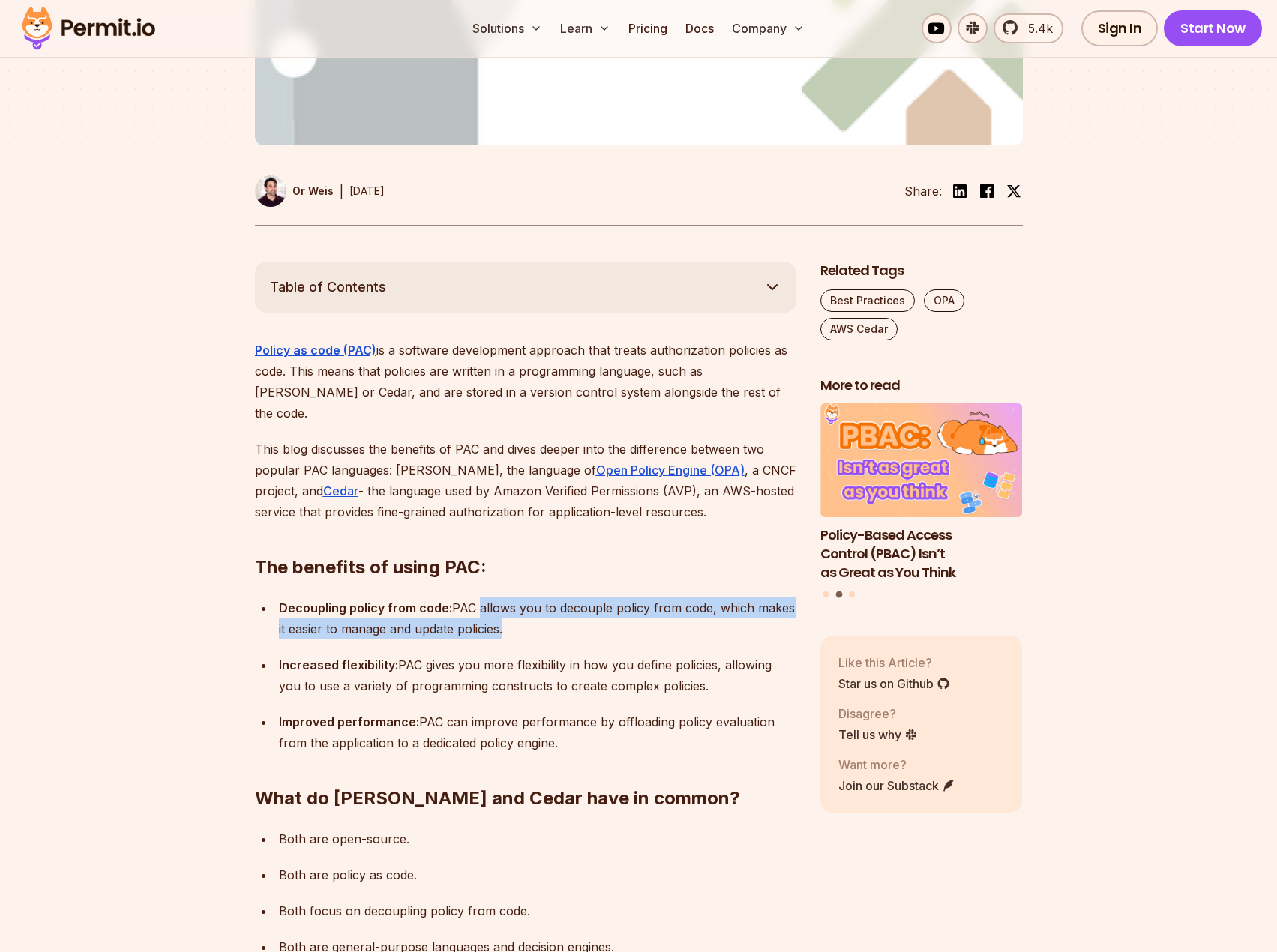
drag, startPoint x: 475, startPoint y: 552, endPoint x: 501, endPoint y: 571, distance: 32.2
click at [501, 597] on p "Decoupling policy from code: PAC allows you to decouple policy from code, which…" at bounding box center [537, 618] width 518 height 42
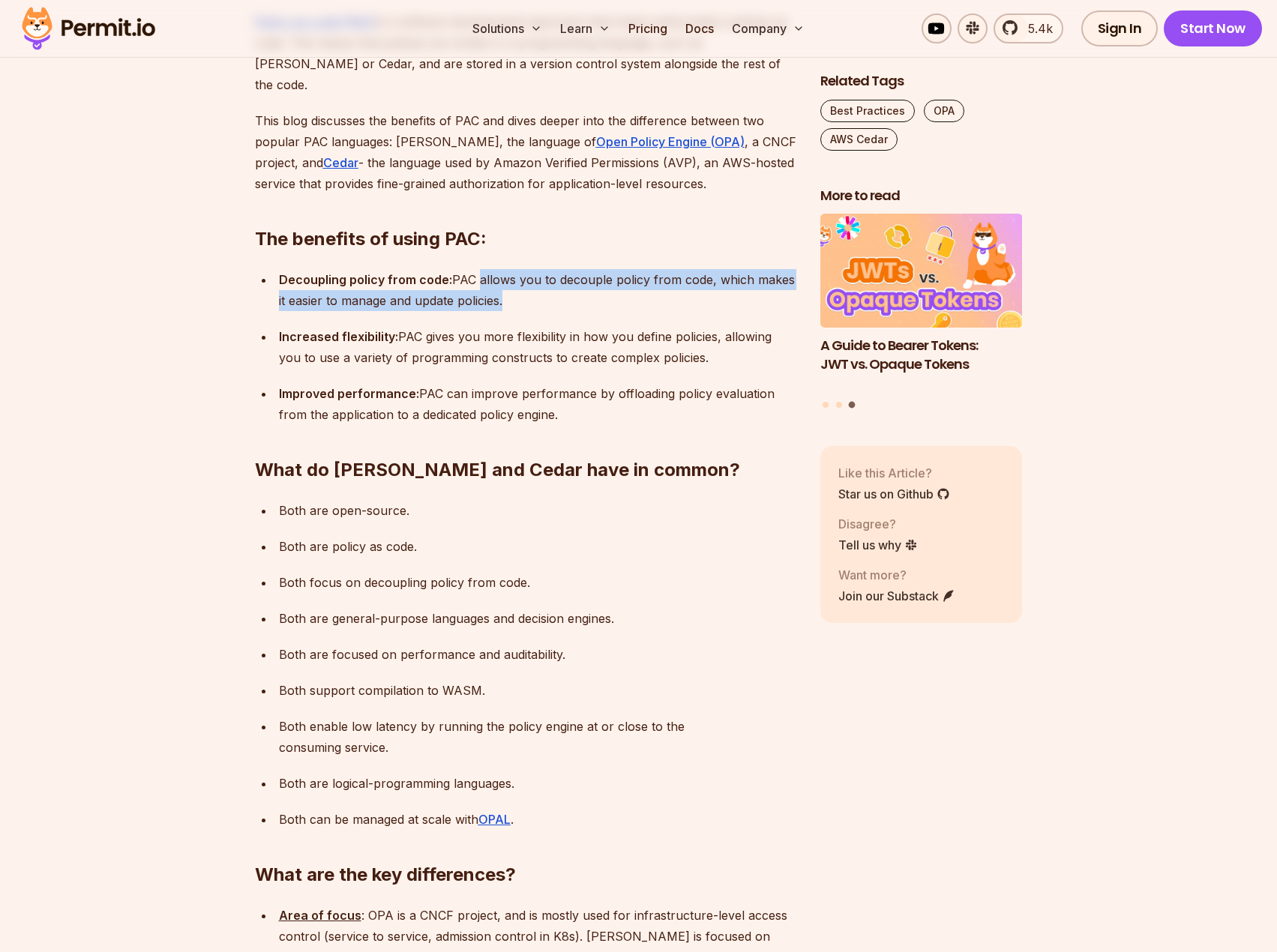
scroll to position [999, 0]
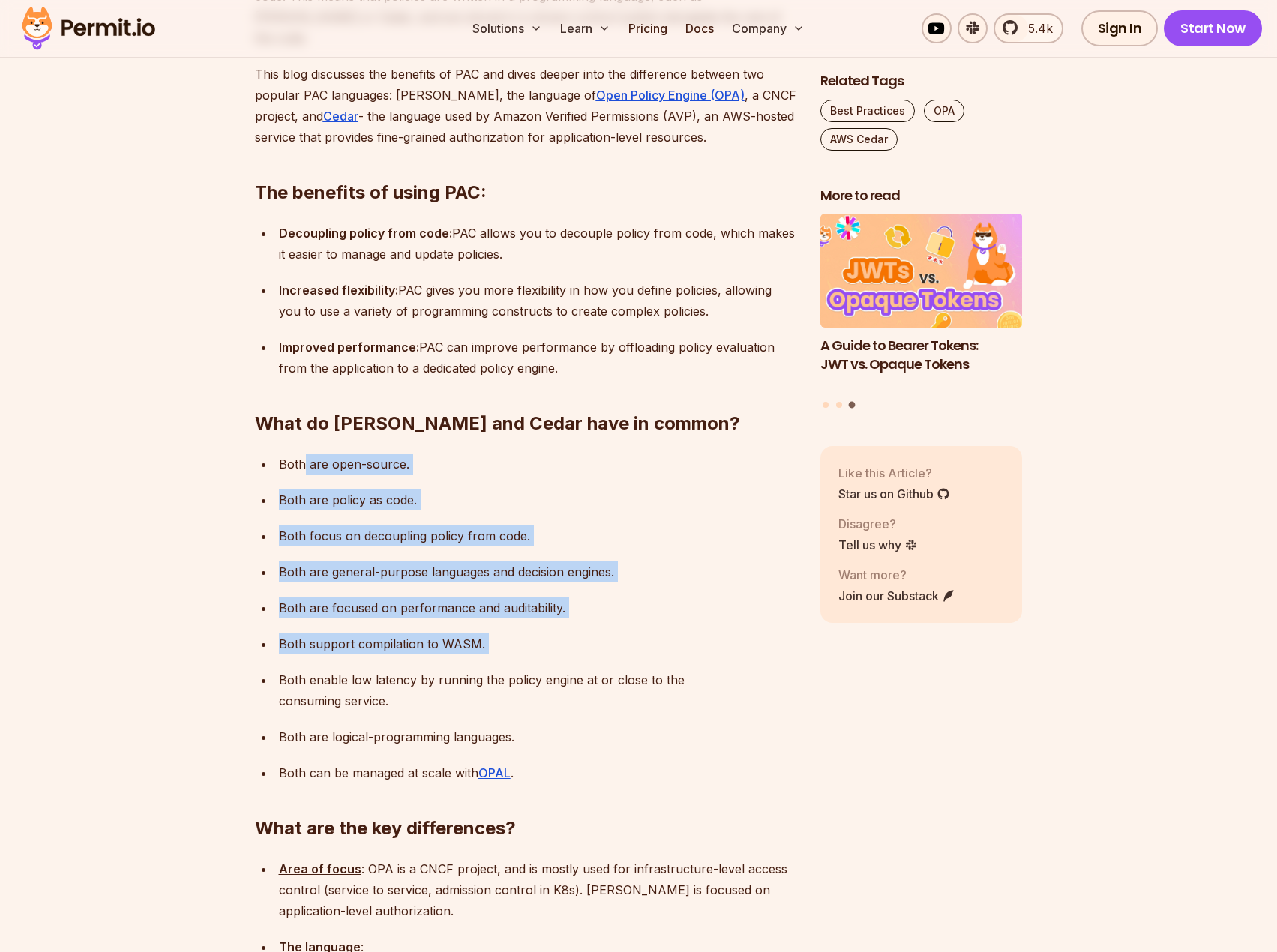
drag, startPoint x: 306, startPoint y: 401, endPoint x: 585, endPoint y: 596, distance: 340.4
click at [585, 596] on ul "Both are open-source. Both are policy as code. Both focus on decoupling policy …" at bounding box center [525, 618] width 541 height 330
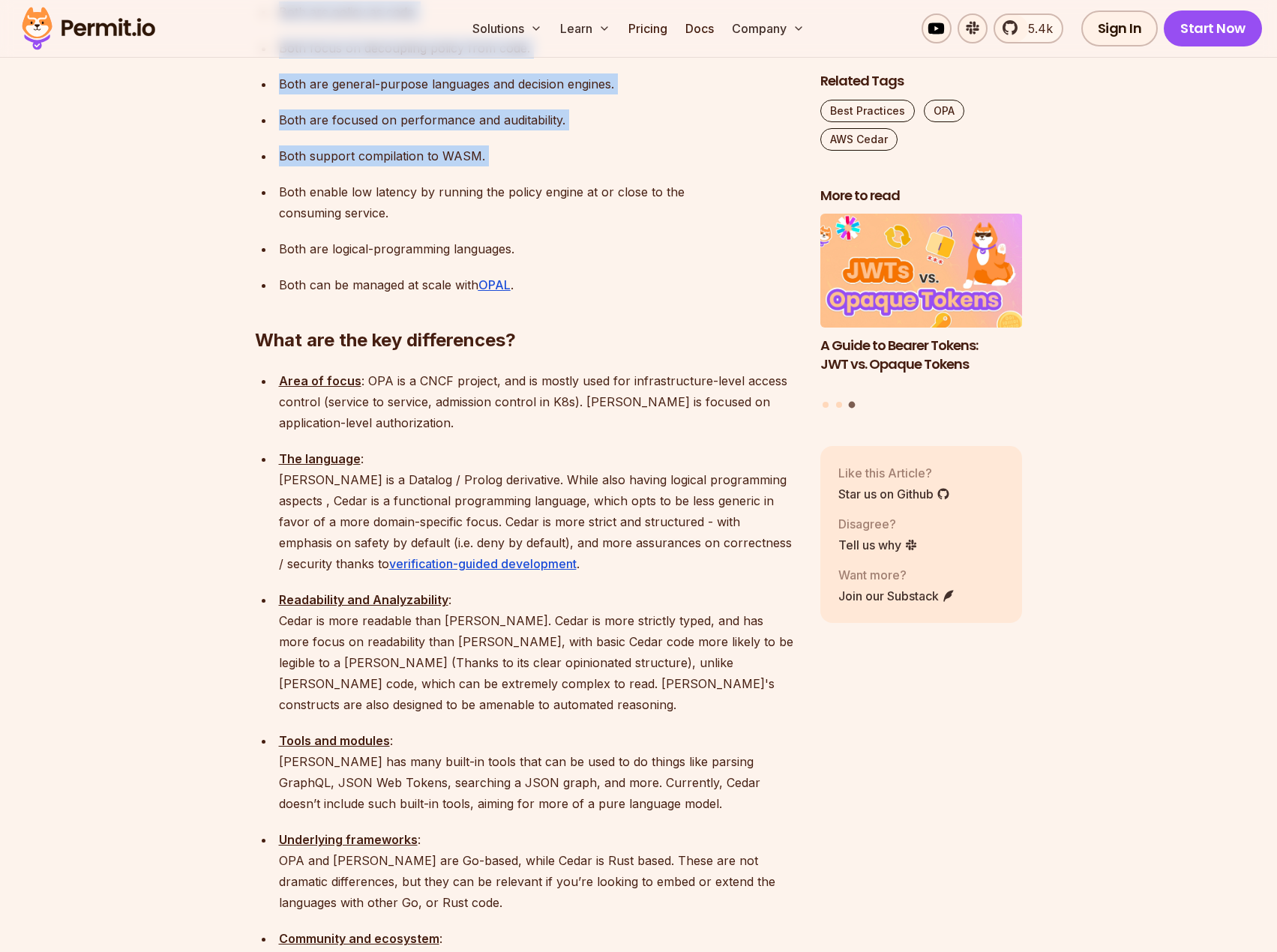
scroll to position [1499, 0]
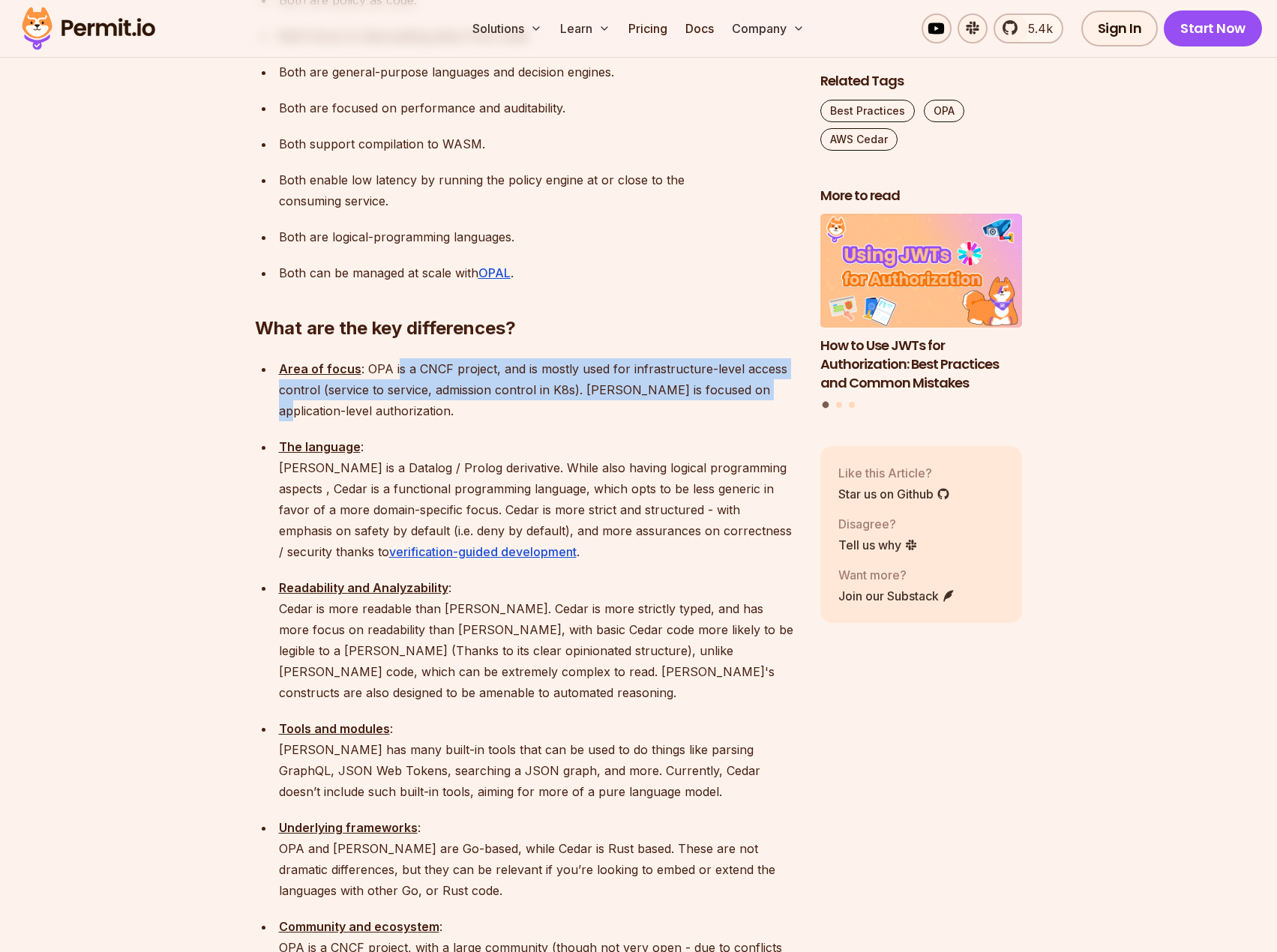
drag, startPoint x: 395, startPoint y: 288, endPoint x: 758, endPoint y: 320, distance: 364.4
click at [758, 359] on p "Area of focus : OPA is a CNCF project, and is mostly used for infrastructure-le…" at bounding box center [537, 390] width 518 height 63
drag, startPoint x: 758, startPoint y: 320, endPoint x: 513, endPoint y: 293, distance: 246.5
click at [513, 359] on p "Area of focus : OPA is a CNCF project, and is mostly used for infrastructure-le…" at bounding box center [537, 390] width 518 height 63
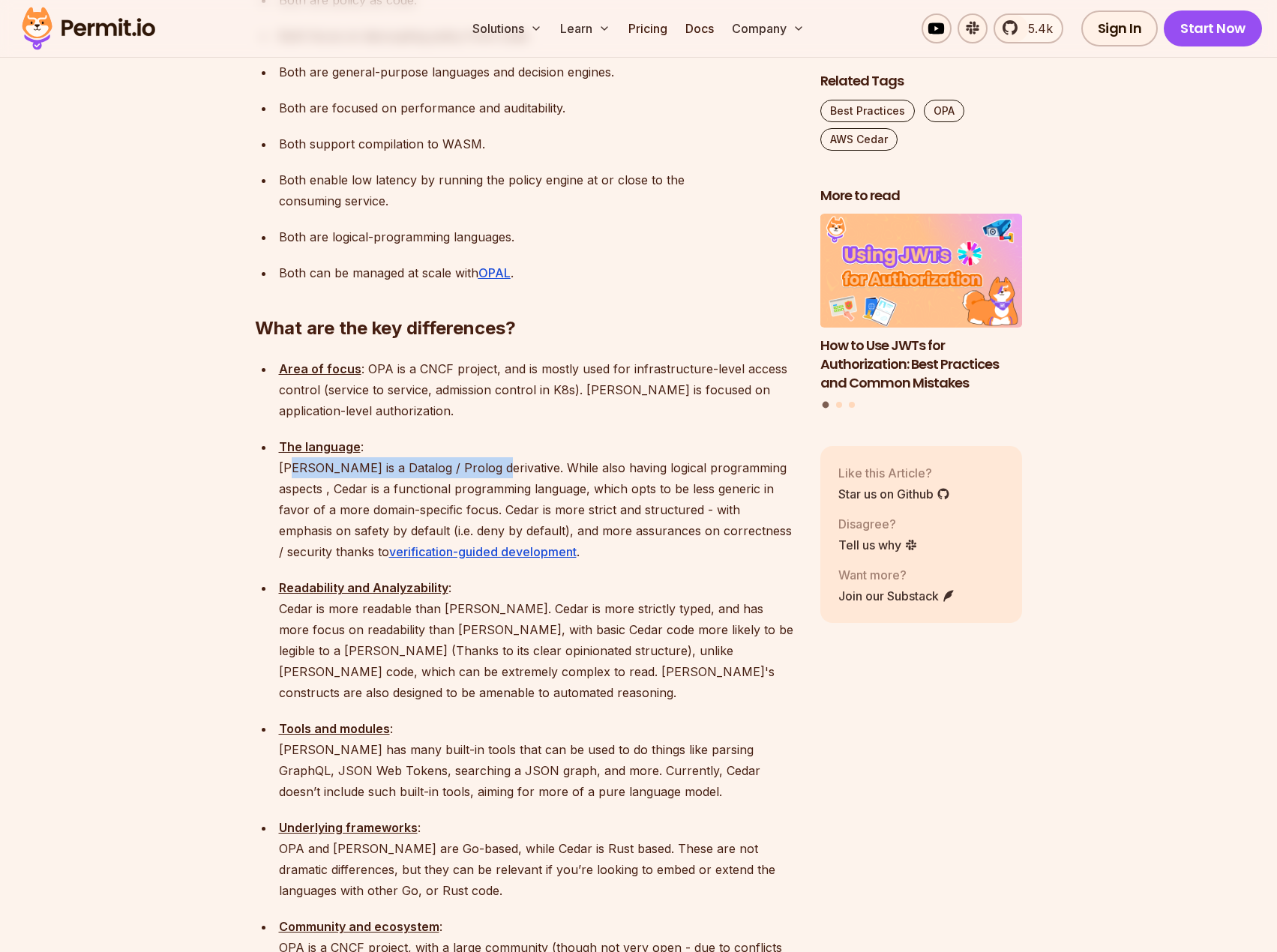
drag, startPoint x: 293, startPoint y: 394, endPoint x: 481, endPoint y: 382, distance: 188.4
click at [481, 436] on p "The language : Rego is a Datalog / Prolog derivative. While also having logical…" at bounding box center [537, 499] width 518 height 126
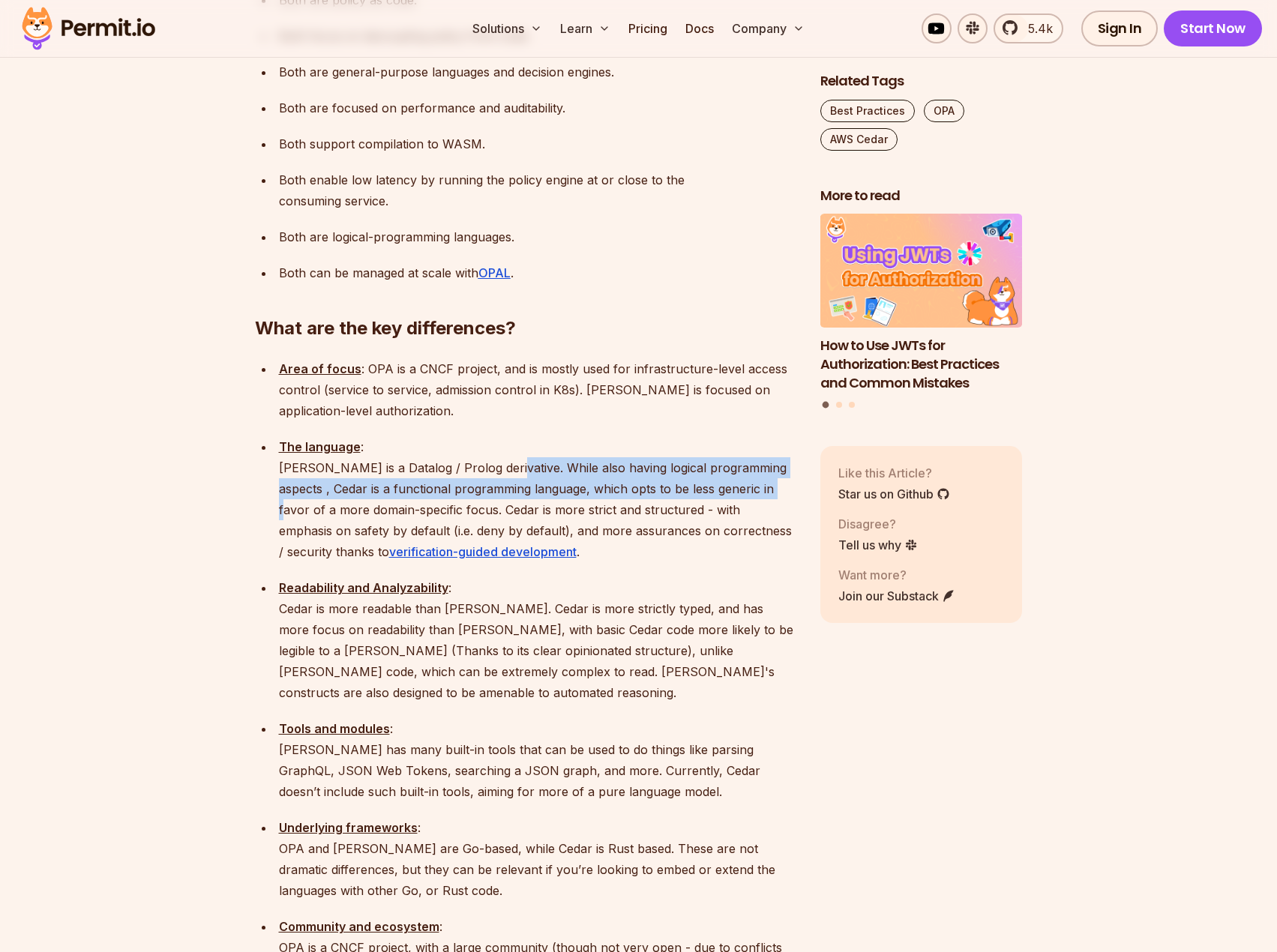
drag, startPoint x: 505, startPoint y: 387, endPoint x: 775, endPoint y: 410, distance: 271.0
click at [775, 436] on p "The language : Rego is a Datalog / Prolog derivative. While also having logical…" at bounding box center [537, 499] width 518 height 126
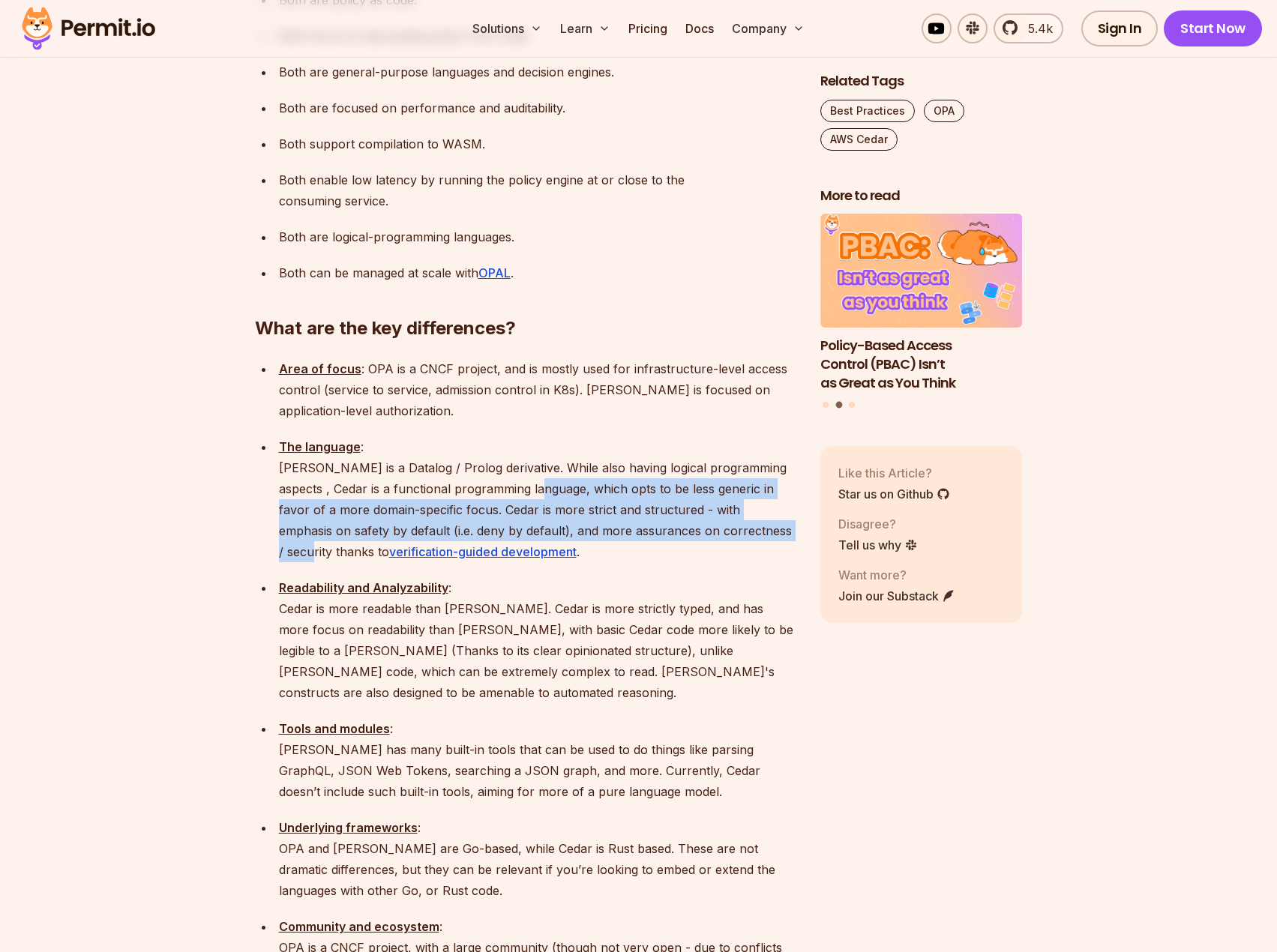
drag, startPoint x: 757, startPoint y: 443, endPoint x: 543, endPoint y: 414, distance: 216.0
click at [543, 436] on p "The language : Rego is a Datalog / Prolog derivative. While also having logical…" at bounding box center [537, 499] width 518 height 126
drag, startPoint x: 543, startPoint y: 414, endPoint x: 613, endPoint y: 435, distance: 73.1
click at [613, 436] on p "The language : Rego is a Datalog / Prolog derivative. While also having logical…" at bounding box center [537, 499] width 518 height 126
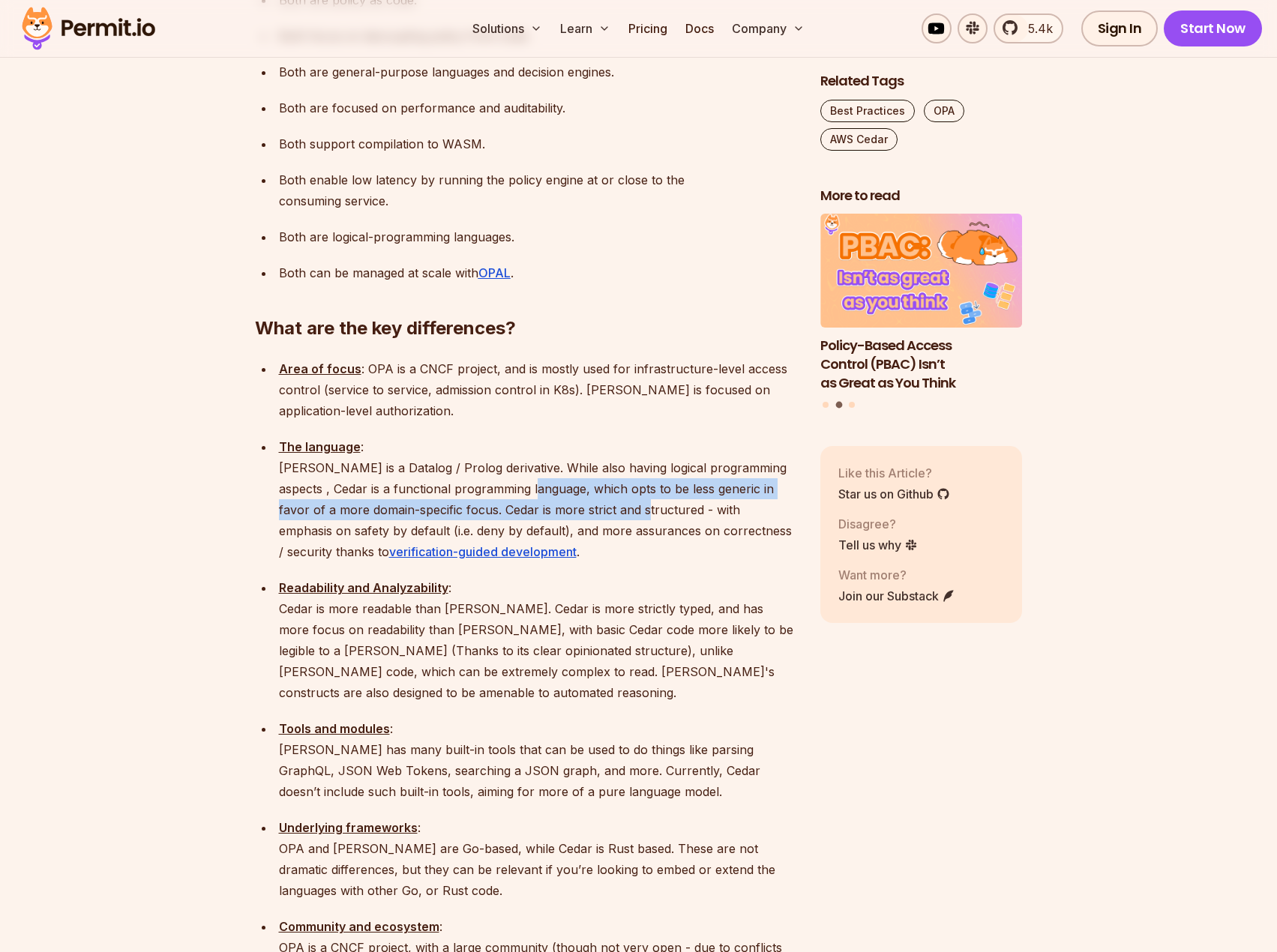
click at [613, 436] on p "The language : Rego is a Datalog / Prolog derivative. While also having logical…" at bounding box center [537, 499] width 518 height 126
drag, startPoint x: 613, startPoint y: 435, endPoint x: 505, endPoint y: 429, distance: 108.2
click at [505, 436] on p "The language : Rego is a Datalog / Prolog derivative. While also having logical…" at bounding box center [537, 499] width 518 height 126
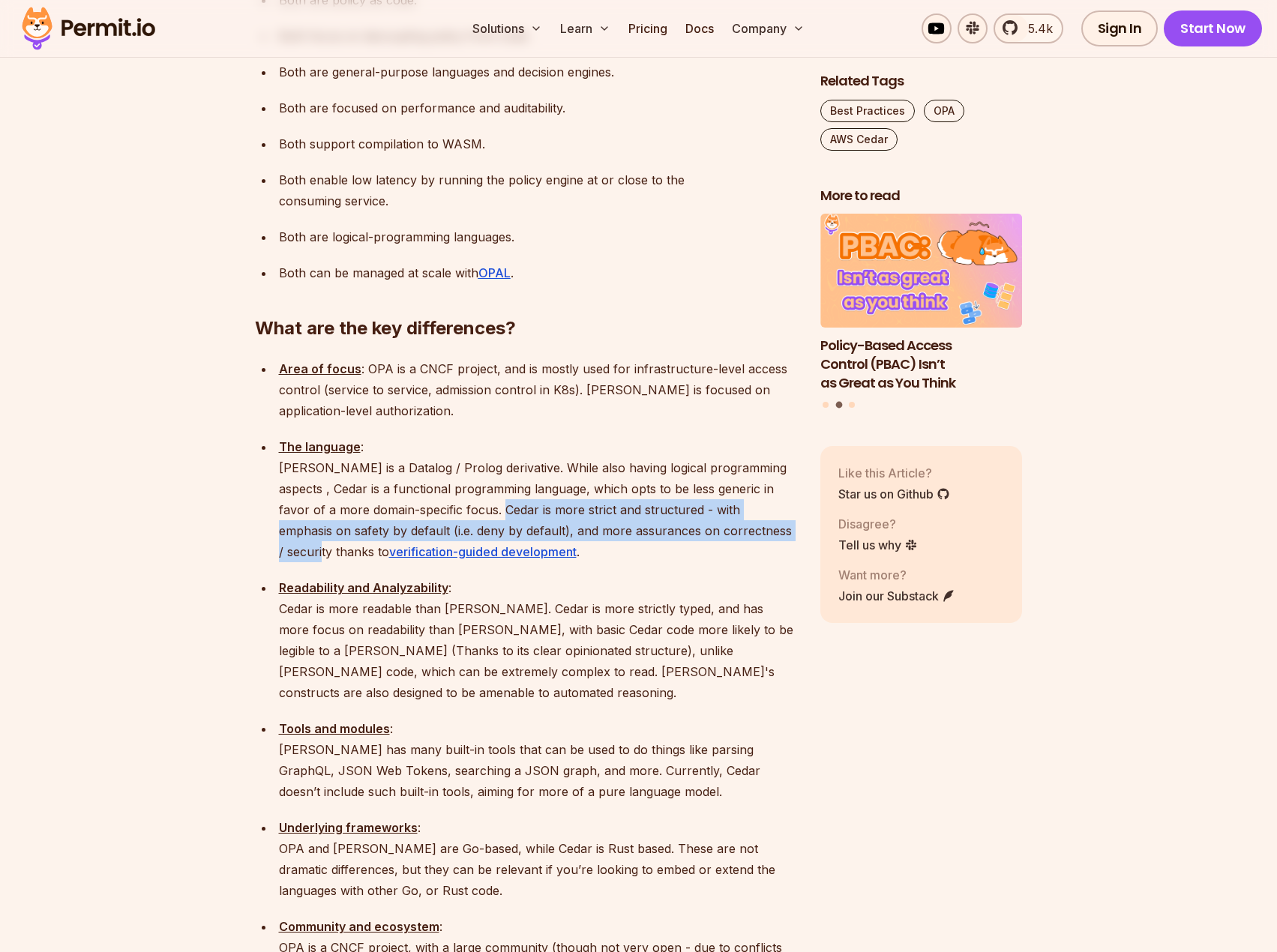
drag, startPoint x: 505, startPoint y: 429, endPoint x: 733, endPoint y: 453, distance: 229.3
click at [733, 453] on p "The language : Rego is a Datalog / Prolog derivative. While also having logical…" at bounding box center [537, 499] width 518 height 126
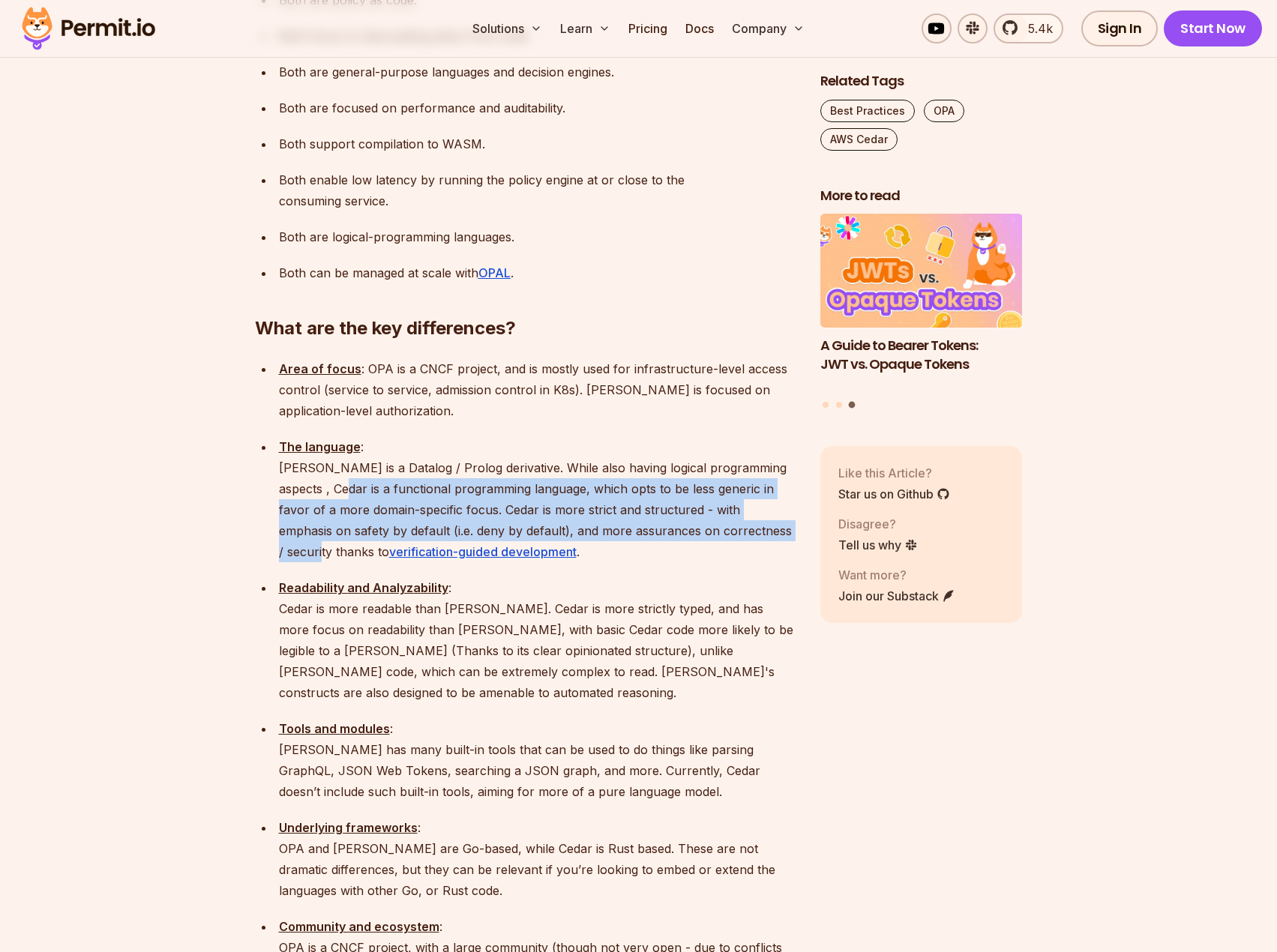
drag, startPoint x: 733, startPoint y: 453, endPoint x: 376, endPoint y: 416, distance: 358.9
click at [376, 436] on p "The language : Rego is a Datalog / Prolog derivative. While also having logical…" at bounding box center [537, 499] width 518 height 126
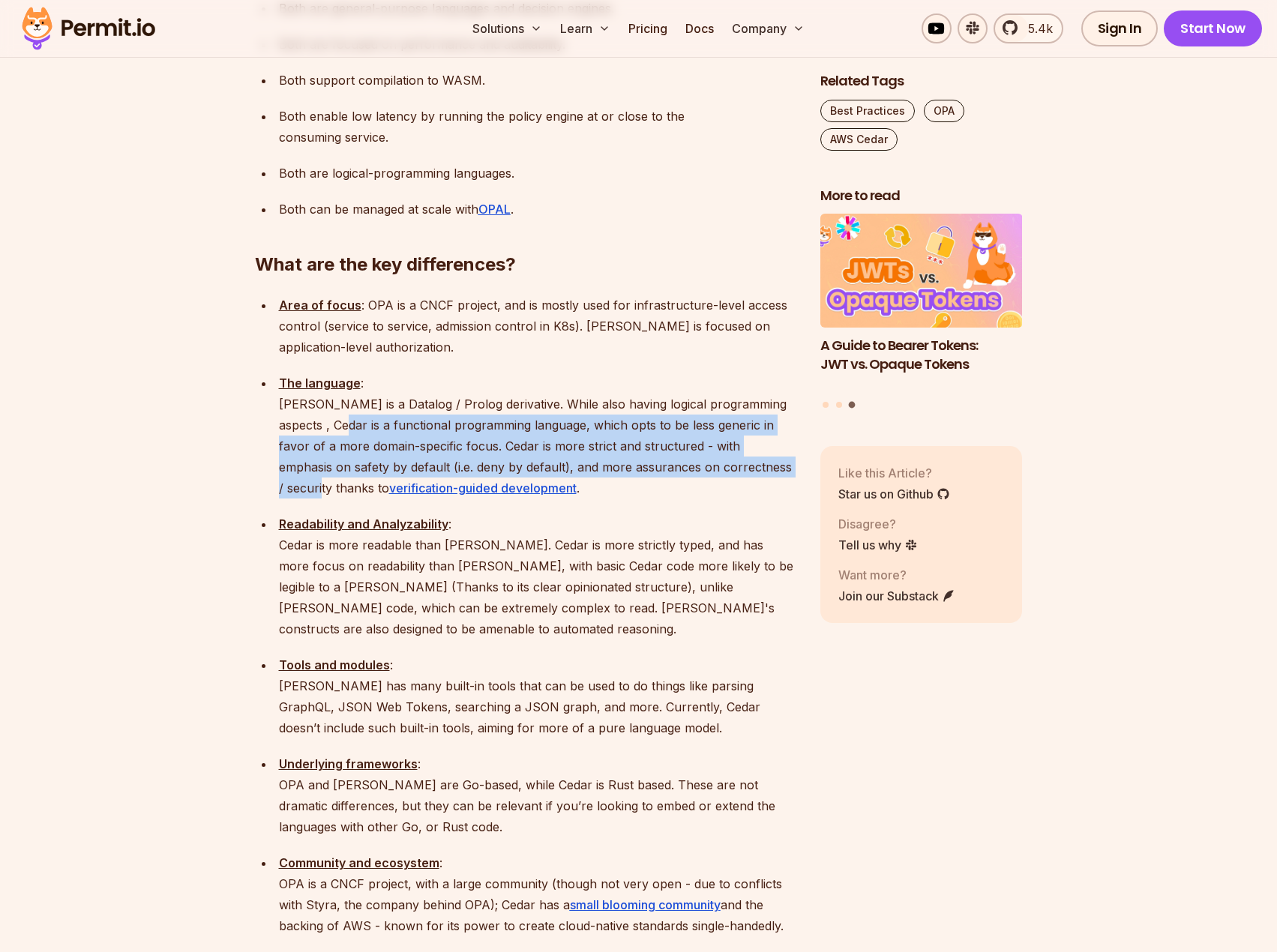
scroll to position [1624, 0]
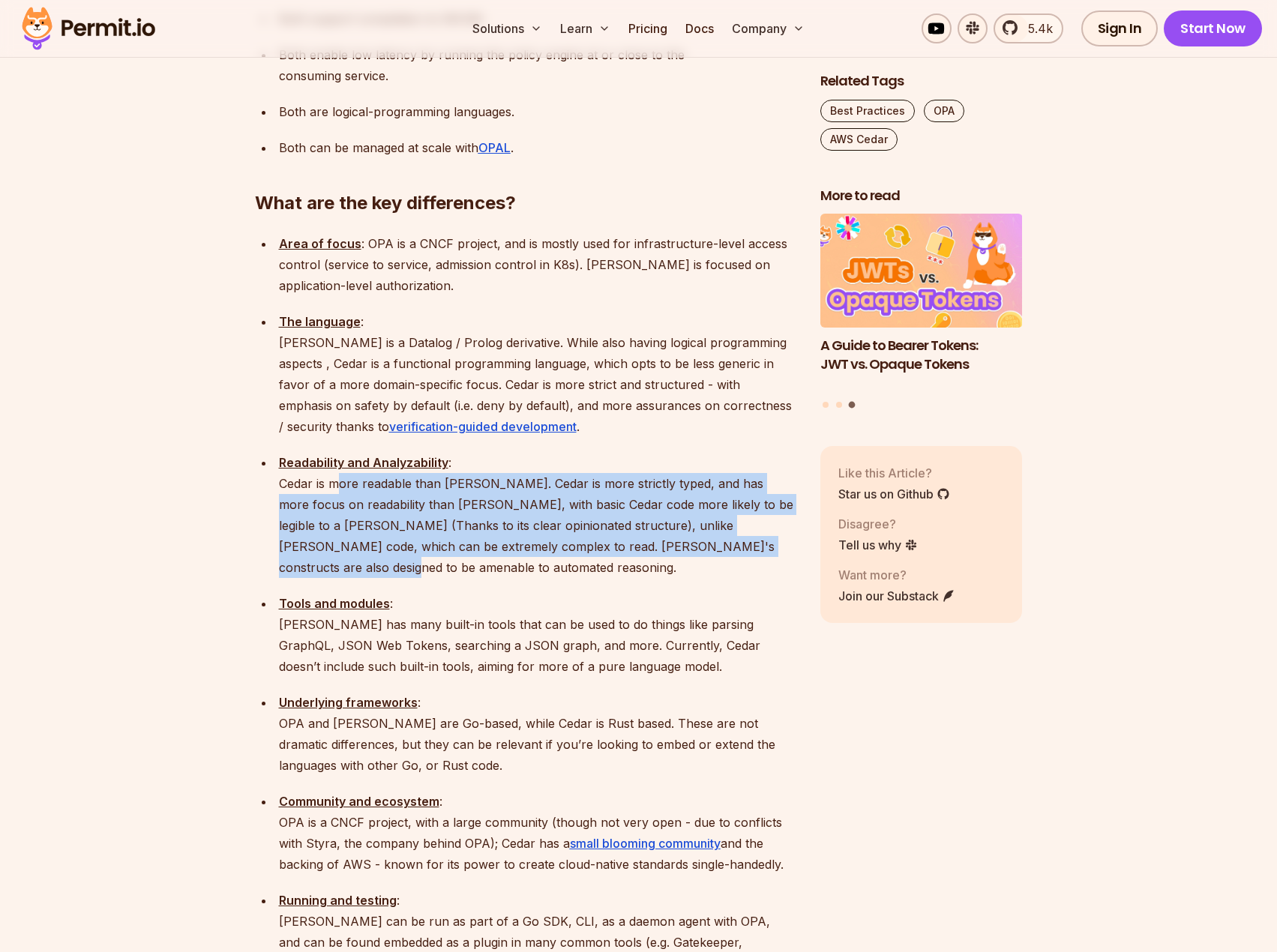
drag, startPoint x: 339, startPoint y: 395, endPoint x: 783, endPoint y: 461, distance: 448.9
click at [783, 461] on p "Readability and Analyzability : Cedar is more readable than Rego. Cedar is more…" at bounding box center [537, 515] width 518 height 126
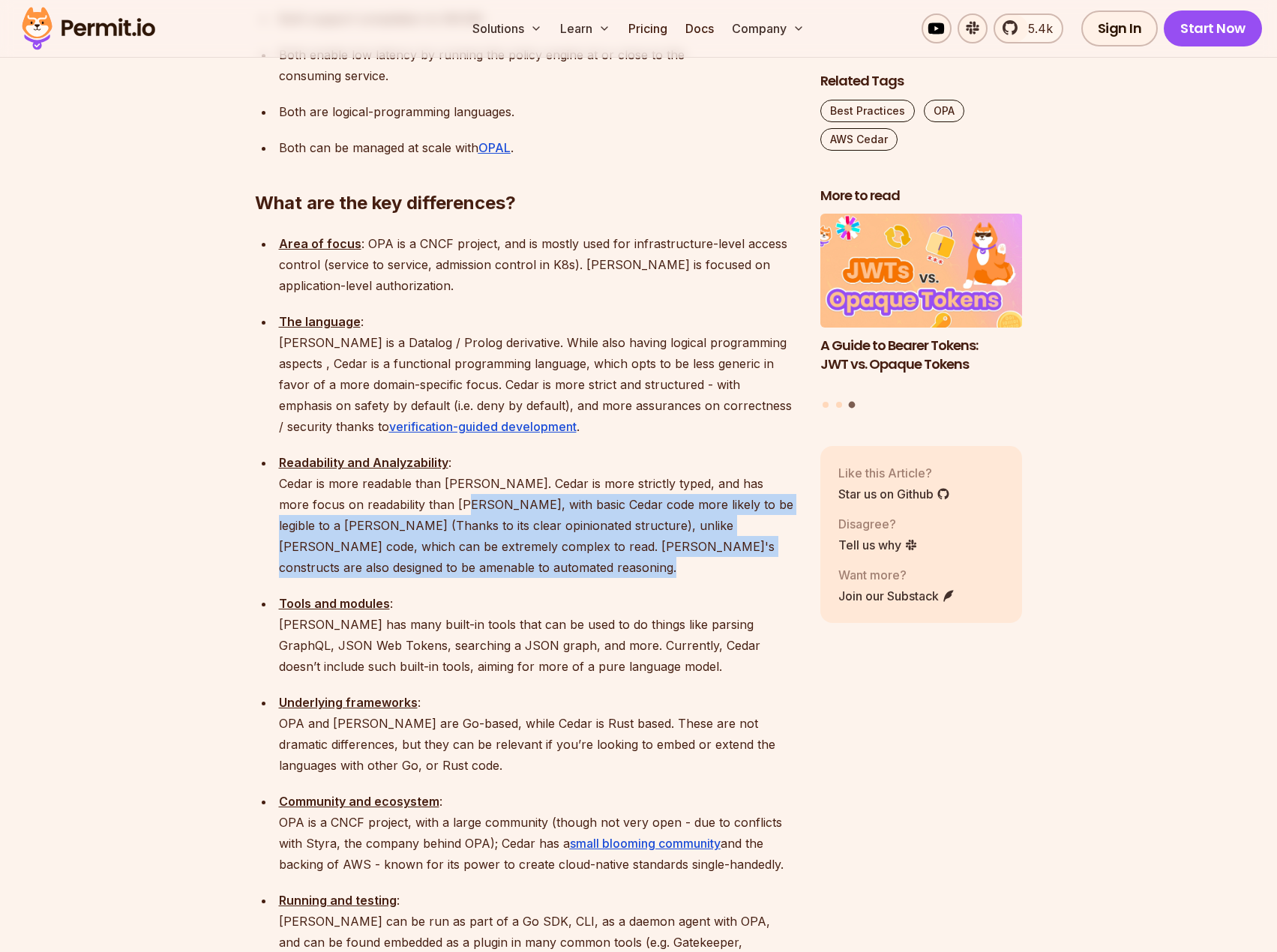
drag, startPoint x: 783, startPoint y: 461, endPoint x: 441, endPoint y: 424, distance: 344.0
click at [441, 452] on p "Readability and Analyzability : Cedar is more readable than Rego. Cedar is more…" at bounding box center [537, 515] width 518 height 126
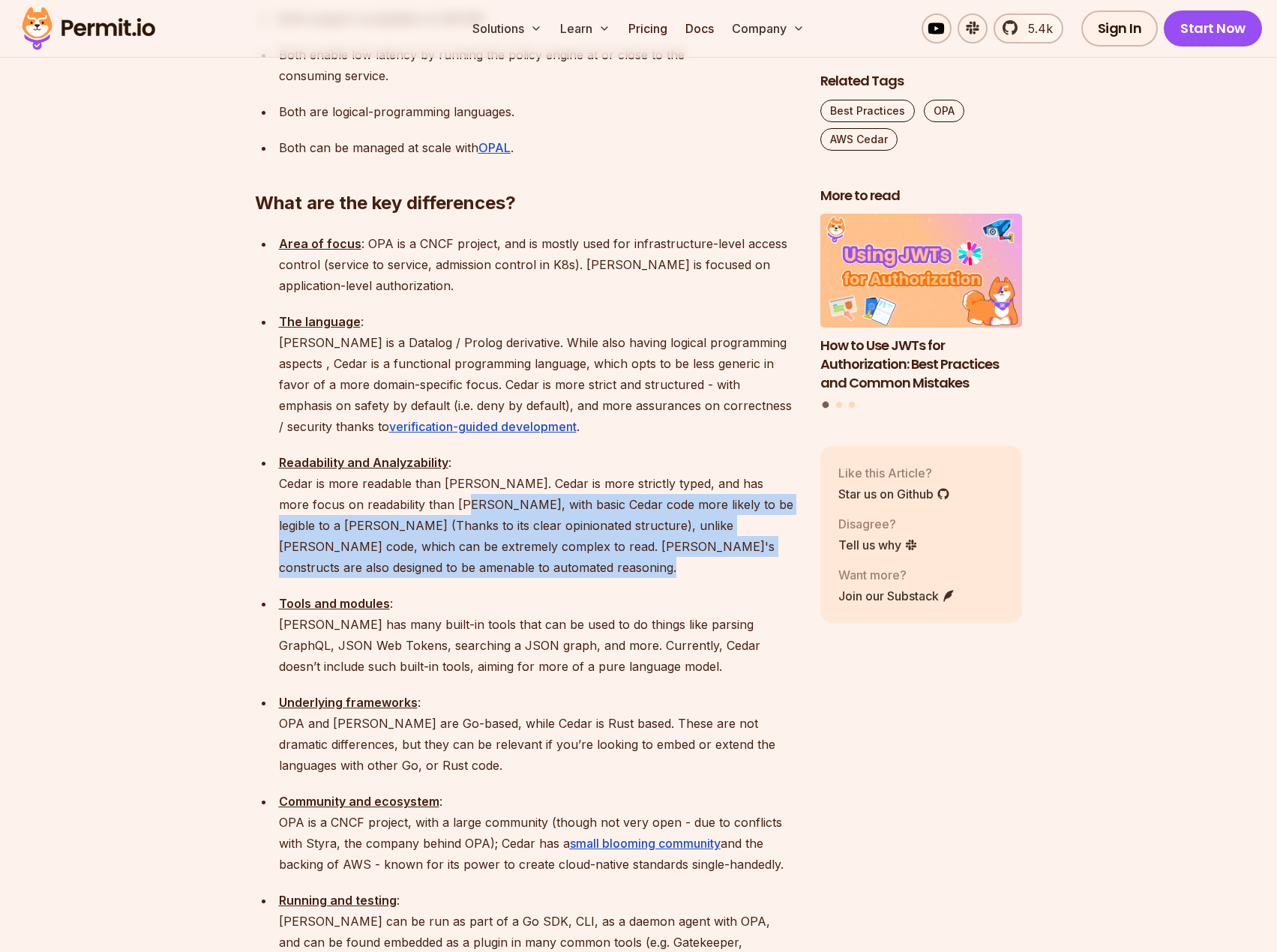
scroll to position [1748, 0]
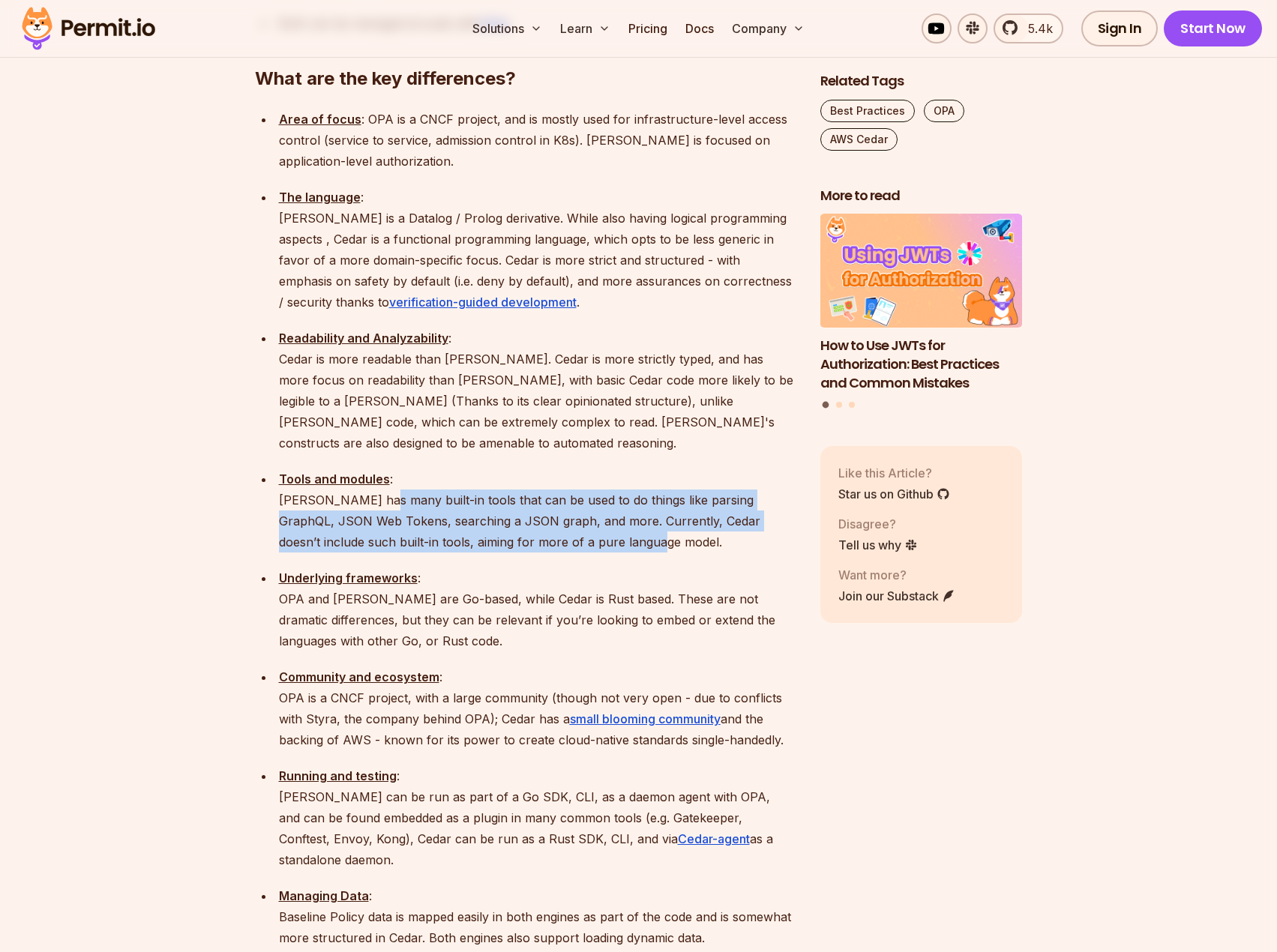
drag, startPoint x: 381, startPoint y: 405, endPoint x: 628, endPoint y: 441, distance: 249.6
click at [628, 469] on p "Tools and modules : Rego has many built-in tools that can be used to do things …" at bounding box center [537, 511] width 518 height 84
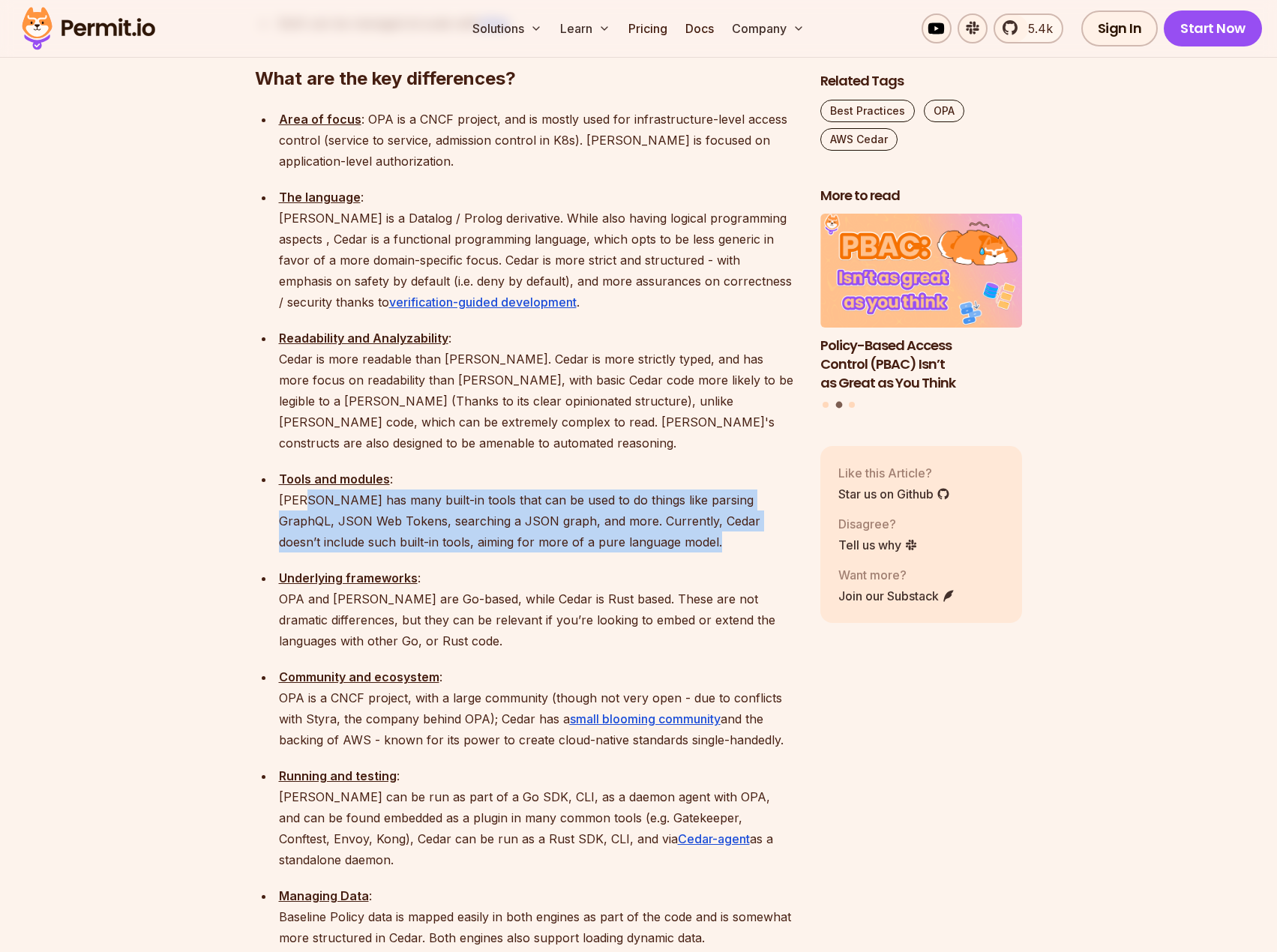
drag, startPoint x: 628, startPoint y: 441, endPoint x: 307, endPoint y: 403, distance: 323.2
click at [307, 469] on p "Tools and modules : Rego has many built-in tools that can be used to do things …" at bounding box center [537, 511] width 518 height 84
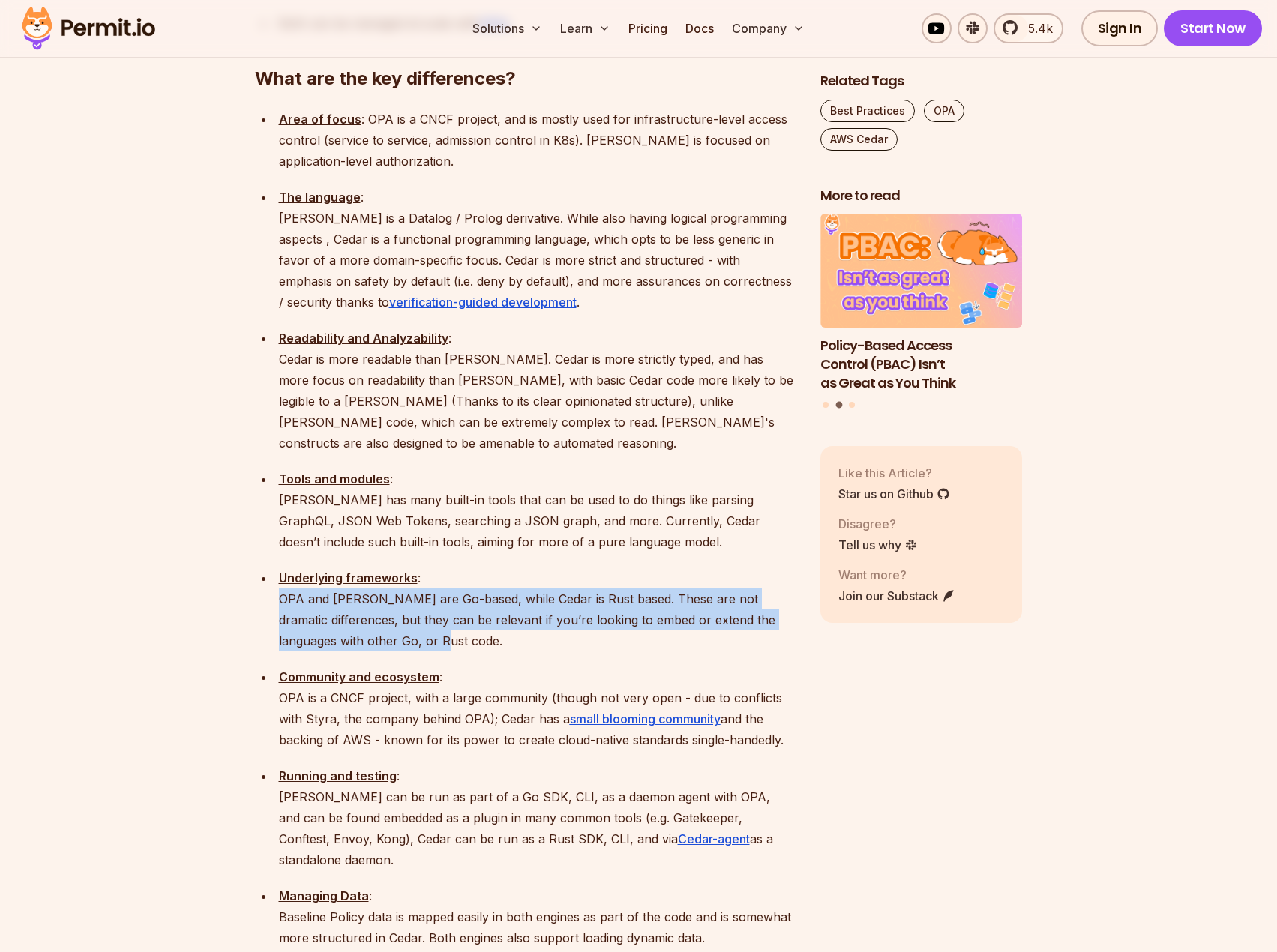
drag, startPoint x: 443, startPoint y: 539, endPoint x: 276, endPoint y: 505, distance: 170.4
click at [276, 568] on li "Underlying frameworks : OPA and Rego are Go-based, while Cedar is Rust based. T…" at bounding box center [535, 609] width 522 height 84
drag, startPoint x: 276, startPoint y: 505, endPoint x: 483, endPoint y: 540, distance: 209.9
click at [483, 568] on li "Underlying frameworks : OPA and Rego are Go-based, while Cedar is Rust based. T…" at bounding box center [535, 609] width 522 height 84
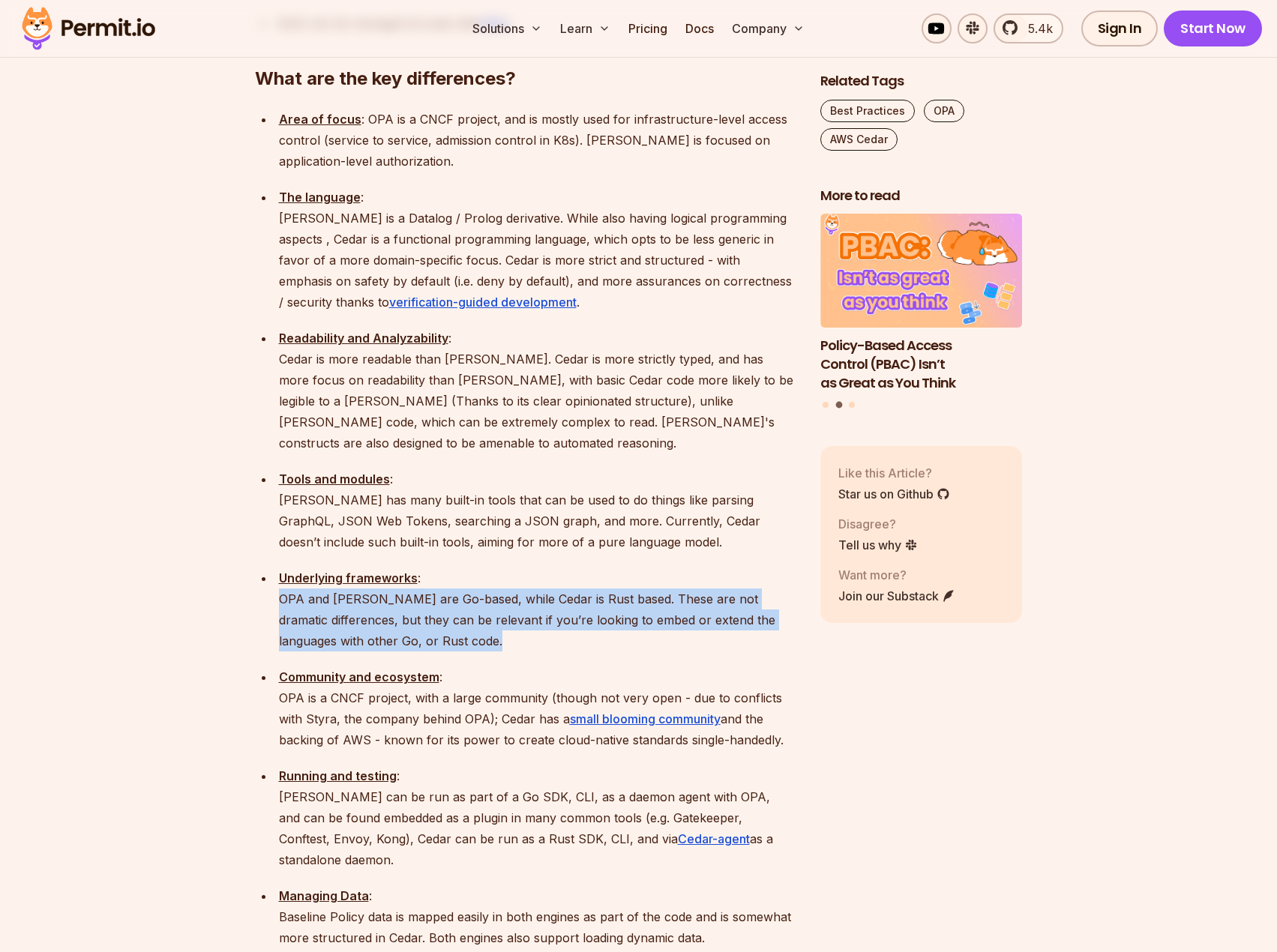
click at [483, 568] on p "Underlying frameworks : OPA and Rego are Go-based, while Cedar is Rust based. T…" at bounding box center [537, 609] width 518 height 84
drag, startPoint x: 483, startPoint y: 540, endPoint x: 287, endPoint y: 469, distance: 208.5
click at [287, 568] on p "Underlying frameworks : OPA and Rego are Go-based, while Cedar is Rust based. T…" at bounding box center [537, 609] width 518 height 84
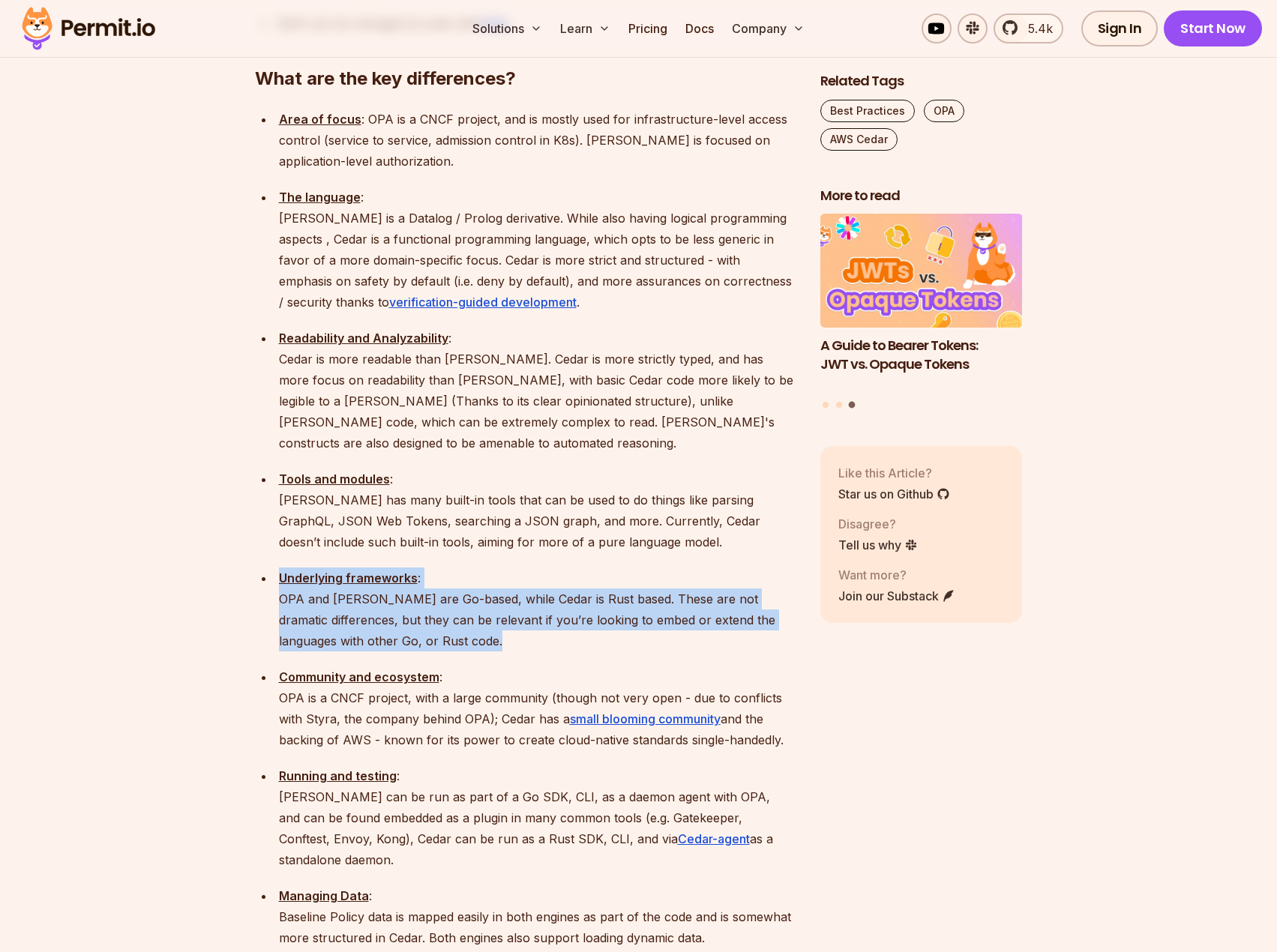
click at [446, 568] on p "Underlying frameworks : OPA and Rego are Go-based, while Cedar is Rust based. T…" at bounding box center [537, 609] width 518 height 84
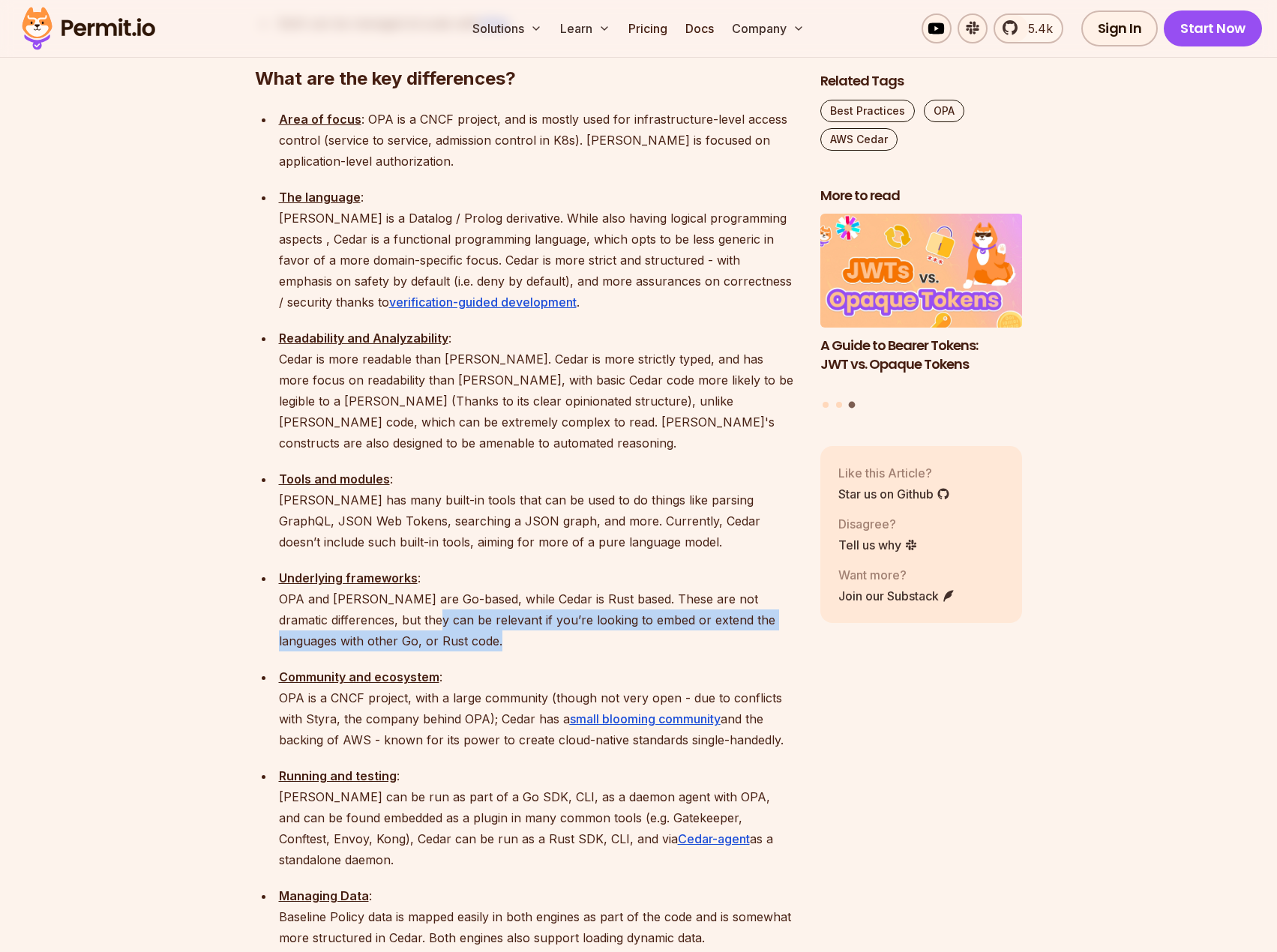
drag, startPoint x: 446, startPoint y: 515, endPoint x: 446, endPoint y: 535, distance: 20.0
click at [446, 568] on p "Underlying frameworks : OPA and Rego are Go-based, while Cedar is Rust based. T…" at bounding box center [537, 609] width 518 height 84
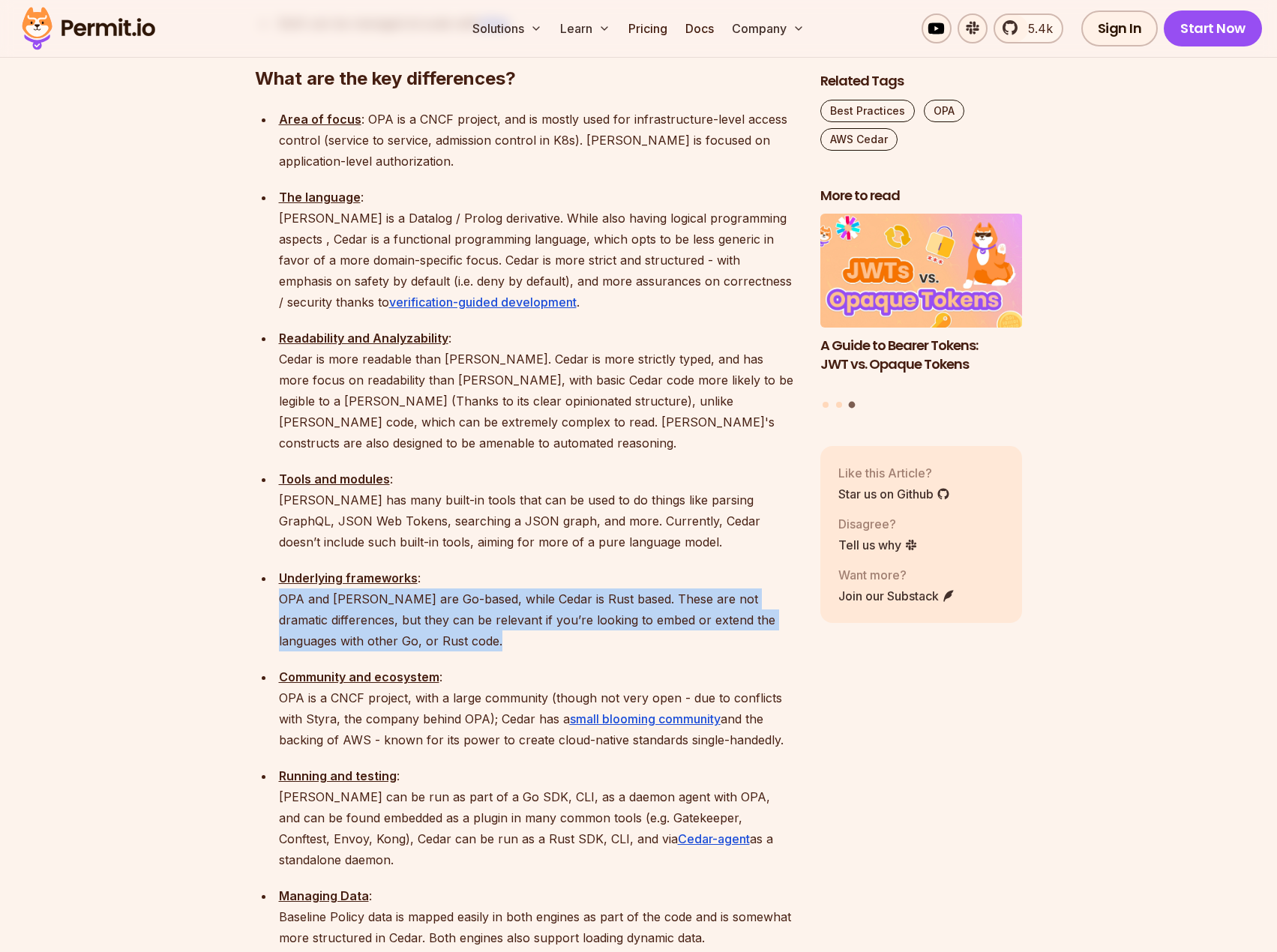
drag, startPoint x: 446, startPoint y: 535, endPoint x: 263, endPoint y: 491, distance: 188.2
click at [263, 491] on ul "Area of focus : OPA is a CNCF project, and is mostly used for infrastructure-le…" at bounding box center [525, 622] width 541 height 1028
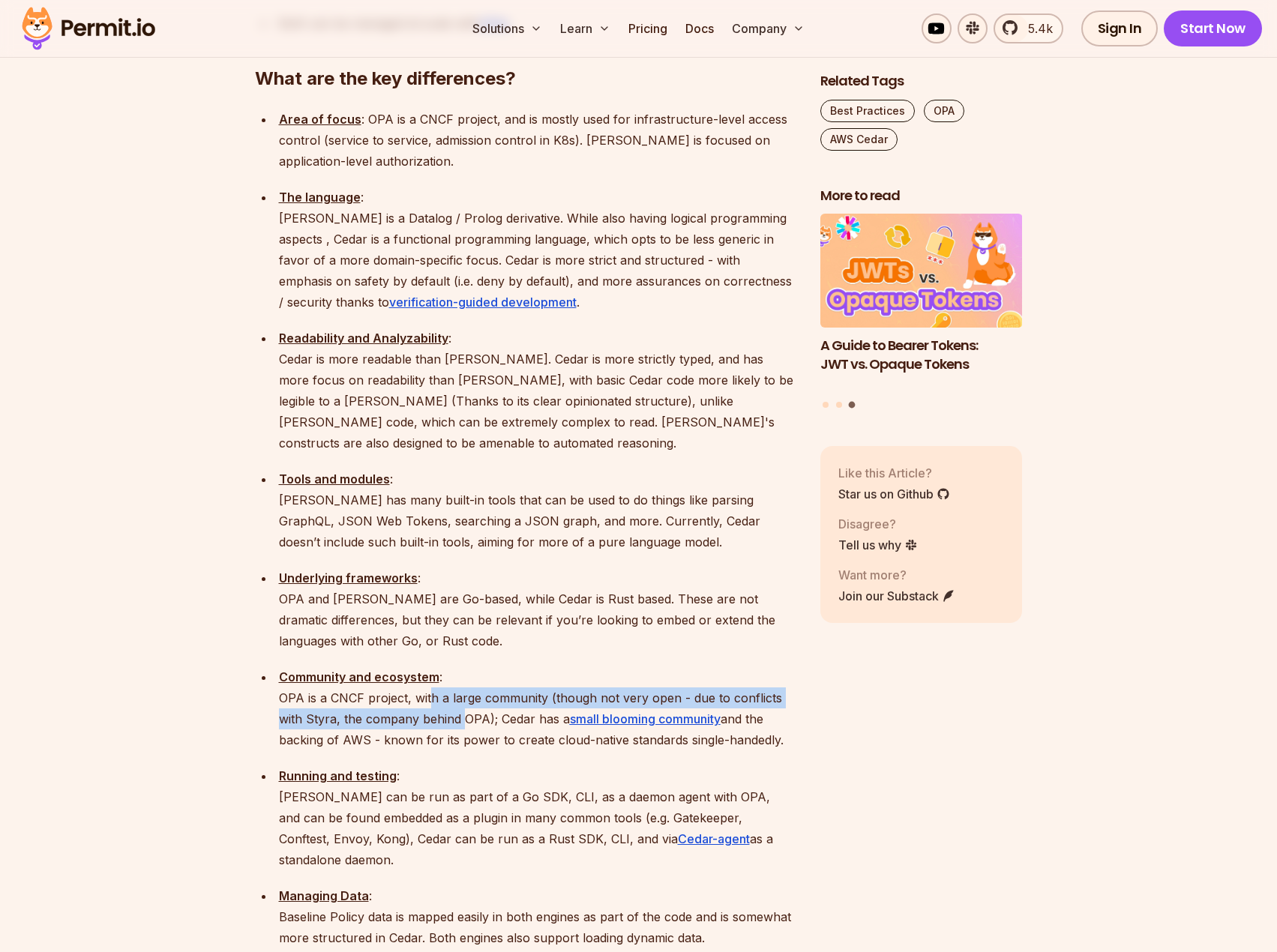
drag, startPoint x: 428, startPoint y: 600, endPoint x: 461, endPoint y: 622, distance: 39.7
click at [461, 666] on p "Community and ecosystem : OPA is a CNCF project, with a large community (though…" at bounding box center [537, 708] width 518 height 84
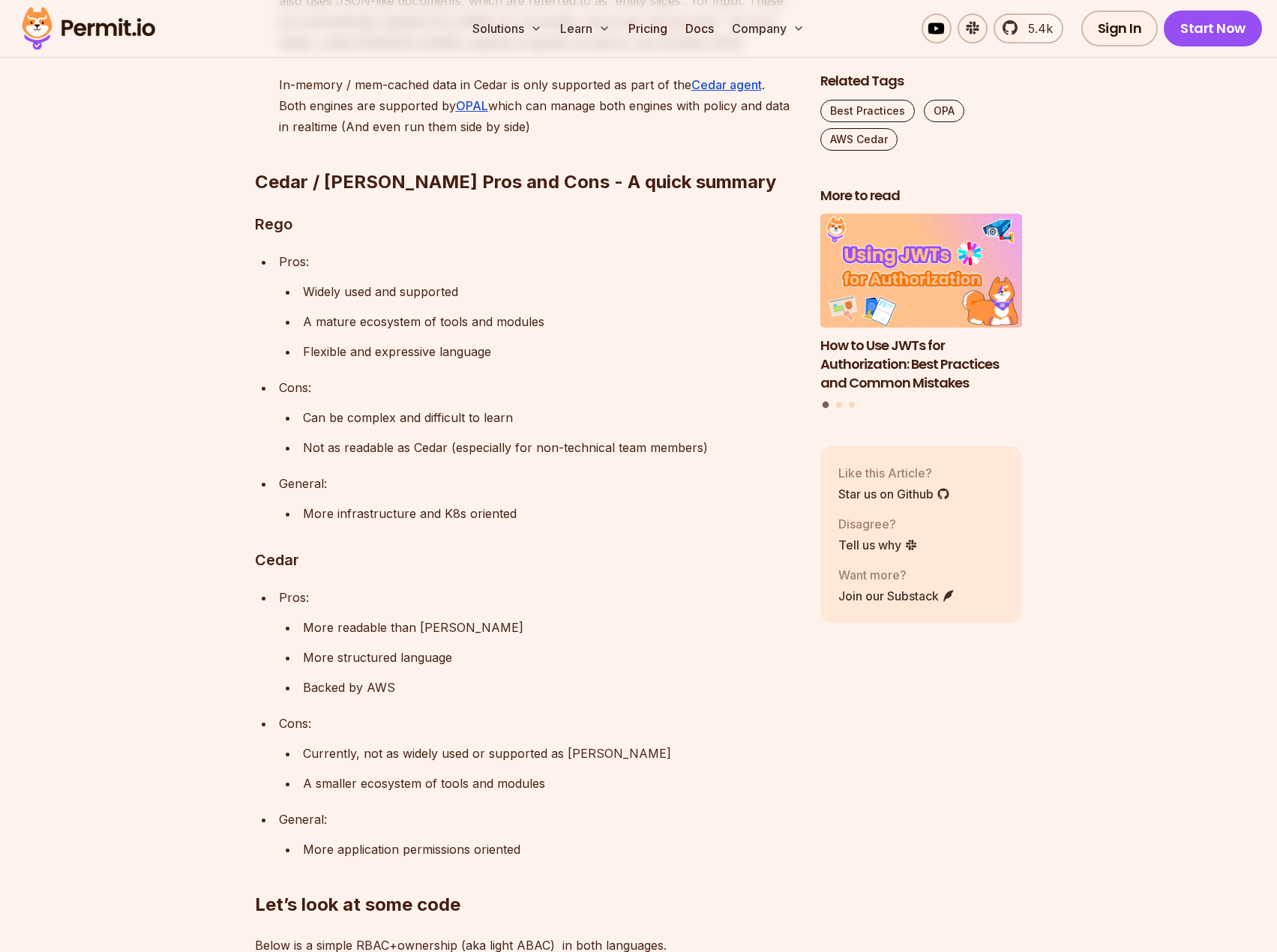
scroll to position [2873, 0]
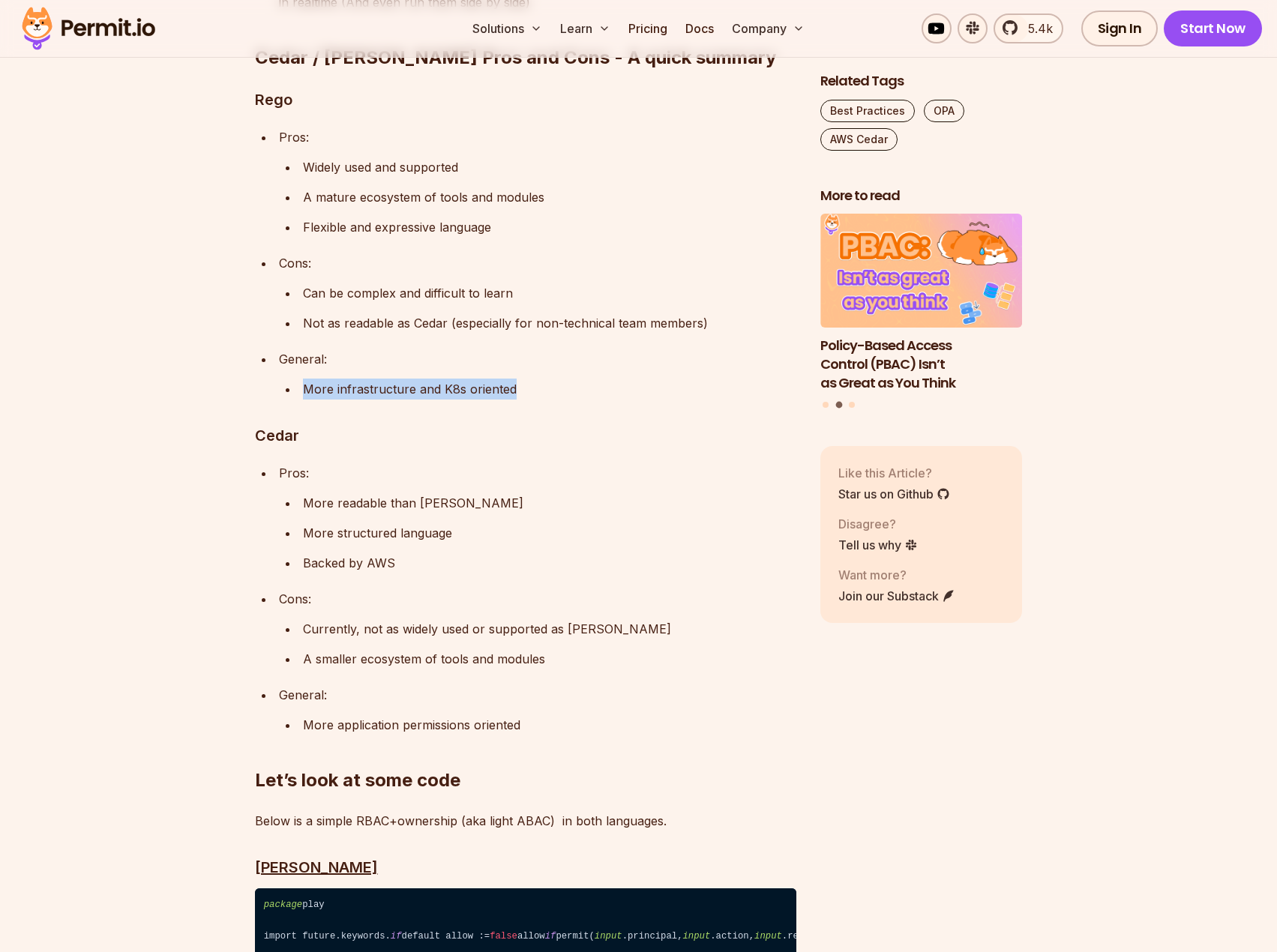
drag, startPoint x: 293, startPoint y: 264, endPoint x: 576, endPoint y: 273, distance: 283.1
click at [576, 378] on ul "More infrastructure and K8s oriented" at bounding box center [537, 389] width 518 height 21
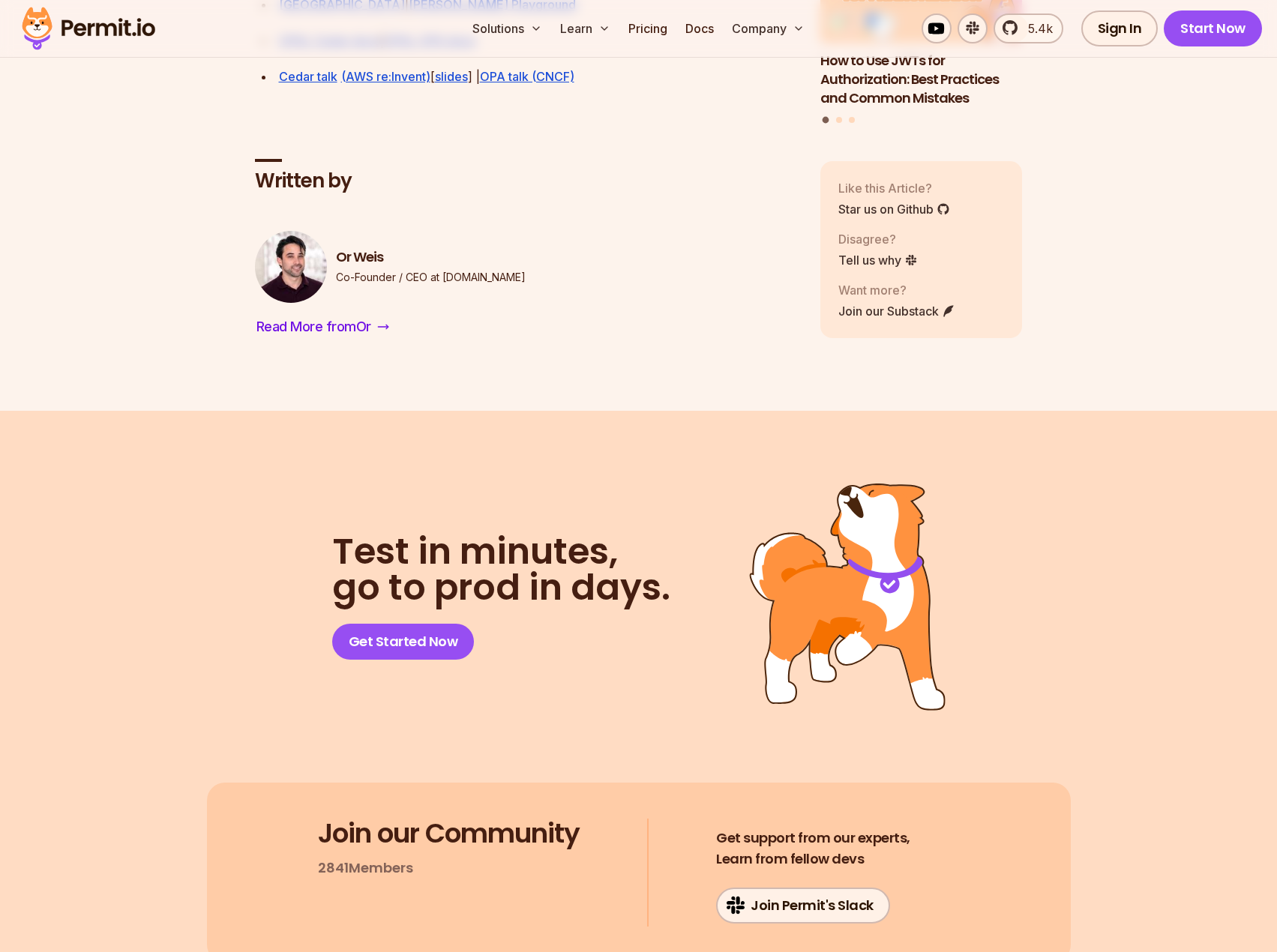
scroll to position [4622, 0]
